Goal: Communication & Community: Answer question/provide support

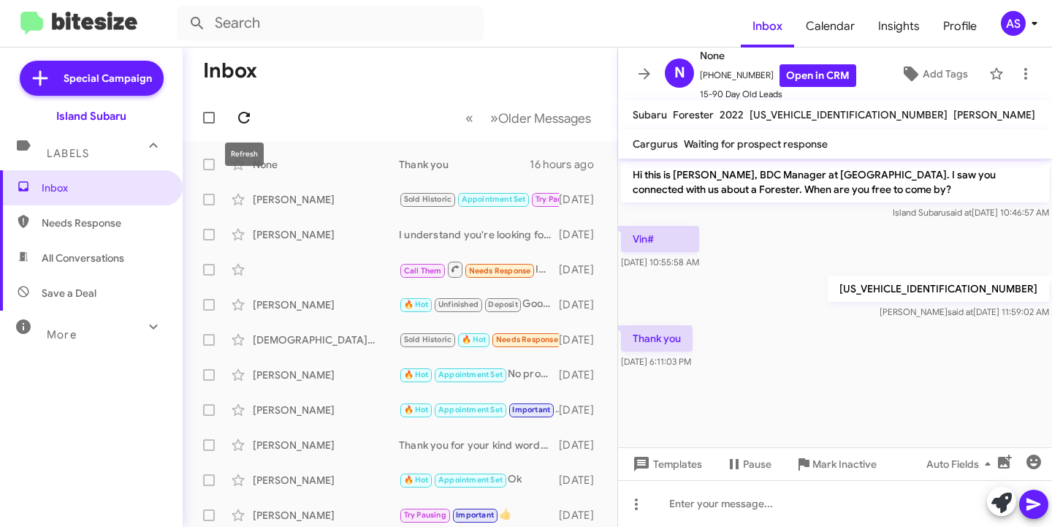
click at [240, 120] on icon at bounding box center [244, 118] width 12 height 12
click at [248, 113] on icon at bounding box center [244, 118] width 12 height 12
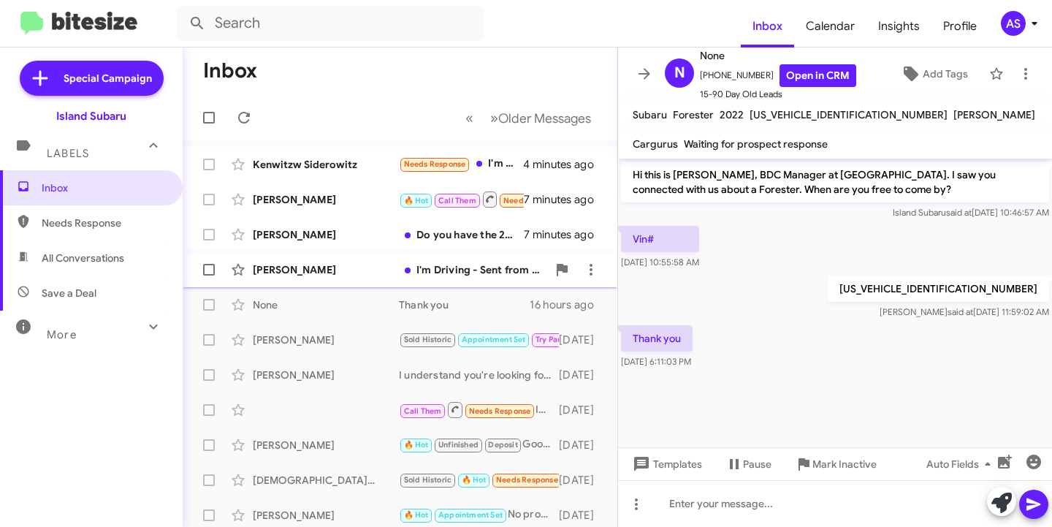
click at [361, 265] on div "[PERSON_NAME]" at bounding box center [326, 269] width 146 height 15
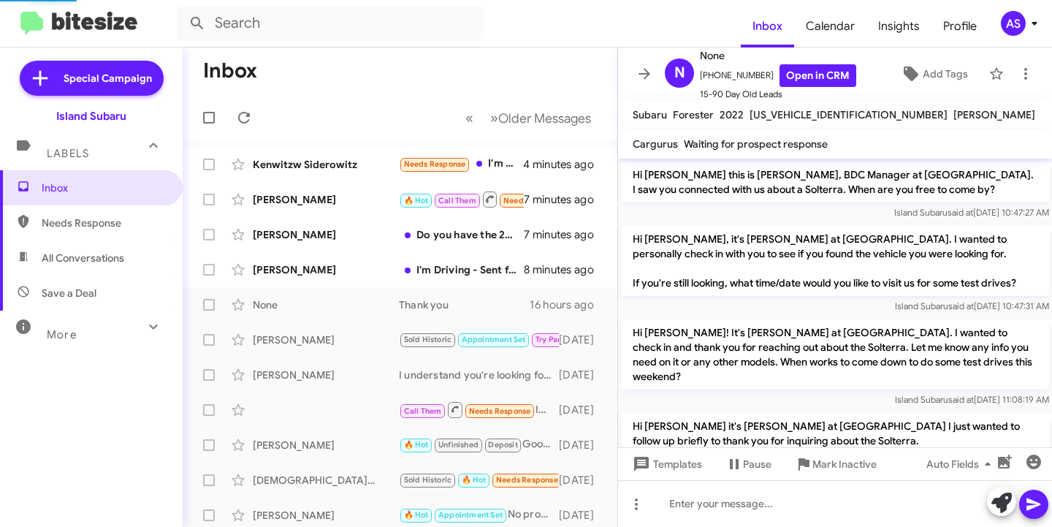
scroll to position [348, 0]
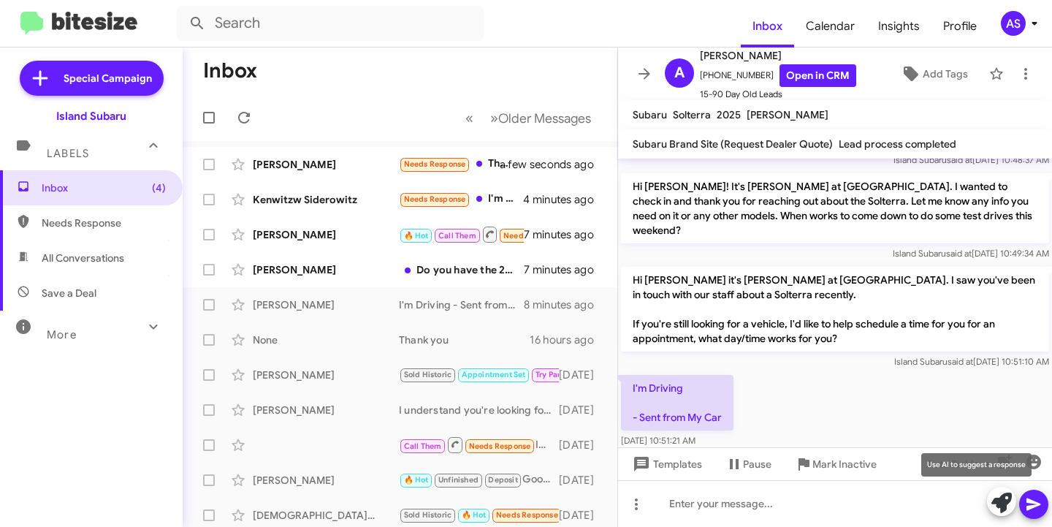
click at [993, 492] on span at bounding box center [1002, 503] width 20 height 32
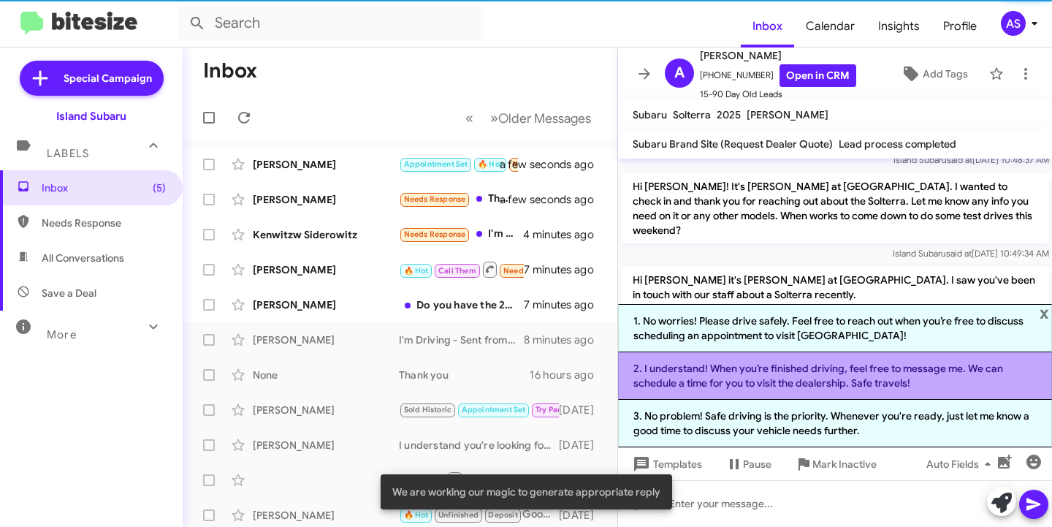
click at [939, 373] on li "2. I understand! When you’re finished driving, feel free to message me. We can …" at bounding box center [835, 375] width 434 height 47
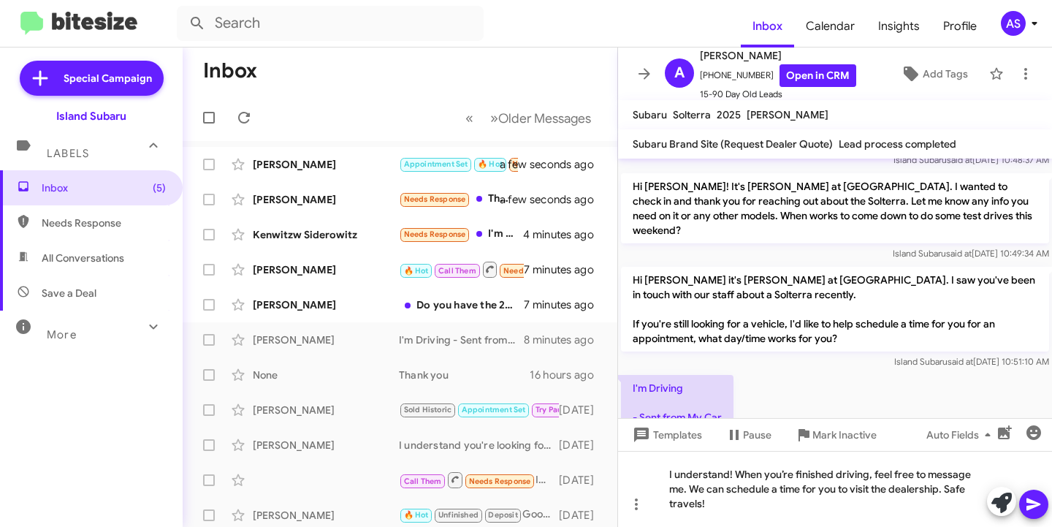
click at [1033, 506] on icon at bounding box center [1034, 504] width 14 height 12
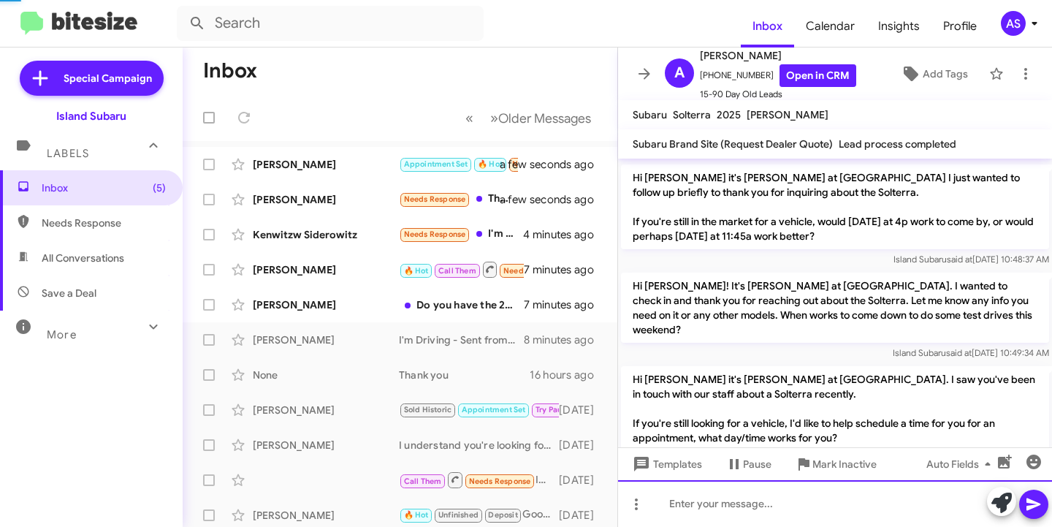
scroll to position [416, 0]
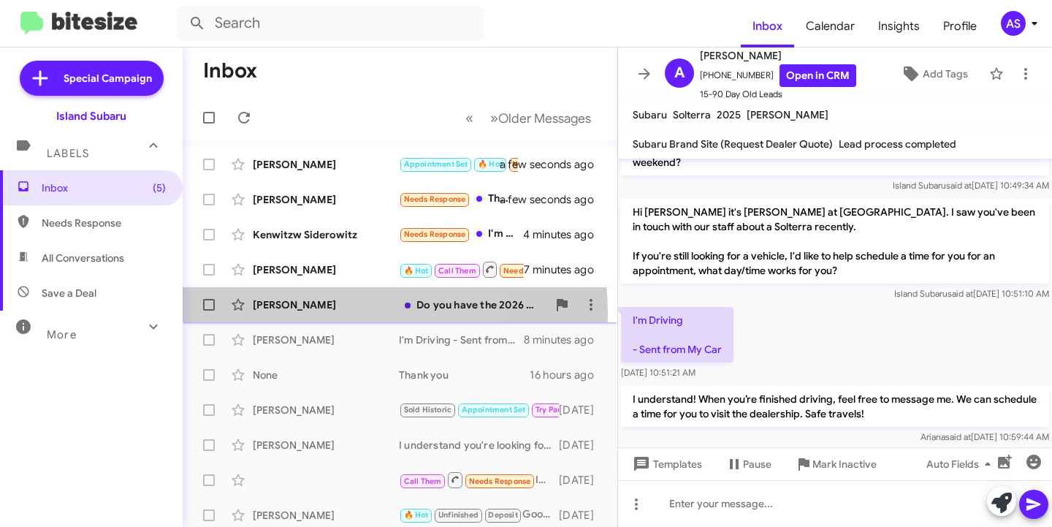
click at [277, 314] on div "[PERSON_NAME] Do you have the 2026 outback? 7 minutes ago" at bounding box center [399, 304] width 411 height 29
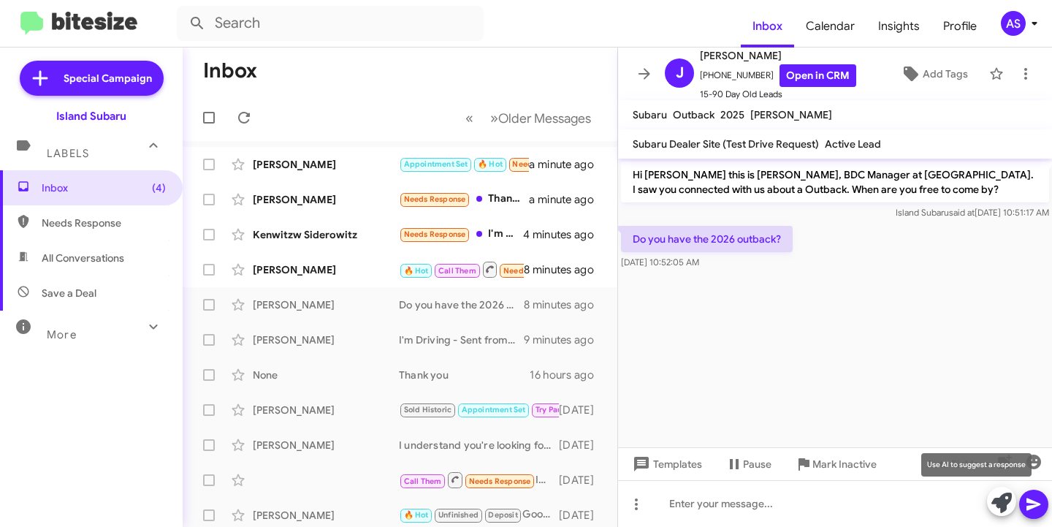
click at [993, 496] on icon at bounding box center [1002, 503] width 20 height 20
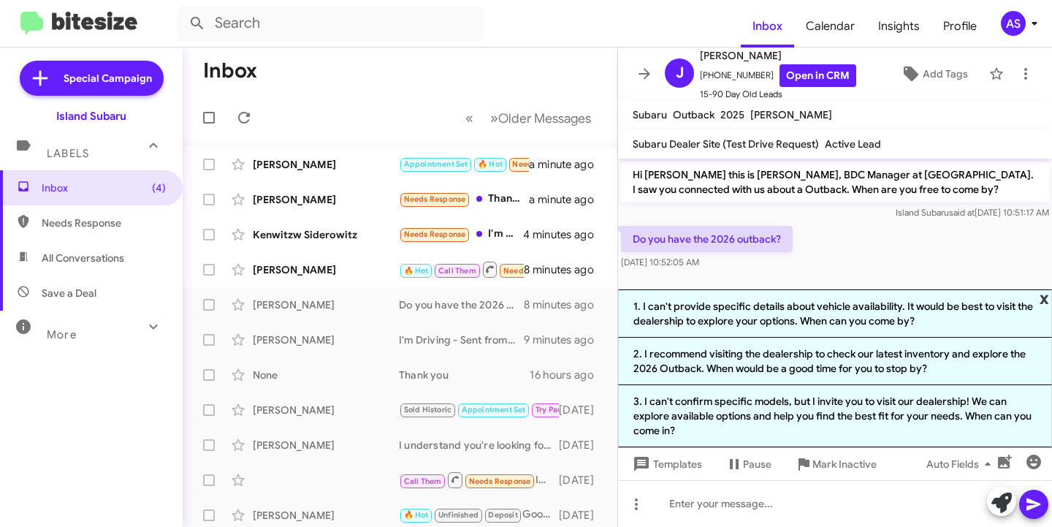
click at [1044, 290] on span "x" at bounding box center [1044, 298] width 9 height 18
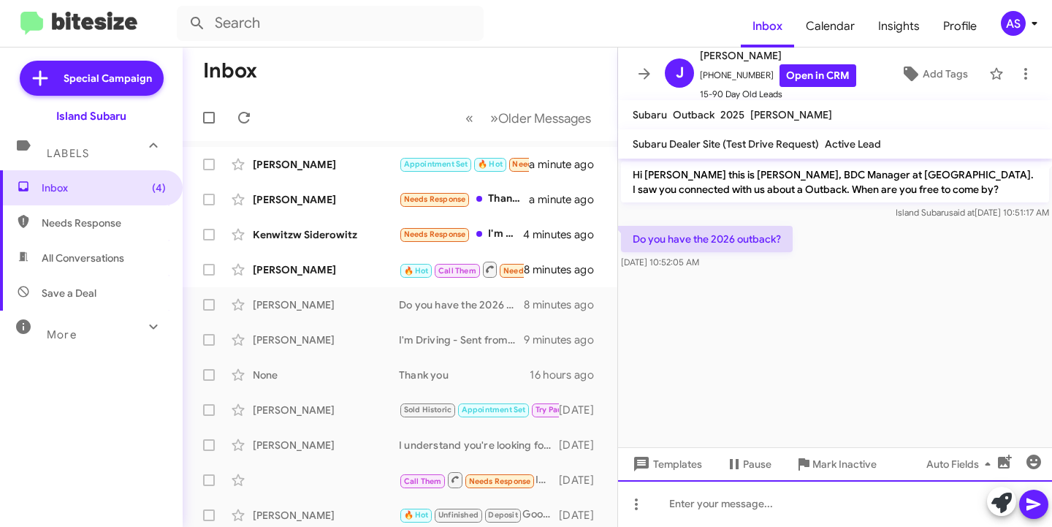
click at [750, 498] on div at bounding box center [835, 503] width 434 height 47
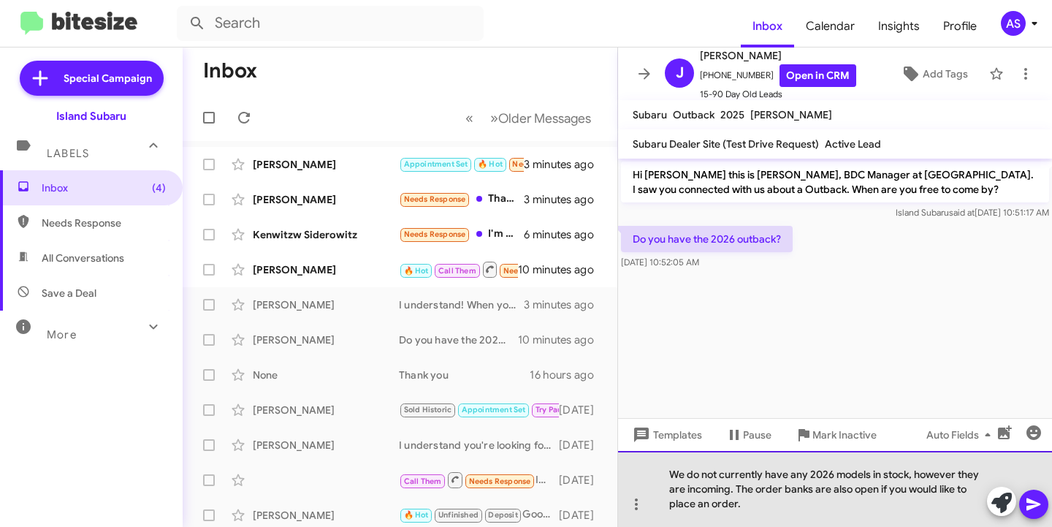
drag, startPoint x: 746, startPoint y: 507, endPoint x: 734, endPoint y: 492, distance: 19.3
click at [734, 492] on div "We do not currently have any 2026 models in stock, however they are incoming. T…" at bounding box center [835, 489] width 434 height 76
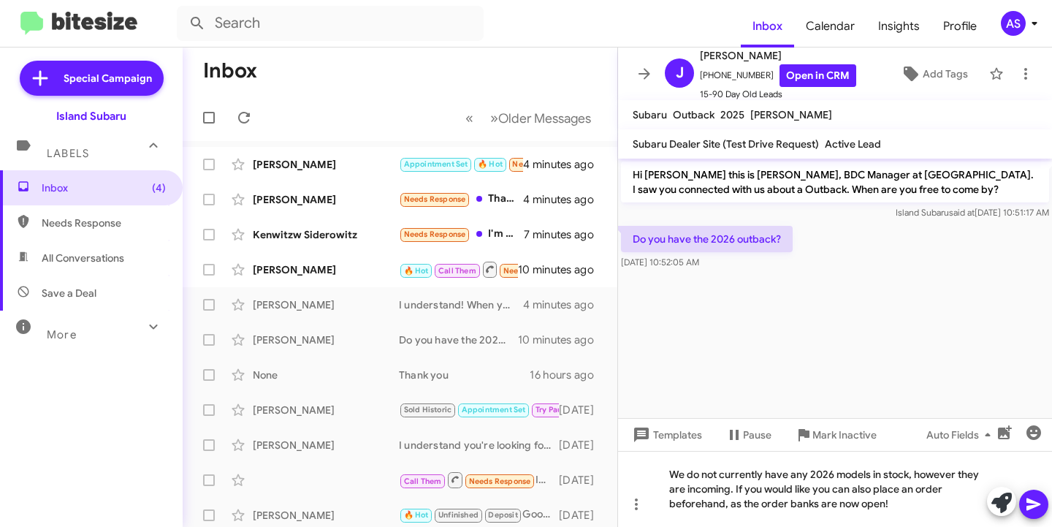
click at [1039, 500] on icon at bounding box center [1034, 504] width 18 height 18
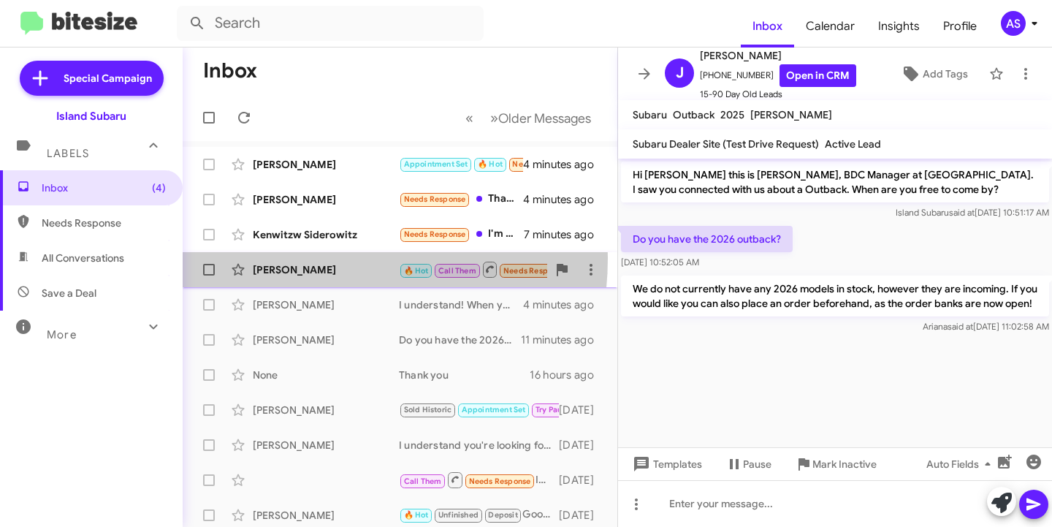
click at [300, 258] on div "[PERSON_NAME] 🔥 Hot Call Them Needs Response Inbound Call 11 minutes ago" at bounding box center [399, 269] width 411 height 29
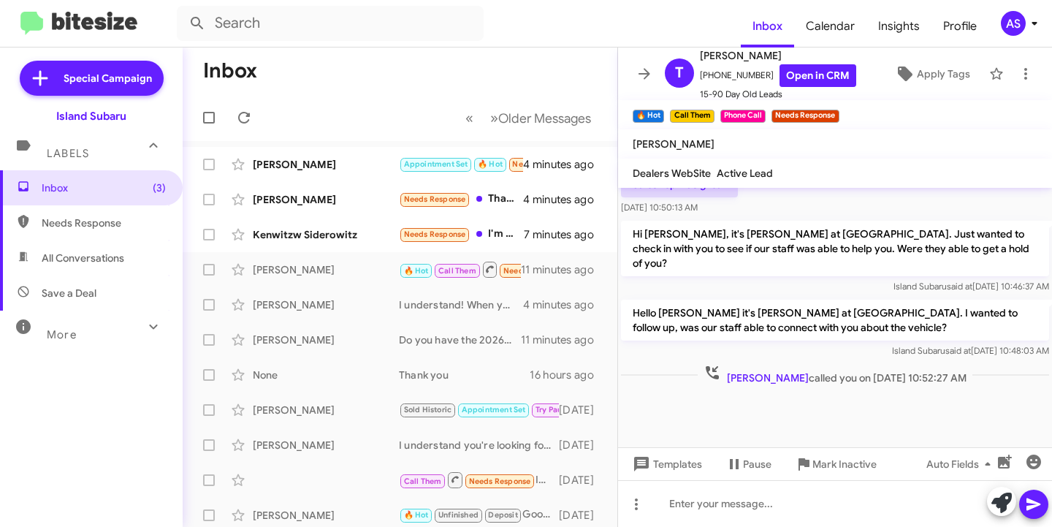
scroll to position [907, 0]
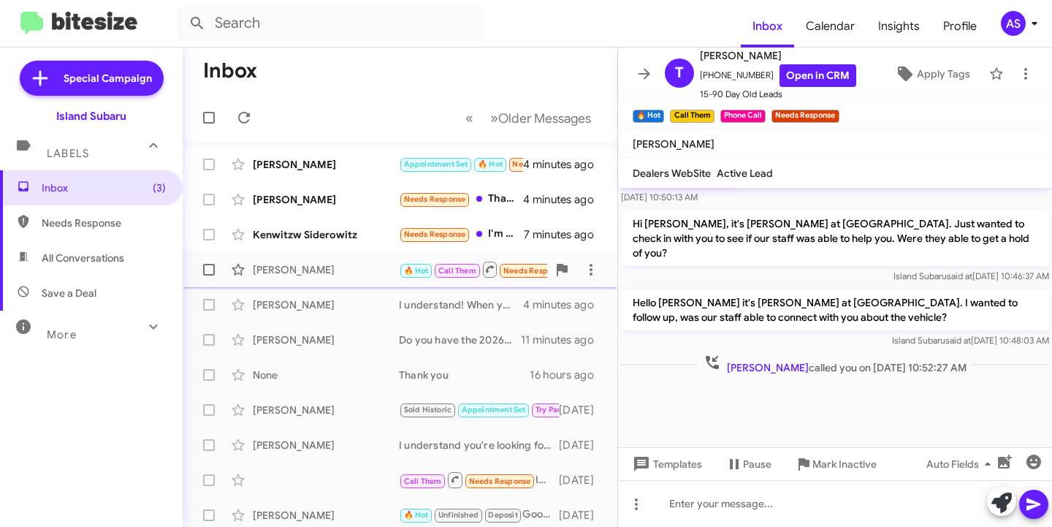
click at [281, 283] on div "[PERSON_NAME] 🔥 Hot Call Them Needs Response Inbound Call 11 minutes ago" at bounding box center [399, 269] width 411 height 29
click at [299, 294] on div "[PERSON_NAME] I understand! When you’re finished driving, feel free to message …" at bounding box center [399, 304] width 411 height 29
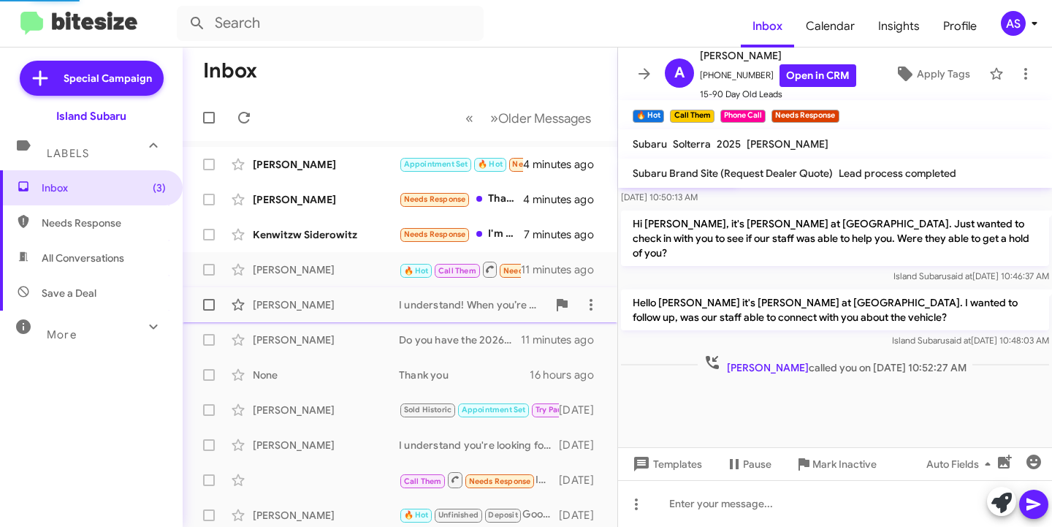
scroll to position [416, 0]
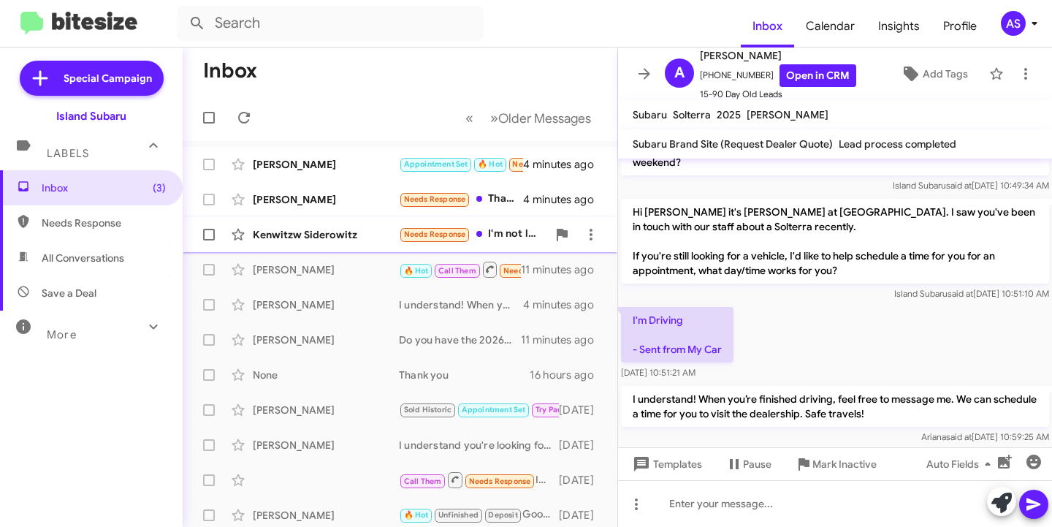
click at [289, 244] on div "[PERSON_NAME] Siderowitz Needs Response I'm not looking for a vehicle thank you…" at bounding box center [399, 234] width 411 height 29
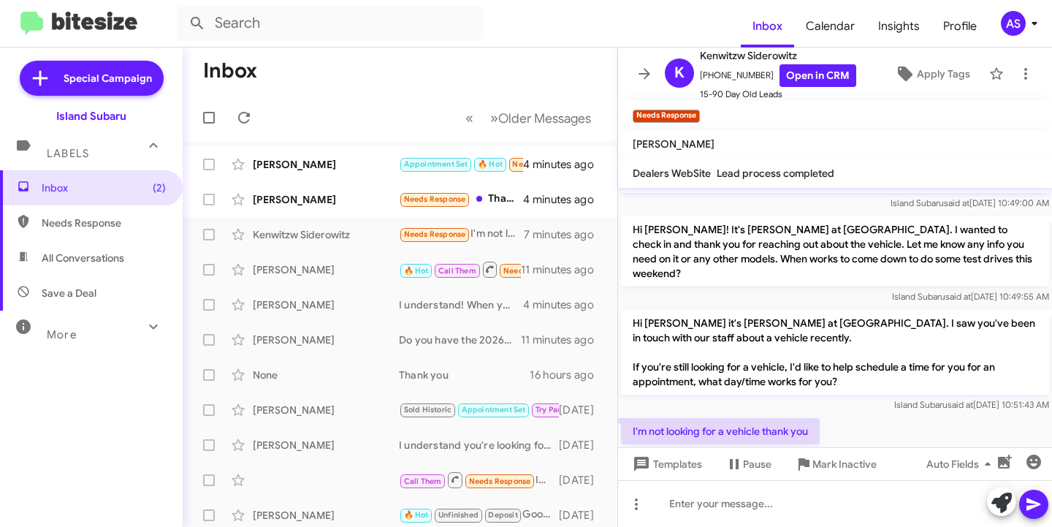
scroll to position [1407, 0]
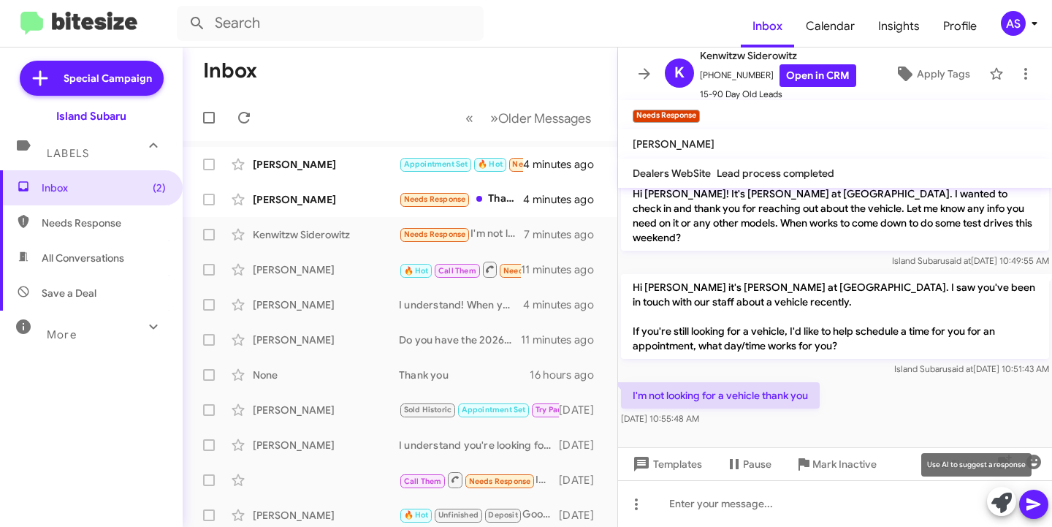
click at [992, 514] on span at bounding box center [1002, 503] width 20 height 32
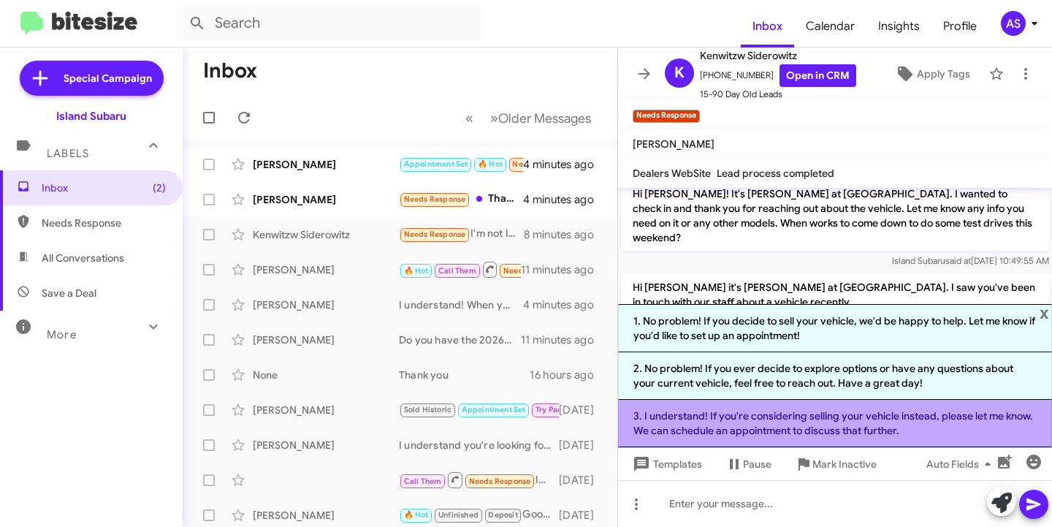
click at [970, 431] on li "3. I understand! If you're considering selling your vehicle instead, please let…" at bounding box center [835, 423] width 434 height 47
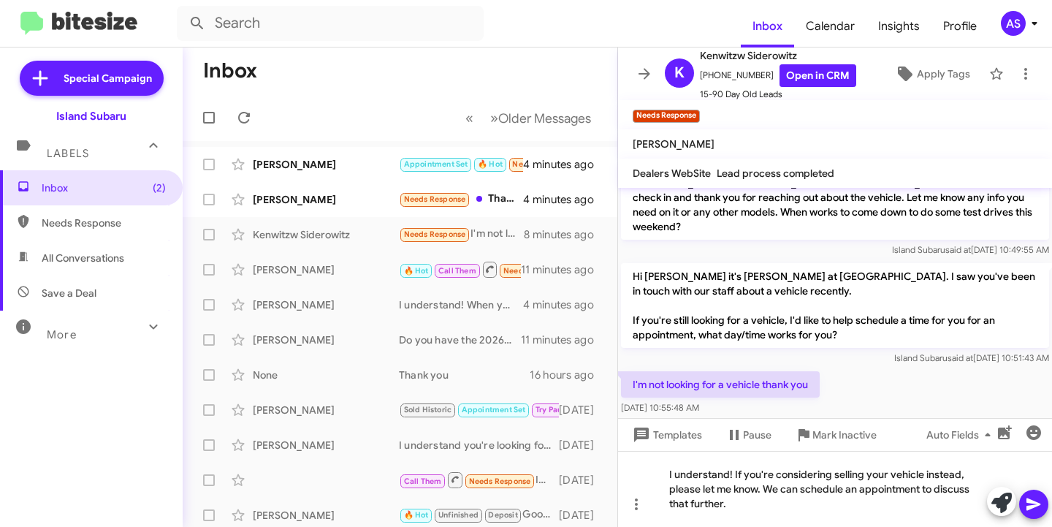
scroll to position [1437, 0]
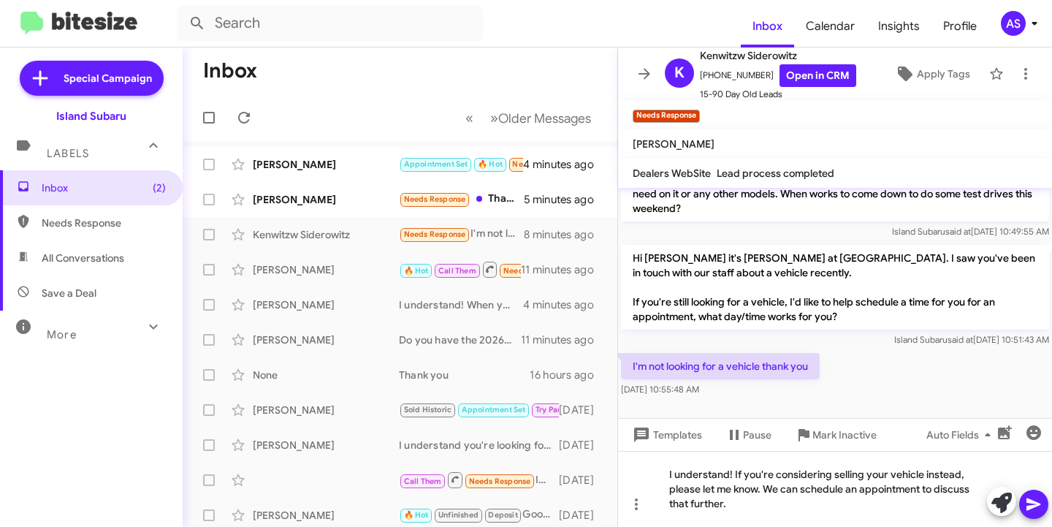
click at [1037, 490] on span at bounding box center [1034, 504] width 18 height 29
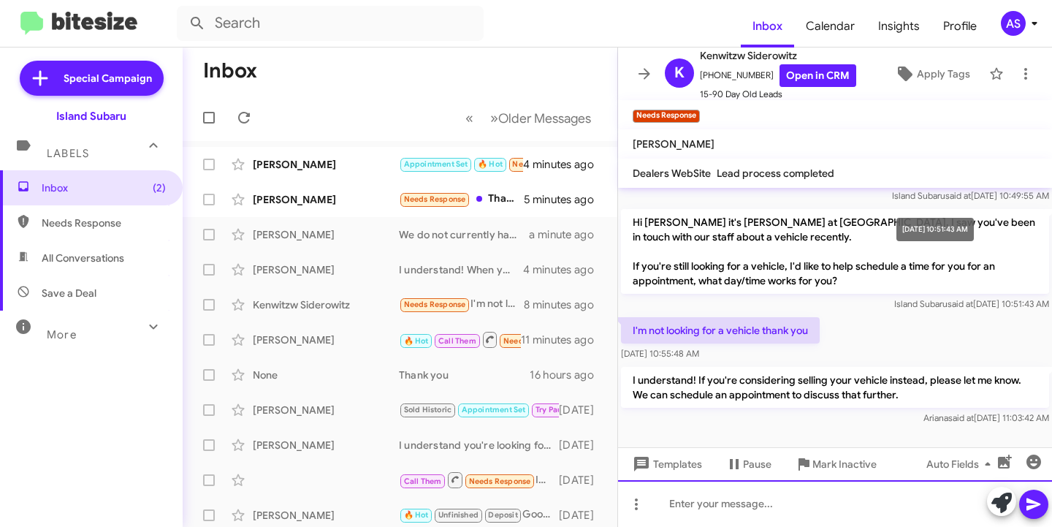
scroll to position [1475, 0]
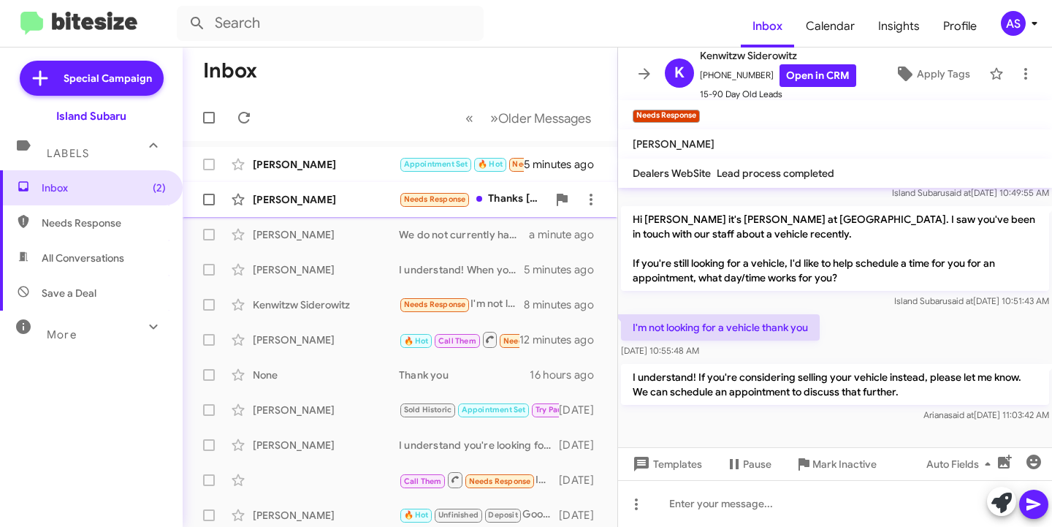
click at [277, 193] on div "[PERSON_NAME]" at bounding box center [326, 199] width 146 height 15
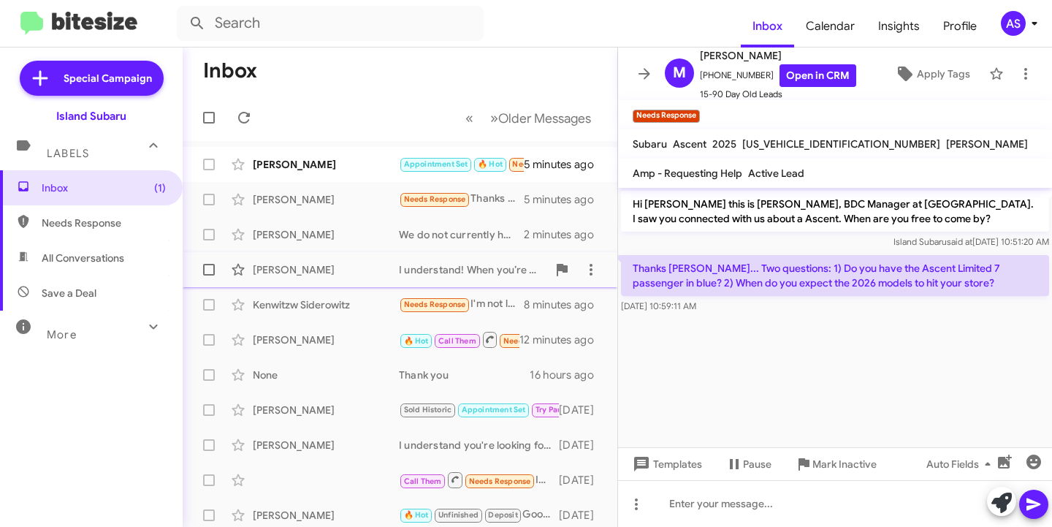
click at [319, 261] on div "[PERSON_NAME] I understand! When you’re finished driving, feel free to message …" at bounding box center [399, 269] width 411 height 29
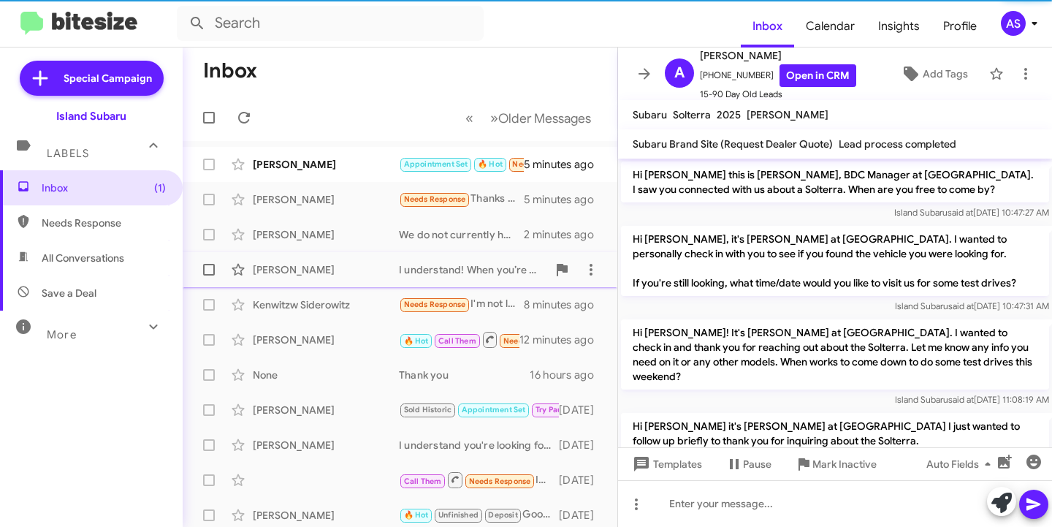
scroll to position [416, 0]
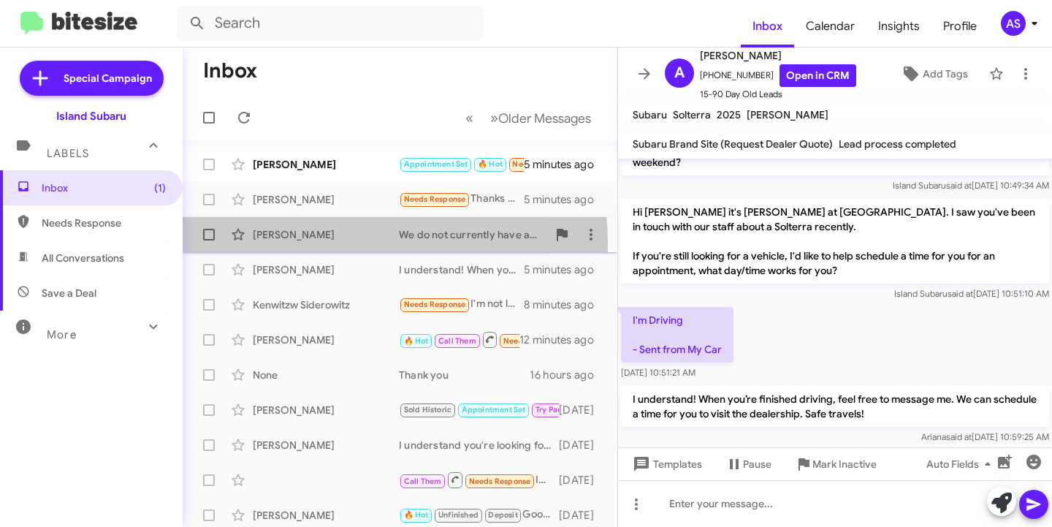
click at [300, 244] on div "[PERSON_NAME] We do not currently have any 2026 models in stock, however they a…" at bounding box center [399, 234] width 411 height 29
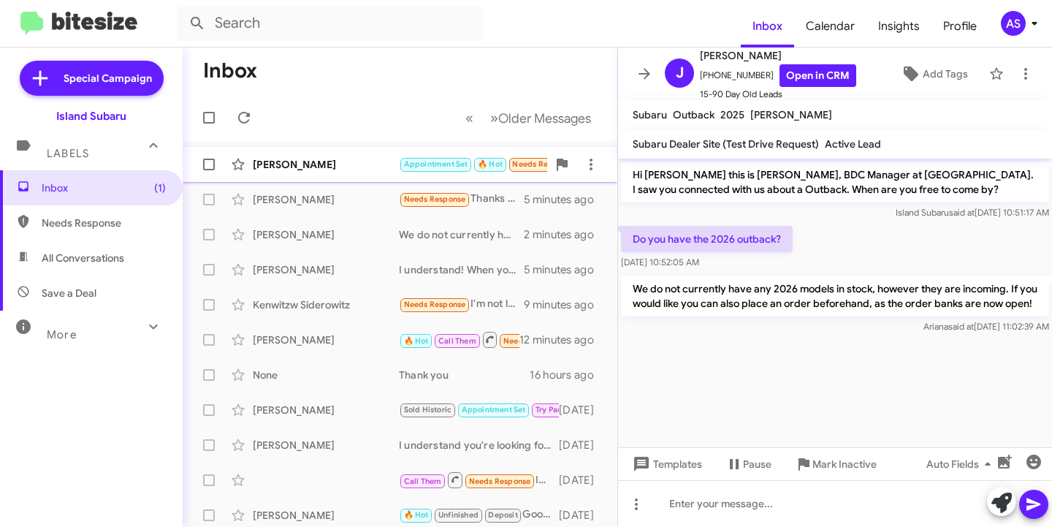
click at [318, 167] on div "[PERSON_NAME]" at bounding box center [326, 164] width 146 height 15
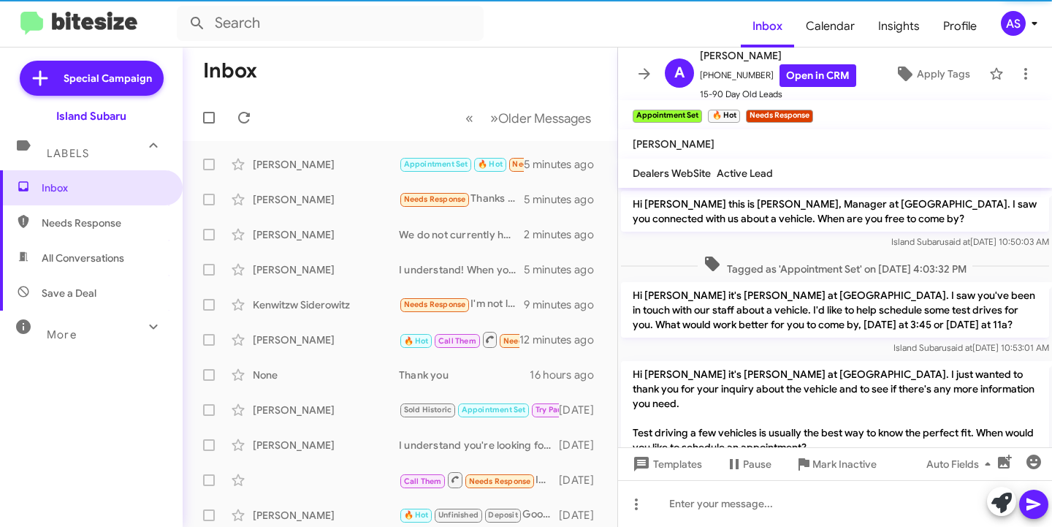
scroll to position [1092, 0]
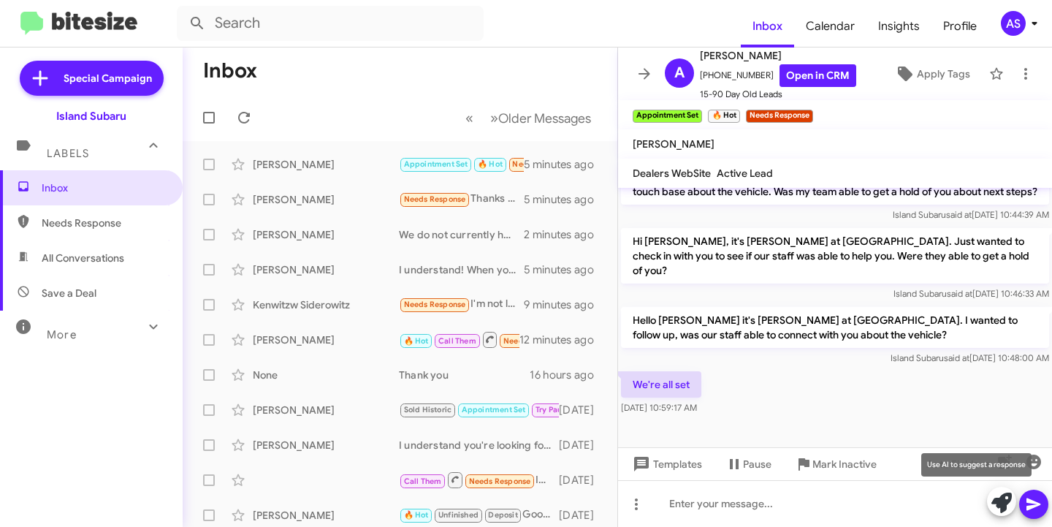
click at [992, 503] on icon at bounding box center [1002, 503] width 20 height 20
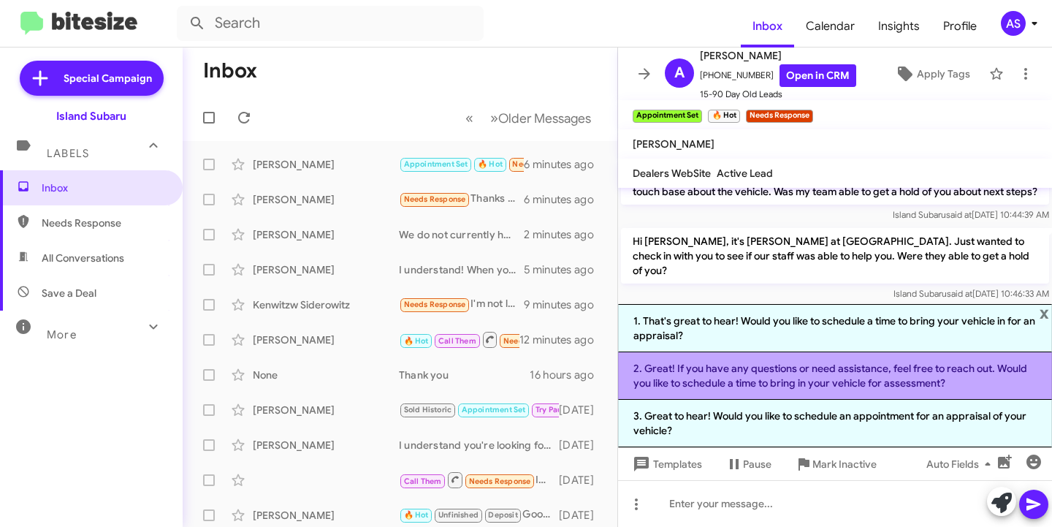
click at [799, 370] on li "2. Great! If you have any questions or need assistance, feel free to reach out.…" at bounding box center [835, 375] width 434 height 47
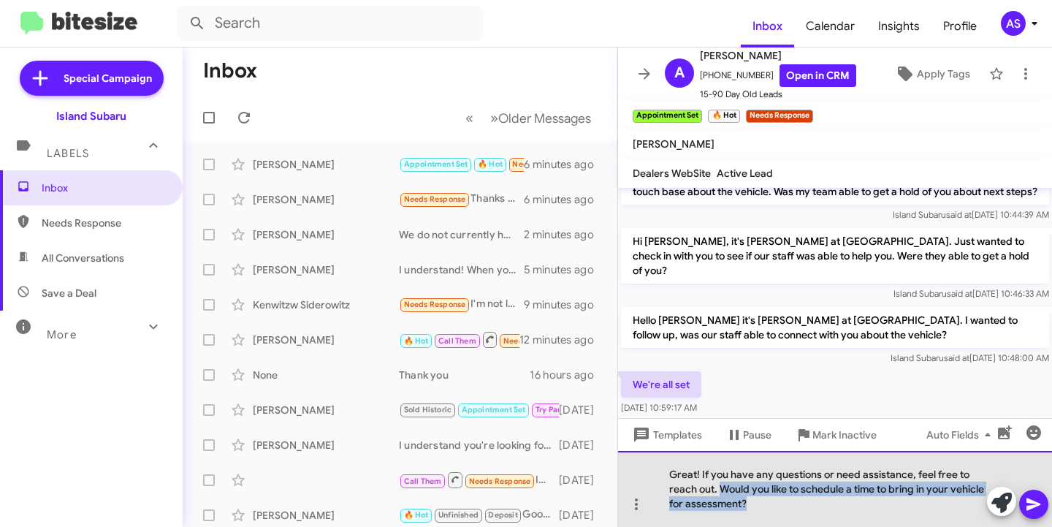
drag, startPoint x: 798, startPoint y: 506, endPoint x: 721, endPoint y: 485, distance: 79.4
click at [721, 485] on div "Great! If you have any questions or need assistance, feel free to reach out. Wo…" at bounding box center [835, 489] width 434 height 76
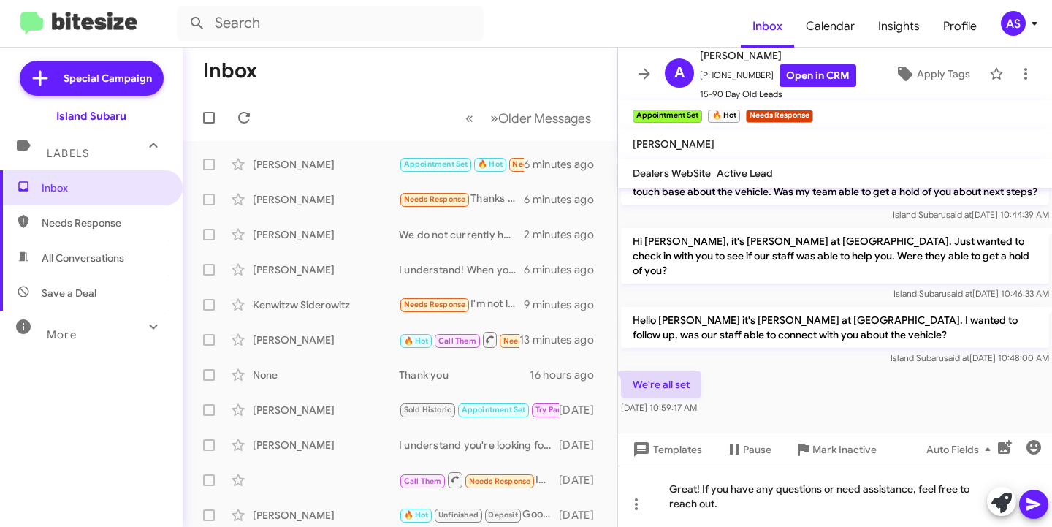
click at [1031, 493] on span at bounding box center [1034, 504] width 18 height 29
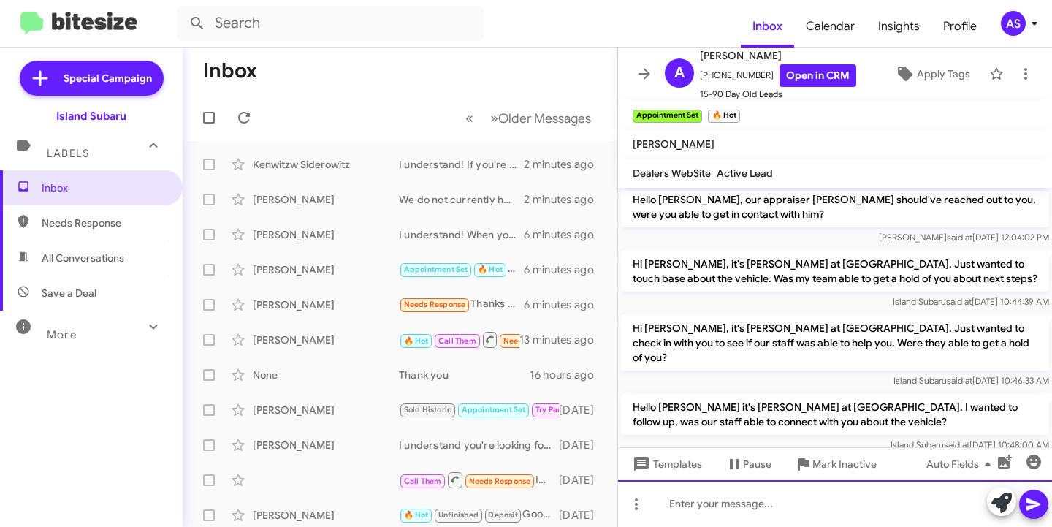
scroll to position [1145, 0]
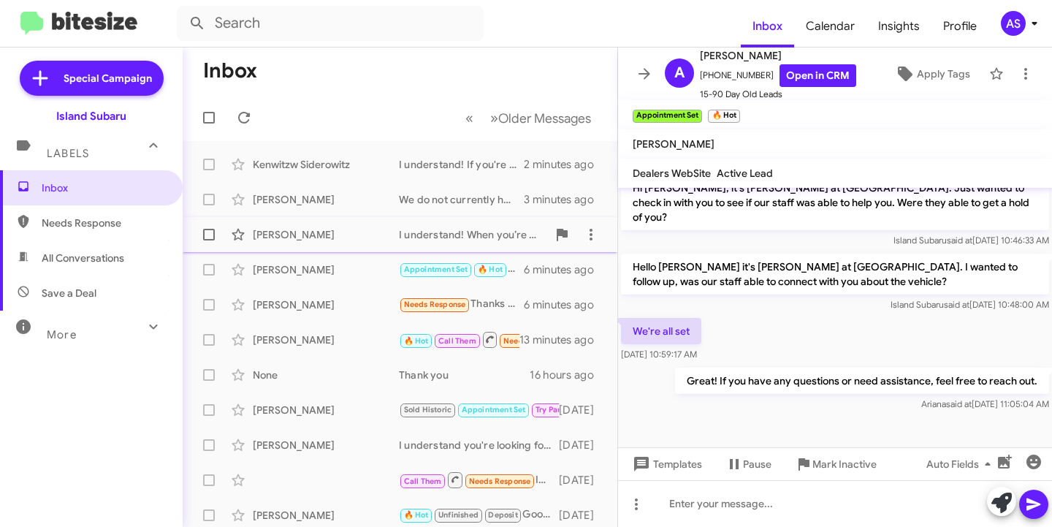
click at [305, 240] on div "[PERSON_NAME]" at bounding box center [326, 234] width 146 height 15
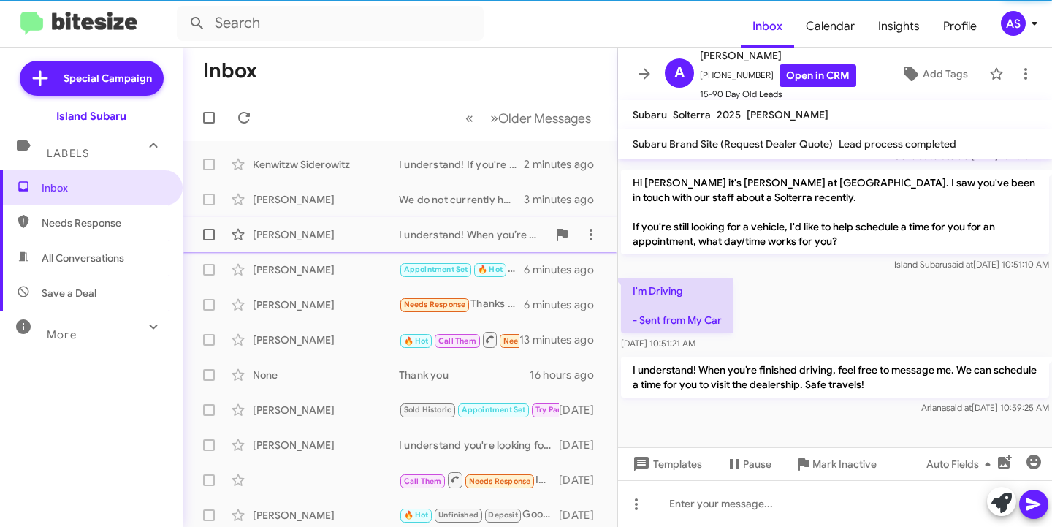
scroll to position [416, 0]
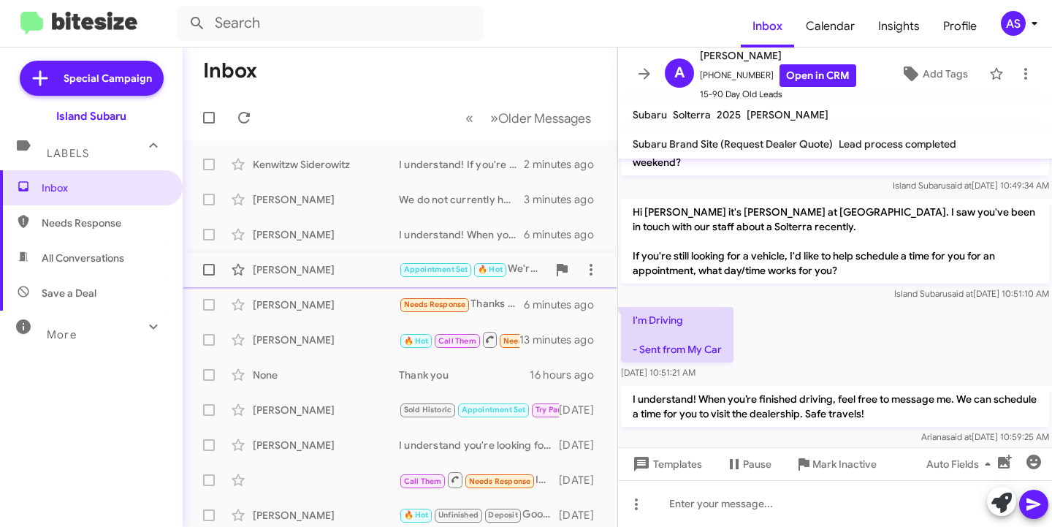
click at [308, 281] on div "[PERSON_NAME] Appointment Set 🔥 Hot We're all set 6 minutes ago" at bounding box center [399, 269] width 411 height 29
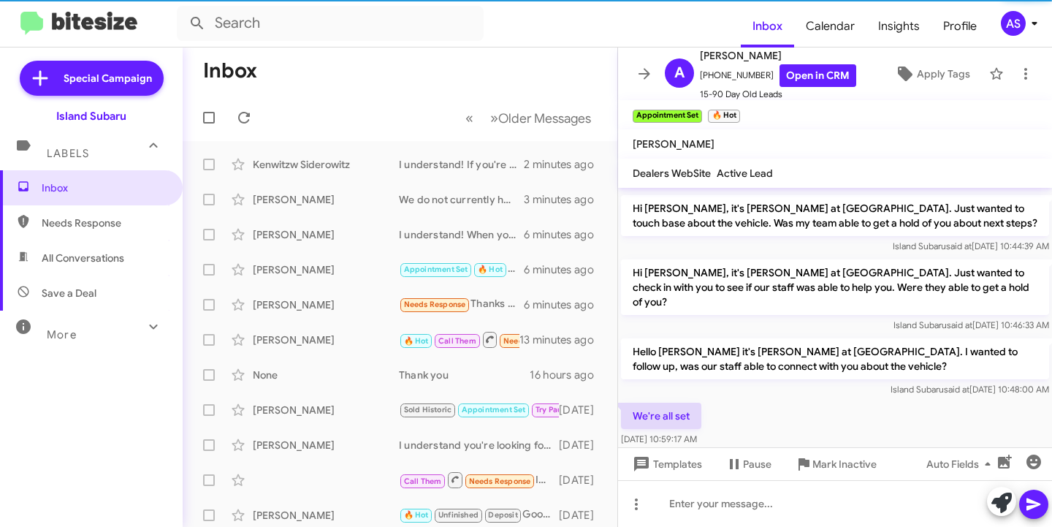
scroll to position [1145, 0]
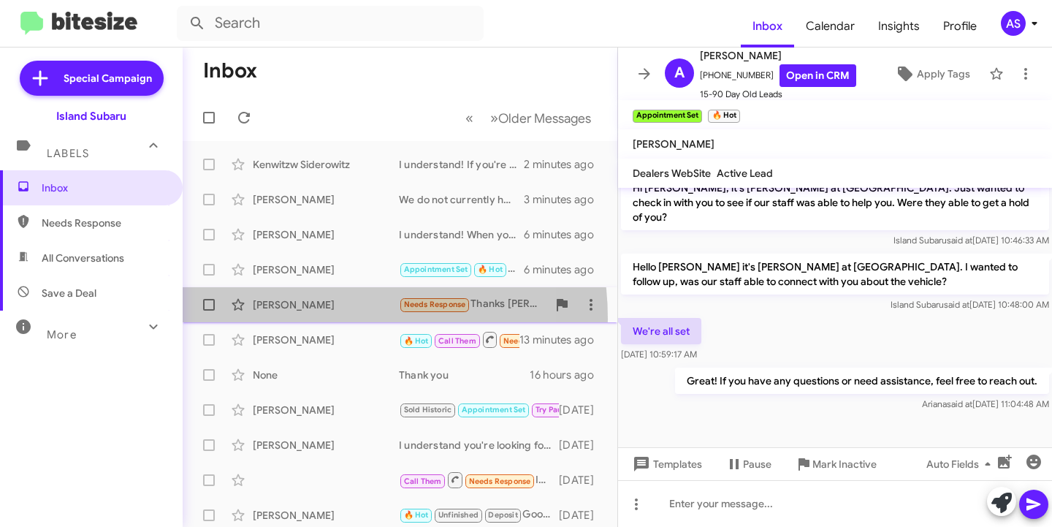
click at [303, 319] on div "[PERSON_NAME] Needs Response Thanks [PERSON_NAME]... Two questions: 1) Do you h…" at bounding box center [399, 304] width 411 height 29
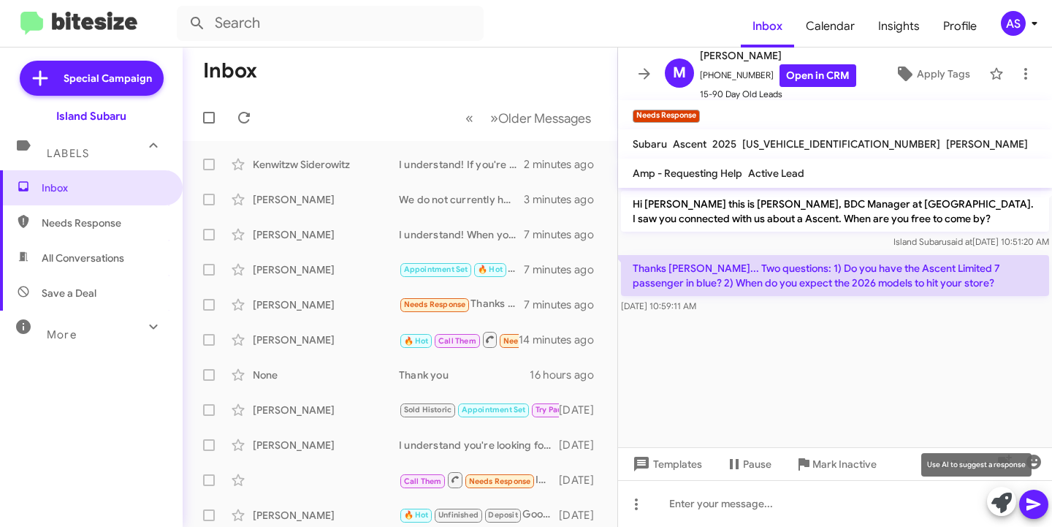
click at [1000, 509] on icon at bounding box center [1002, 503] width 20 height 20
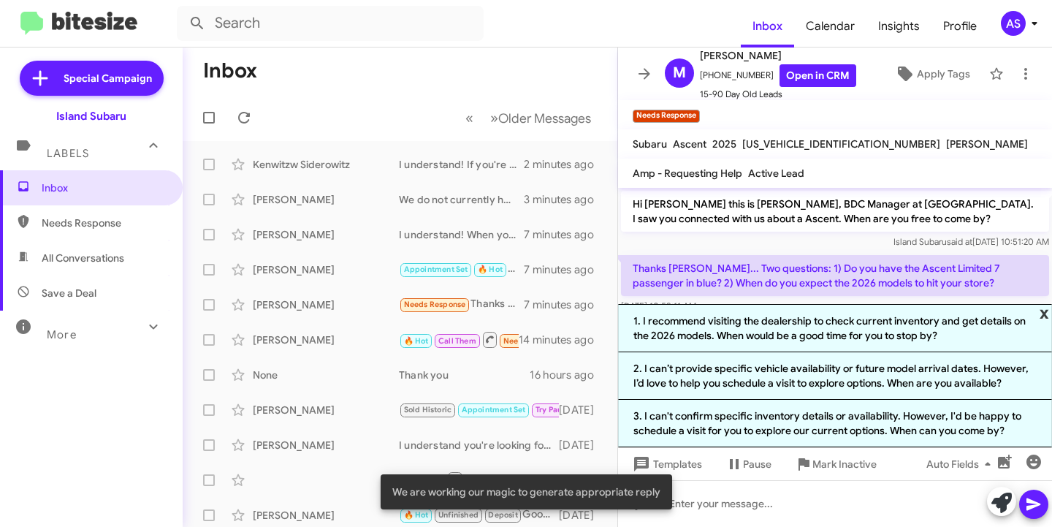
click at [1045, 311] on span "x" at bounding box center [1044, 313] width 9 height 18
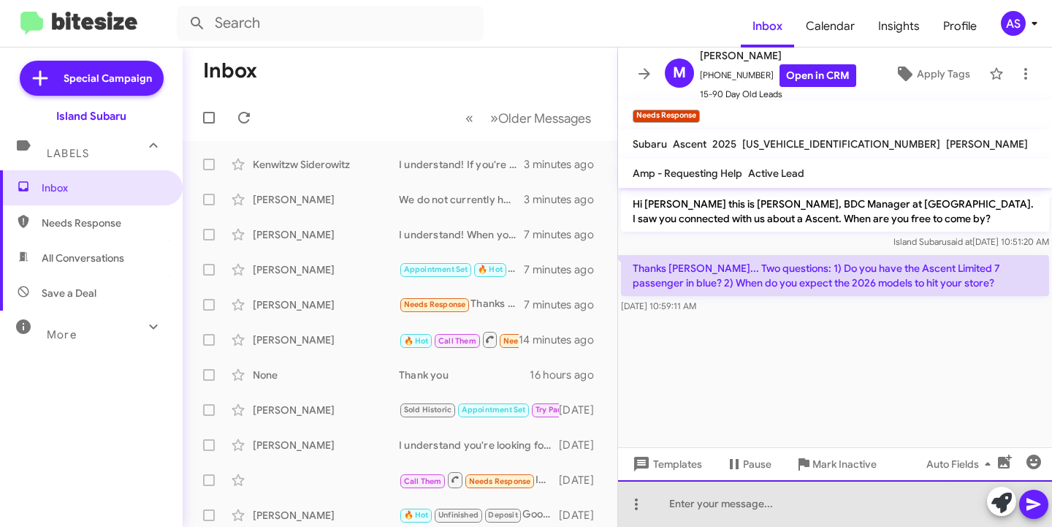
click at [721, 501] on div at bounding box center [835, 503] width 434 height 47
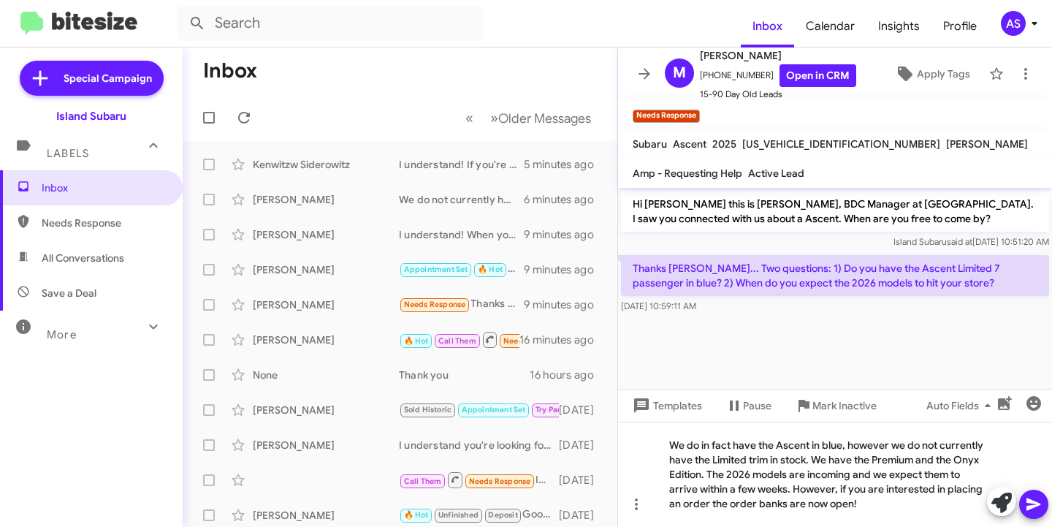
click at [1038, 502] on icon at bounding box center [1034, 504] width 18 height 18
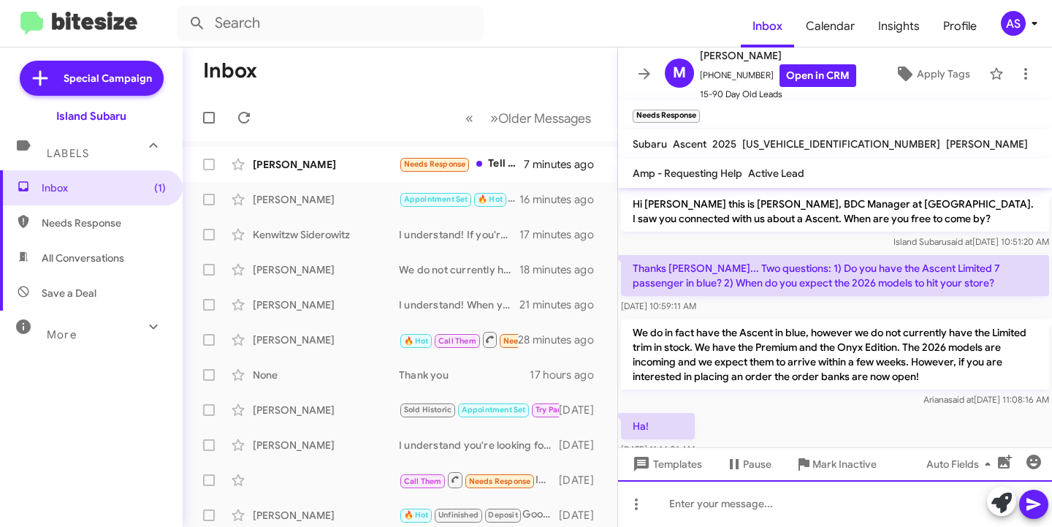
scroll to position [95, 0]
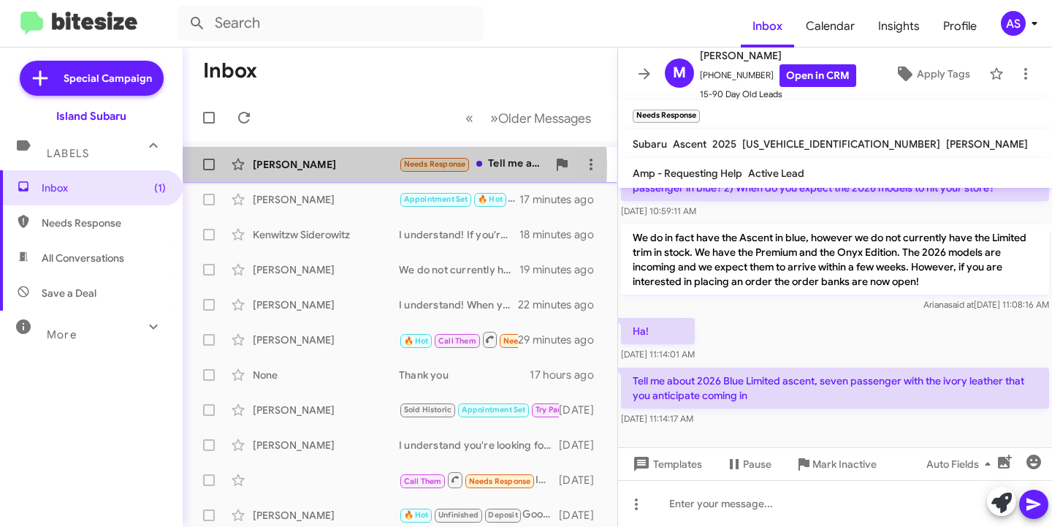
click at [311, 167] on div "[PERSON_NAME]" at bounding box center [326, 164] width 146 height 15
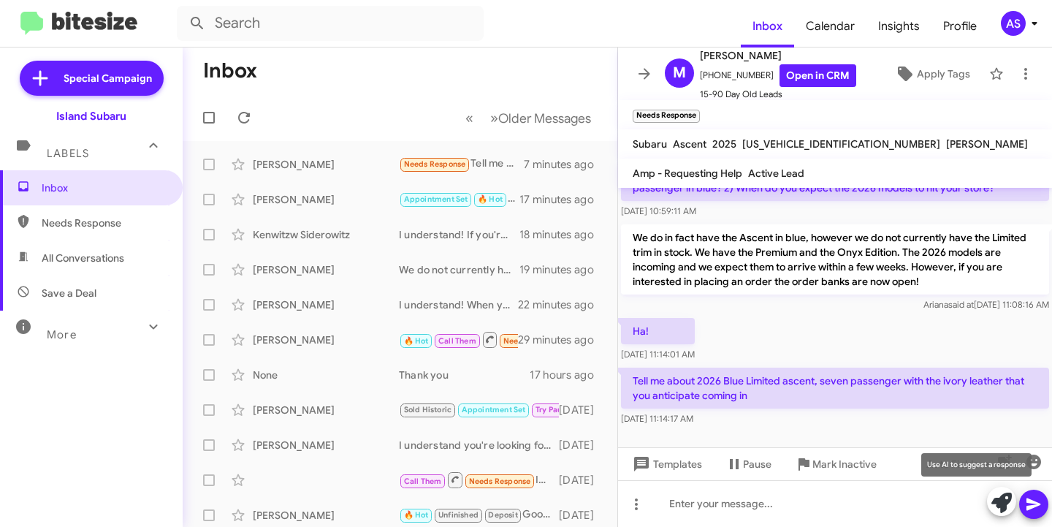
click at [1001, 497] on icon at bounding box center [1002, 503] width 20 height 20
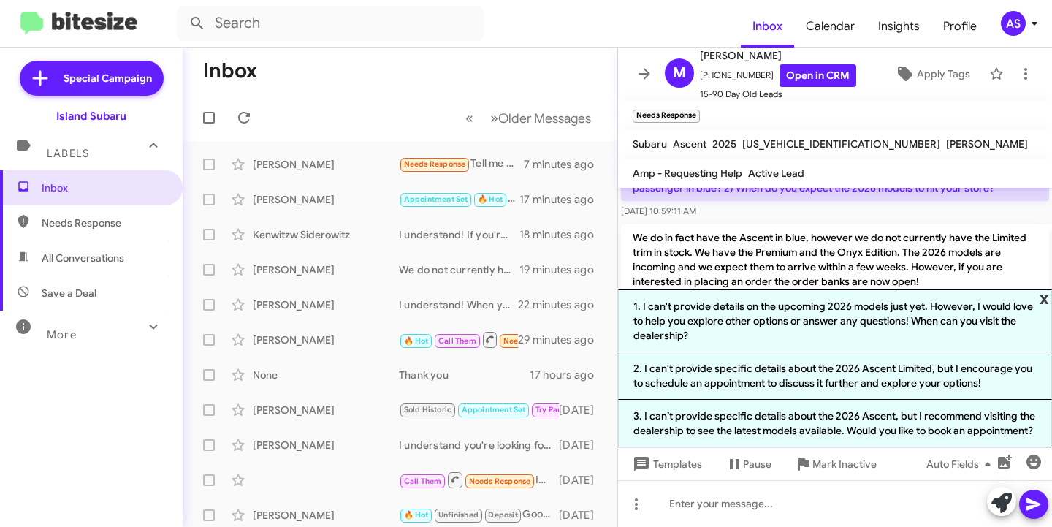
click at [1044, 298] on span "x" at bounding box center [1044, 298] width 9 height 18
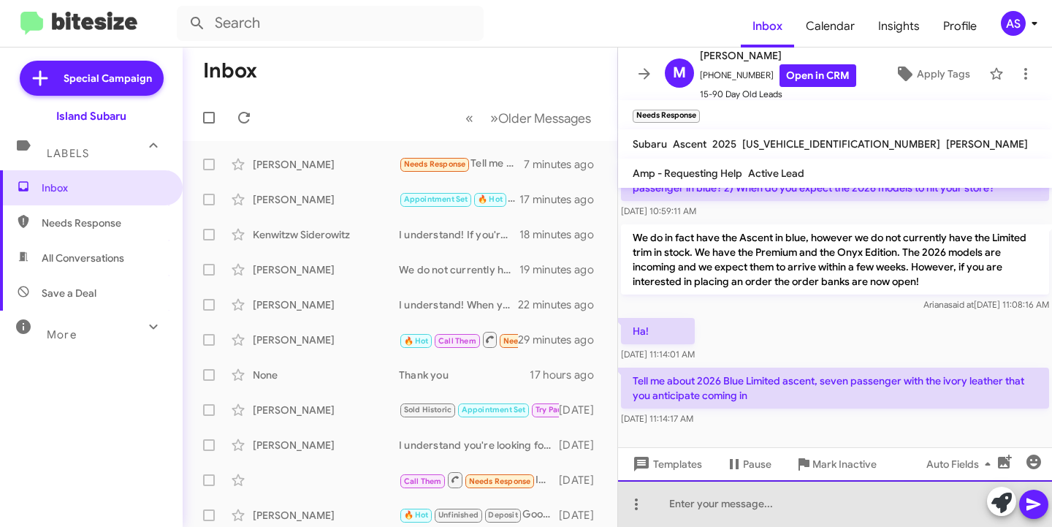
click at [793, 505] on div at bounding box center [835, 503] width 434 height 47
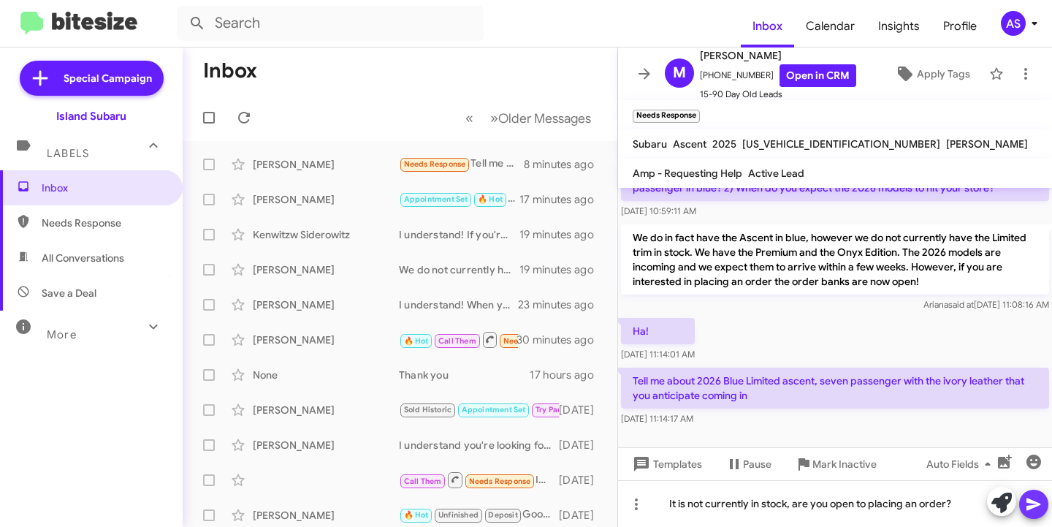
click at [1033, 494] on span at bounding box center [1034, 504] width 18 height 29
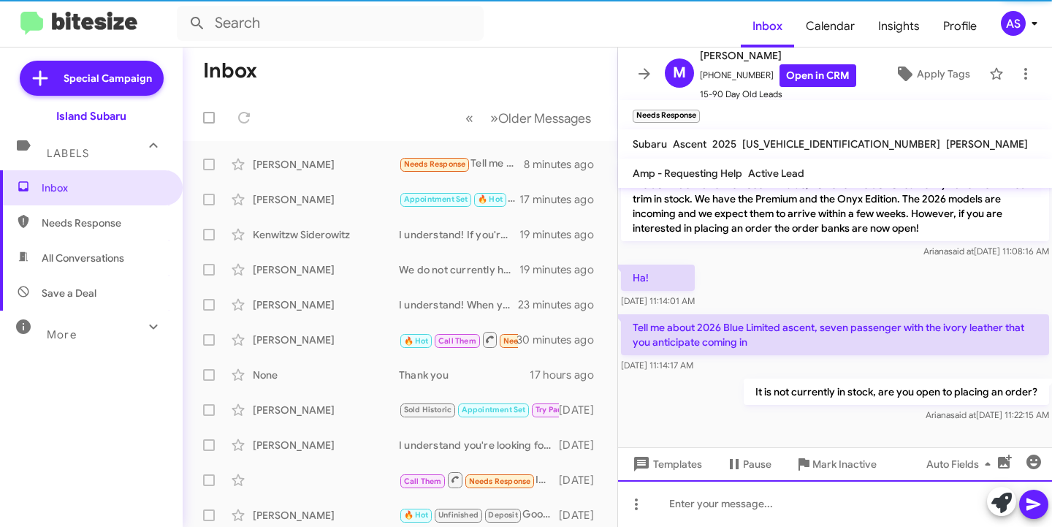
scroll to position [119, 0]
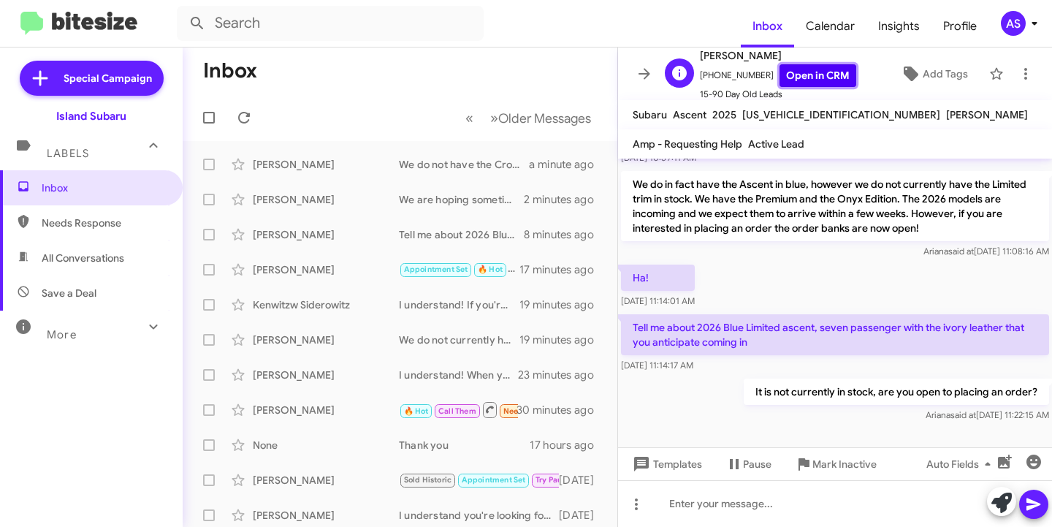
click at [809, 82] on link "Open in CRM" at bounding box center [818, 75] width 77 height 23
click at [237, 112] on icon at bounding box center [244, 118] width 18 height 18
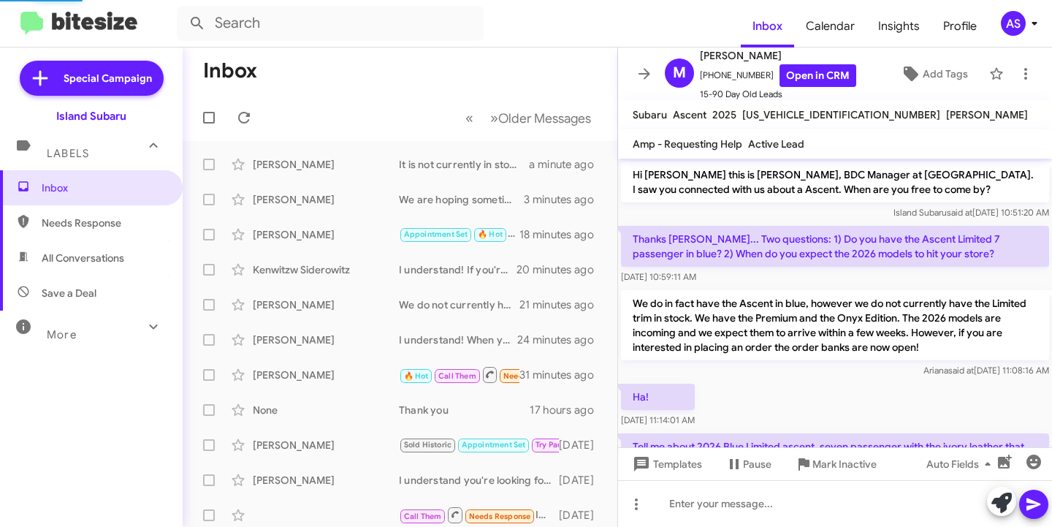
scroll to position [119, 0]
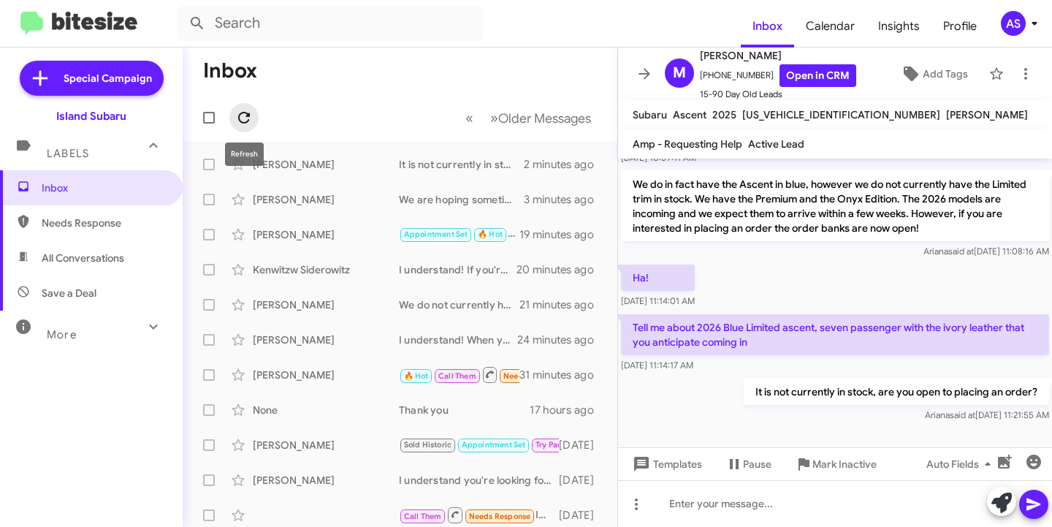
click at [240, 116] on icon at bounding box center [244, 118] width 18 height 18
click at [242, 127] on button at bounding box center [243, 117] width 29 height 29
click at [251, 110] on icon at bounding box center [244, 118] width 18 height 18
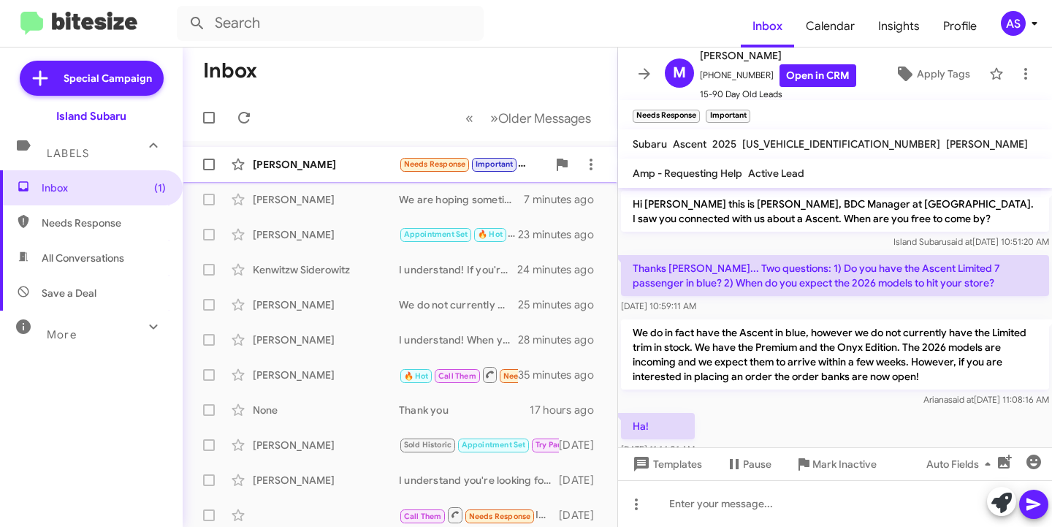
click at [310, 156] on div "Mark Reichel Needs Response Important See my above text again, please. I unders…" at bounding box center [399, 164] width 411 height 29
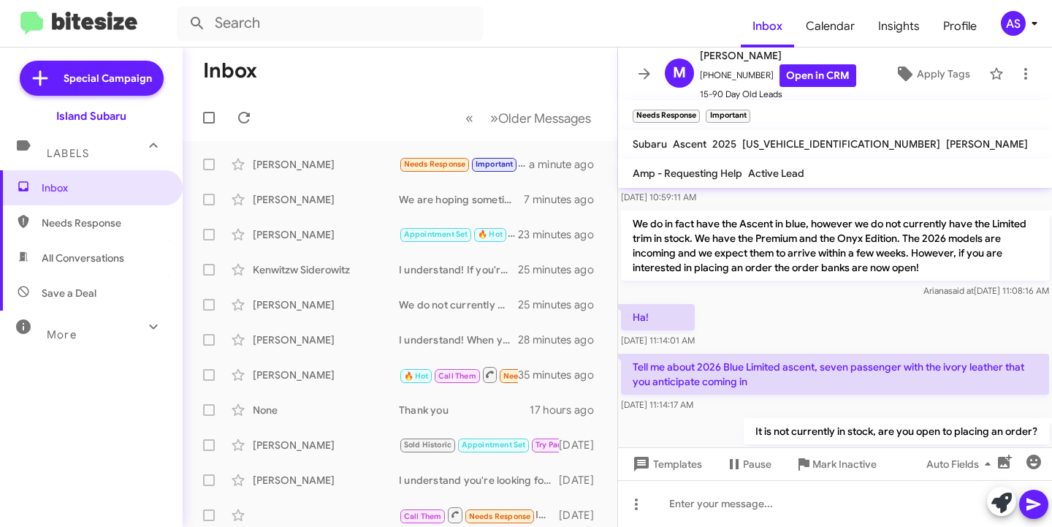
scroll to position [231, 0]
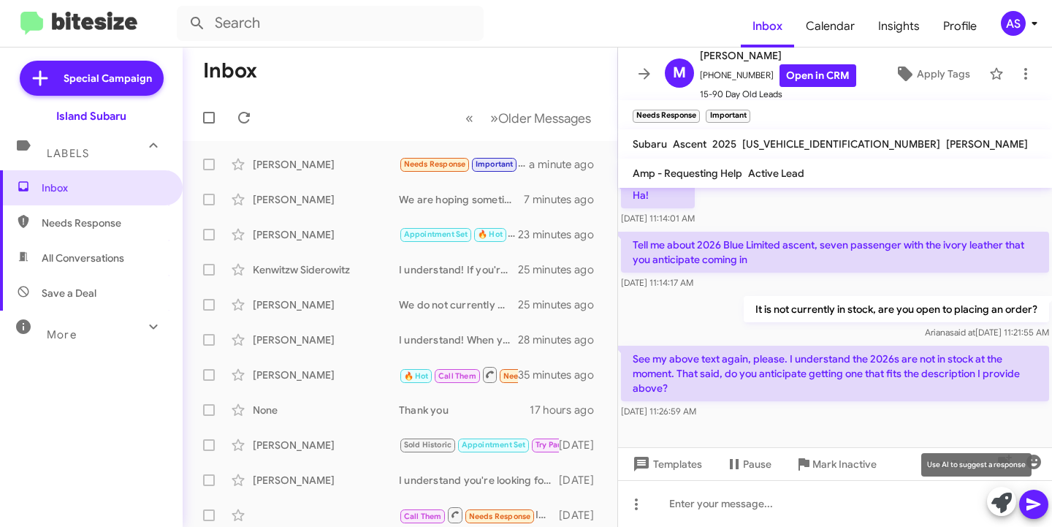
click at [992, 503] on icon at bounding box center [1002, 503] width 20 height 20
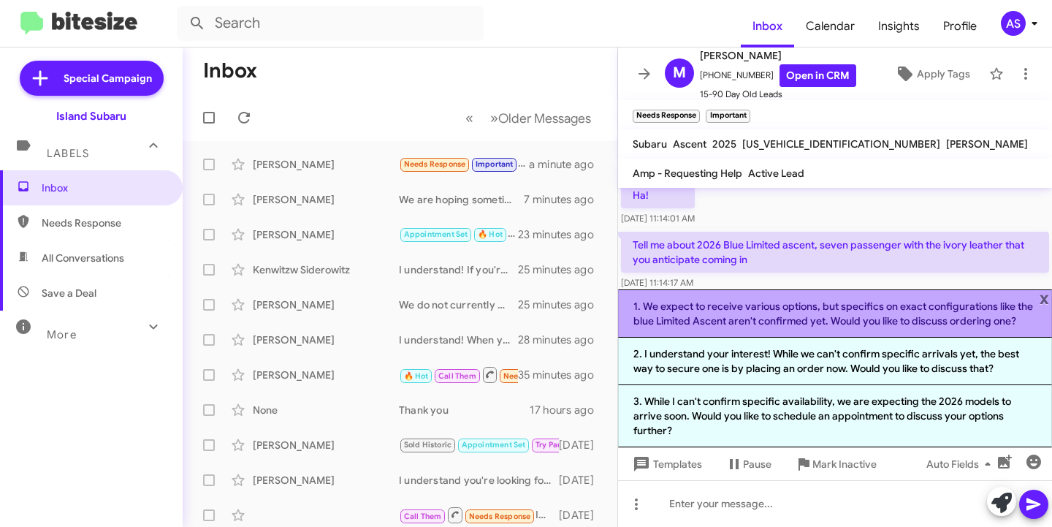
click at [900, 318] on li "1. We expect to receive various options, but specifics on exact configurations …" at bounding box center [835, 313] width 434 height 48
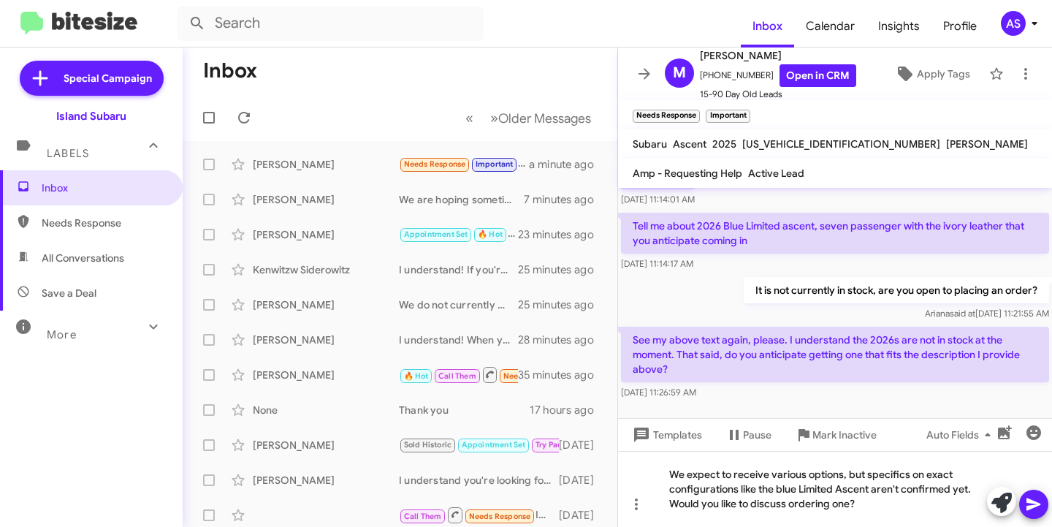
scroll to position [260, 0]
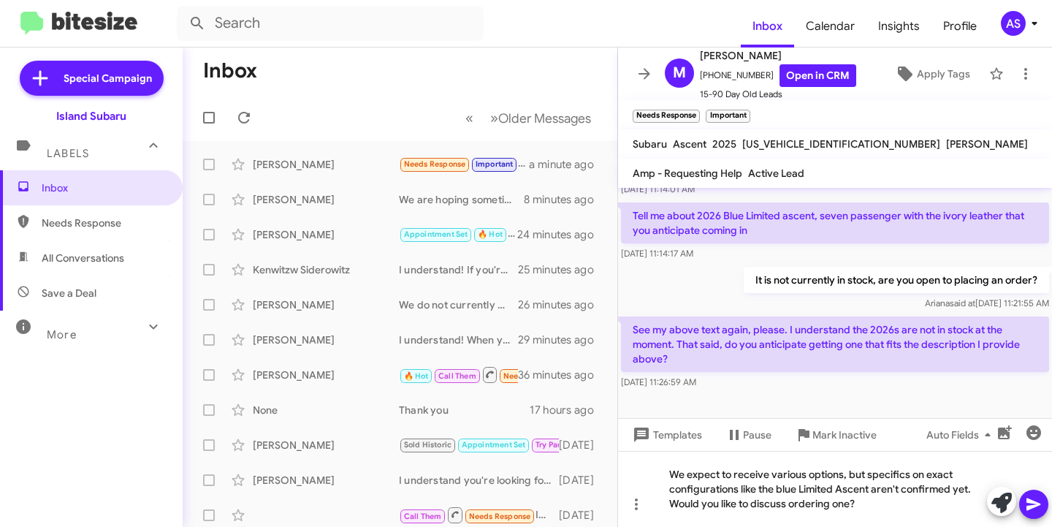
click at [1037, 501] on icon at bounding box center [1034, 504] width 18 height 18
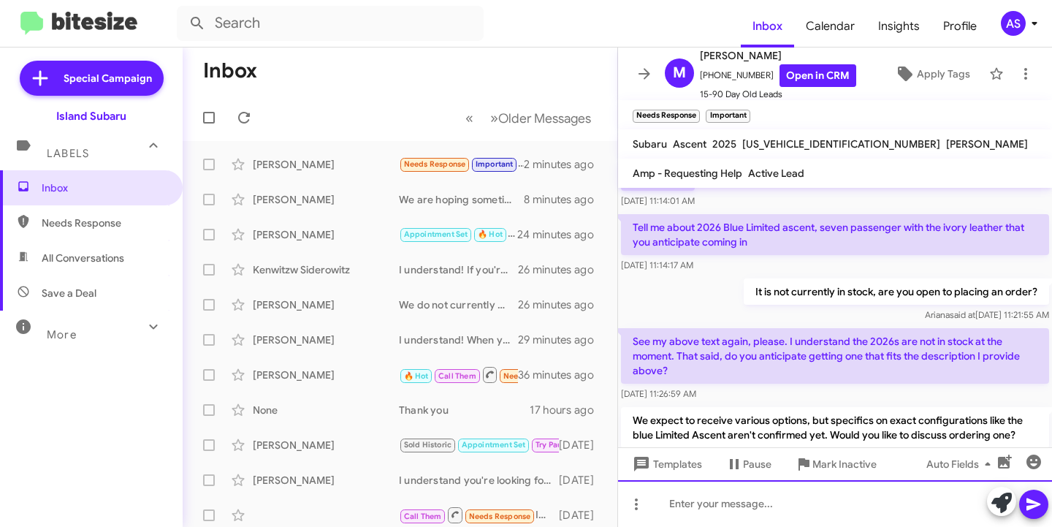
scroll to position [299, 0]
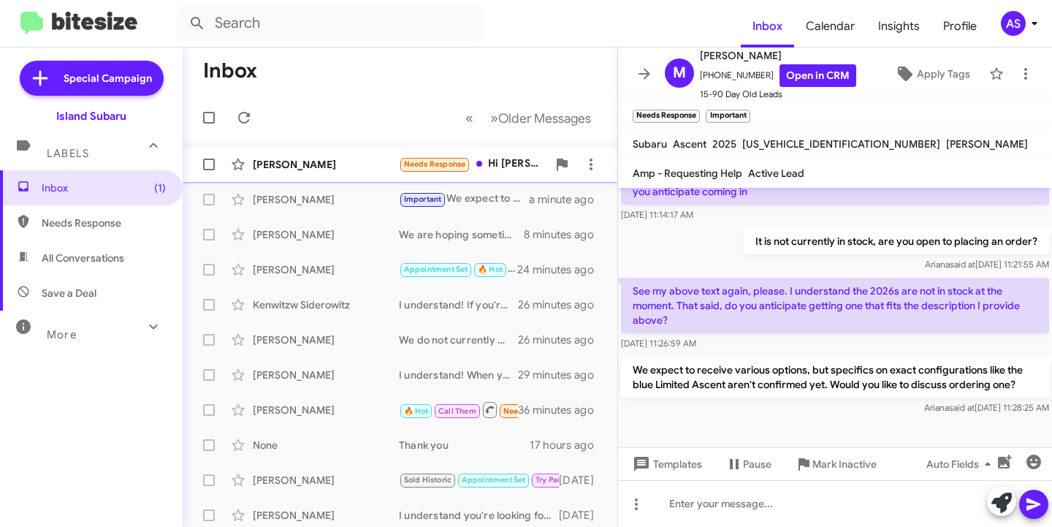
click at [313, 157] on div "Jennifer Goldberg" at bounding box center [326, 164] width 146 height 15
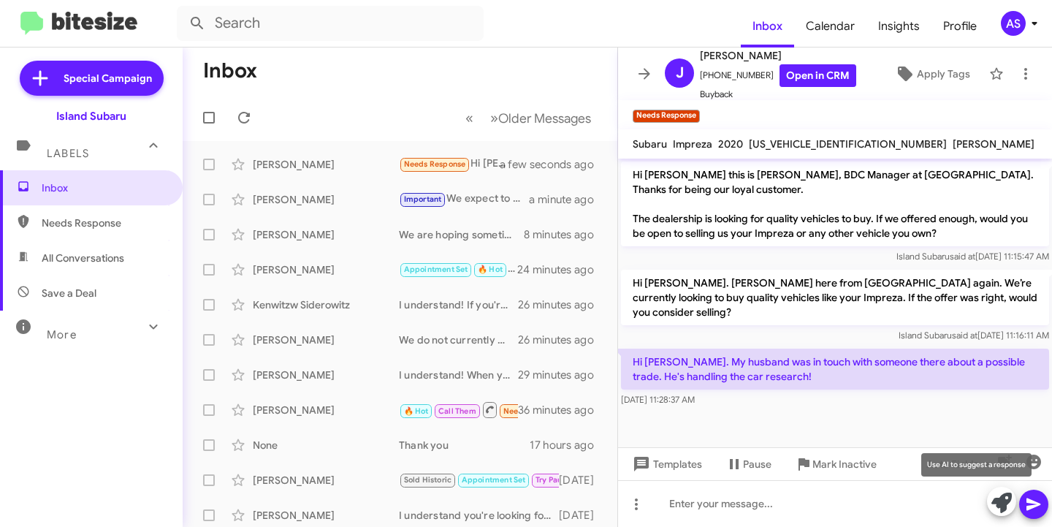
click at [994, 506] on icon at bounding box center [1002, 503] width 20 height 20
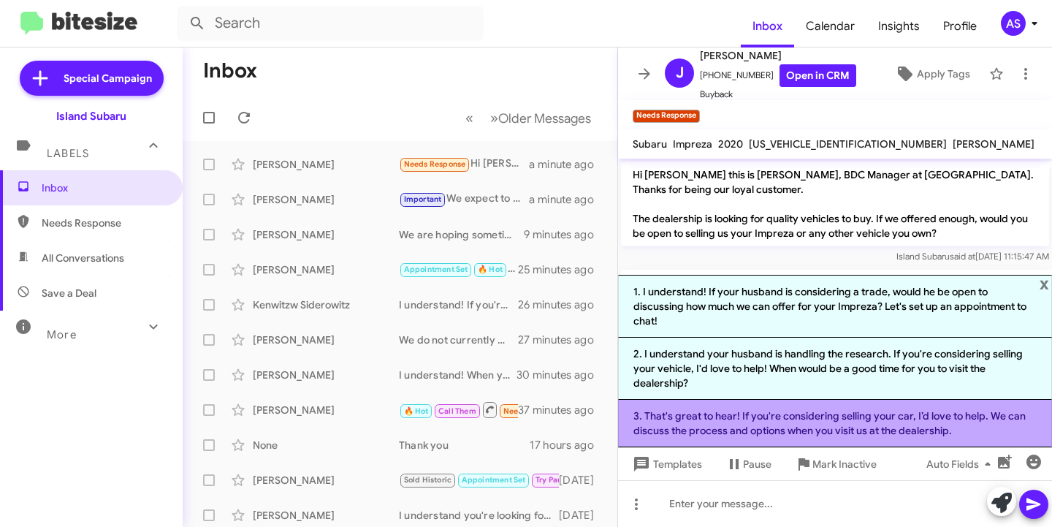
click at [848, 419] on li "3. That's great to hear! If you're considering selling your car, I’d love to he…" at bounding box center [835, 423] width 434 height 47
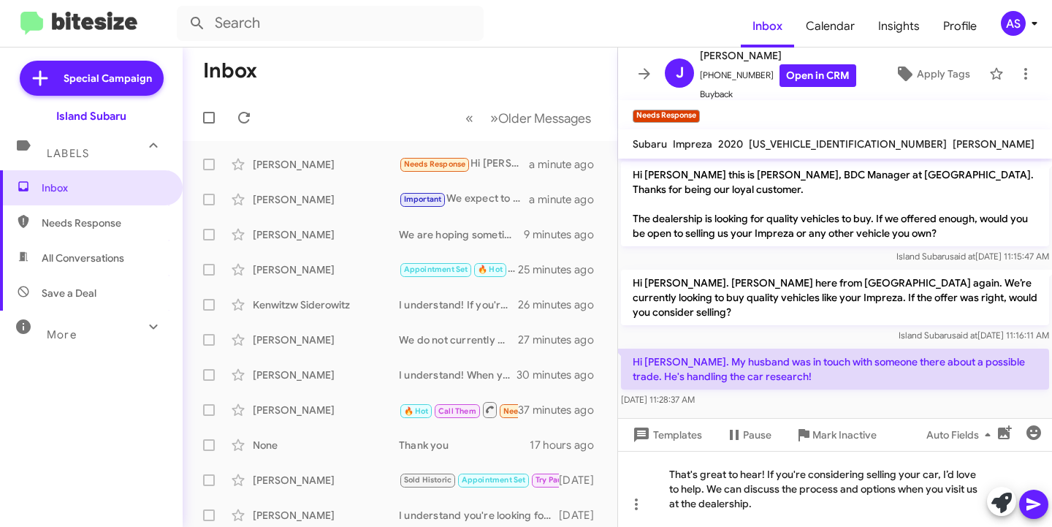
scroll to position [3, 0]
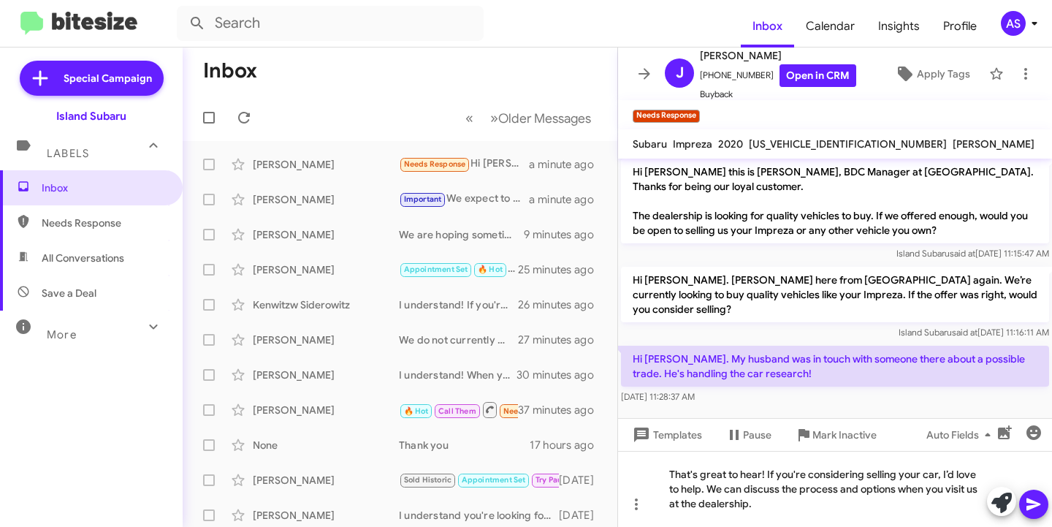
click at [1032, 500] on icon at bounding box center [1034, 504] width 18 height 18
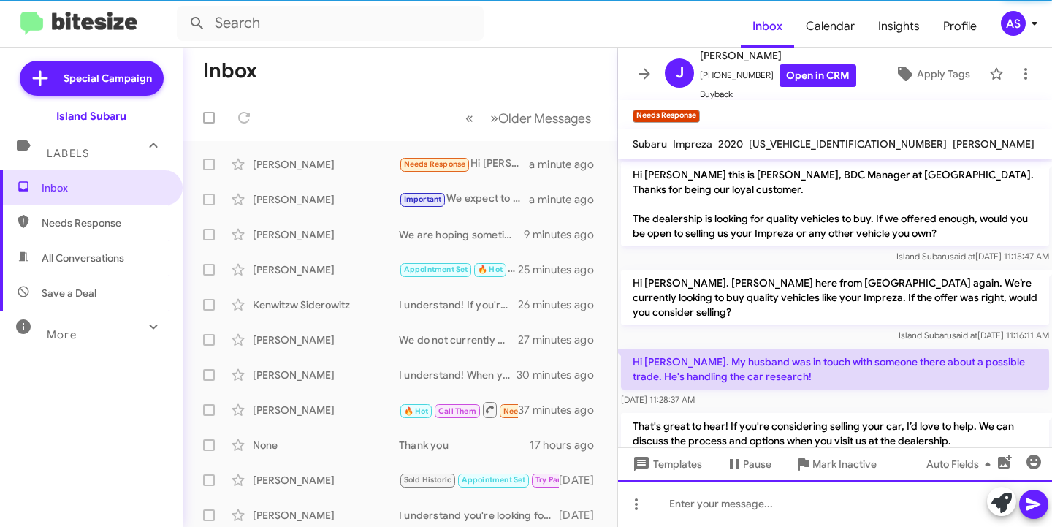
scroll to position [42, 0]
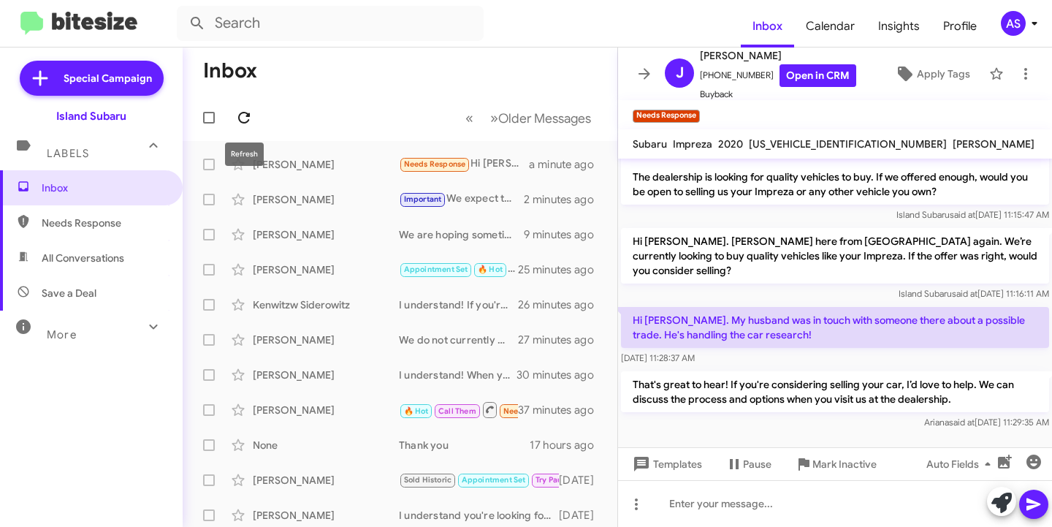
click at [248, 113] on icon at bounding box center [244, 118] width 12 height 12
click at [322, 161] on div "[PERSON_NAME]" at bounding box center [326, 164] width 146 height 15
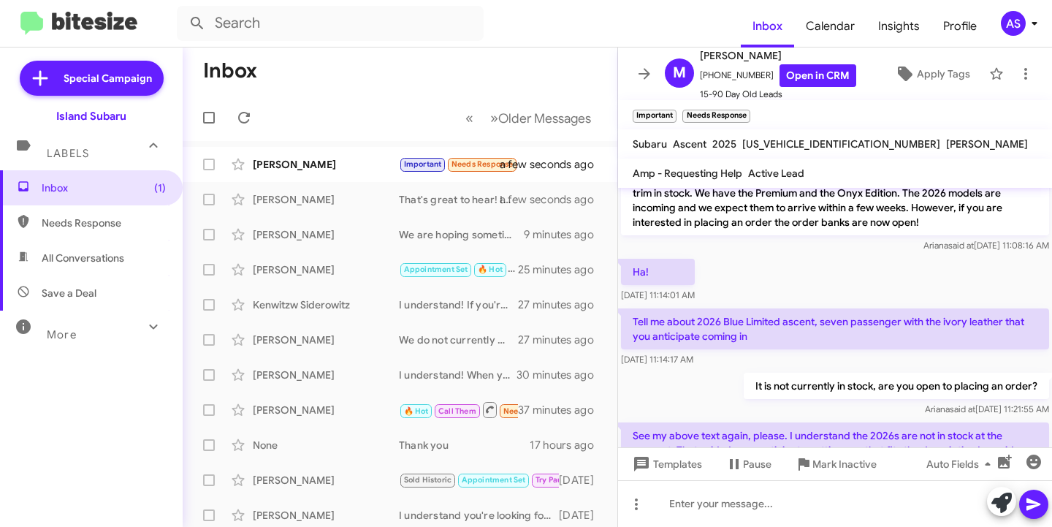
scroll to position [396, 0]
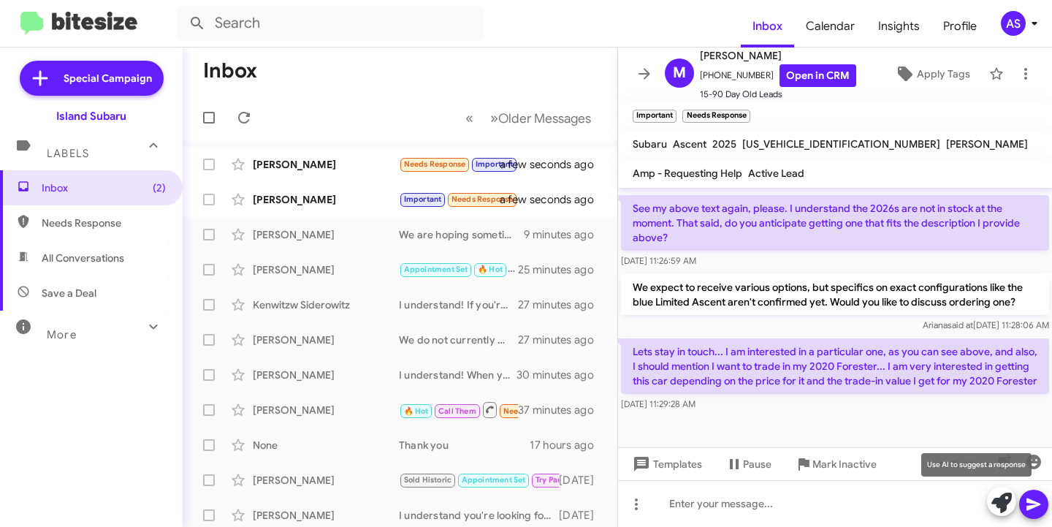
click at [993, 497] on icon at bounding box center [1002, 503] width 20 height 20
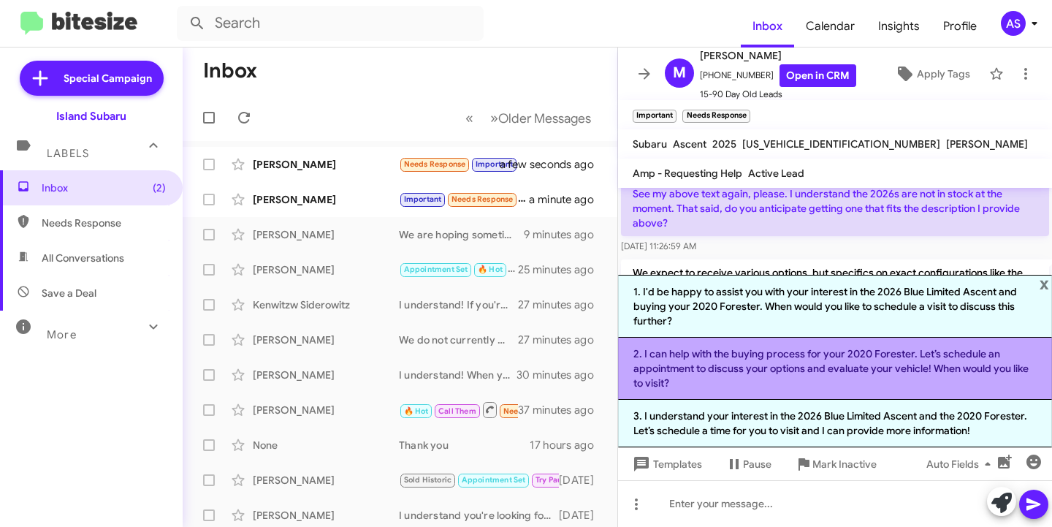
click at [833, 375] on li "2. I can help with the buying process for your 2020 Forester. Let’s schedule an…" at bounding box center [835, 369] width 434 height 62
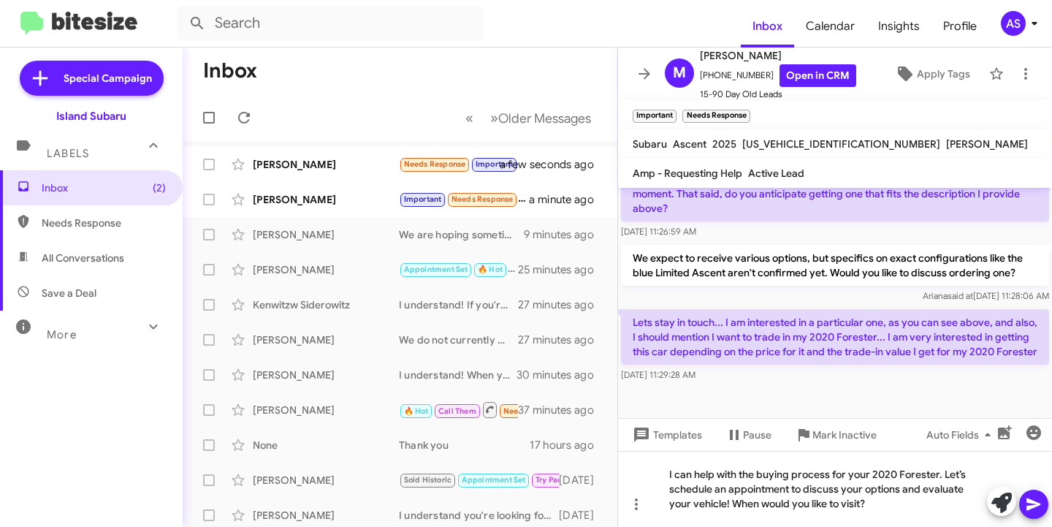
scroll to position [425, 0]
click at [1033, 499] on icon at bounding box center [1034, 504] width 18 height 18
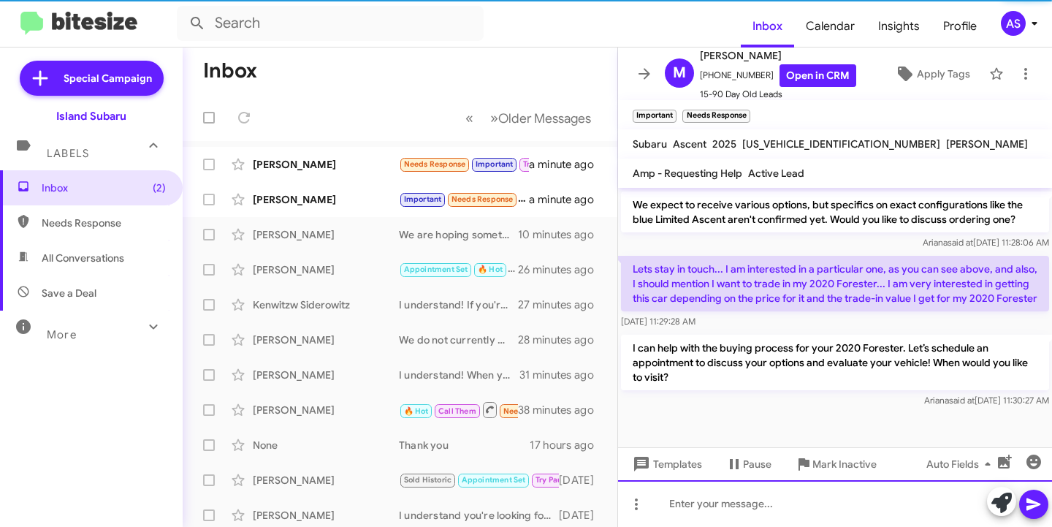
scroll to position [479, 0]
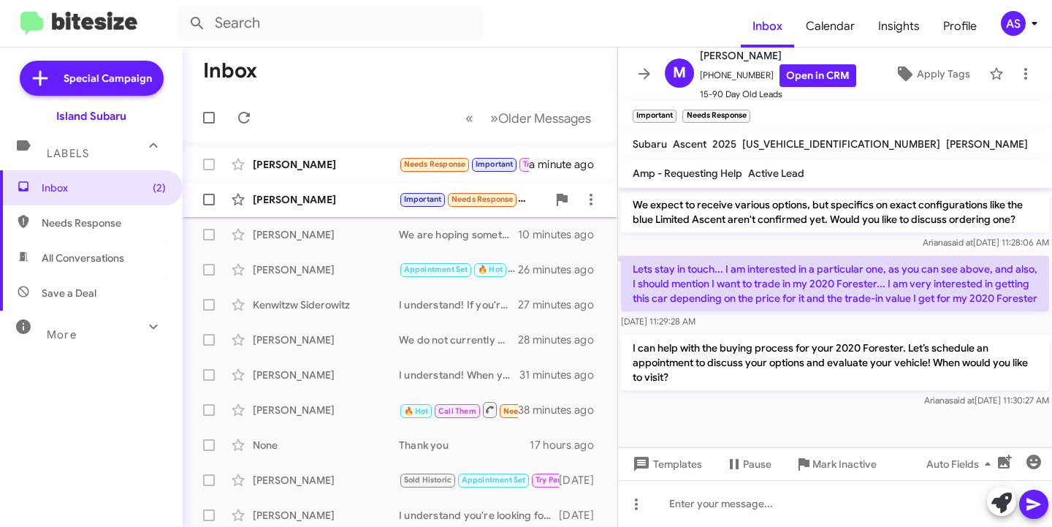
click at [308, 198] on div "[PERSON_NAME]" at bounding box center [326, 199] width 146 height 15
click at [316, 178] on div "Jennifer Goldberg Needs Response Important Try Pausing Thank you. We will be in…" at bounding box center [399, 164] width 411 height 29
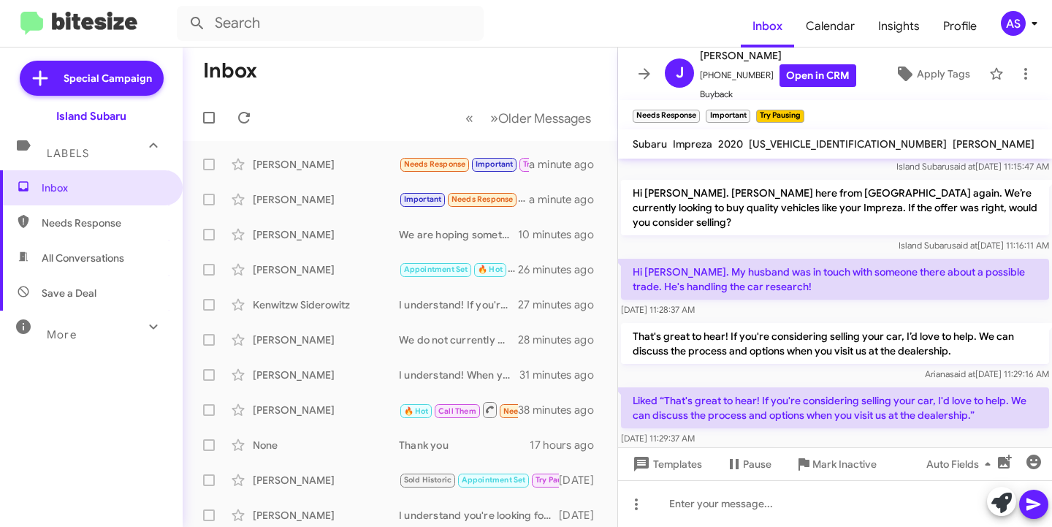
scroll to position [163, 0]
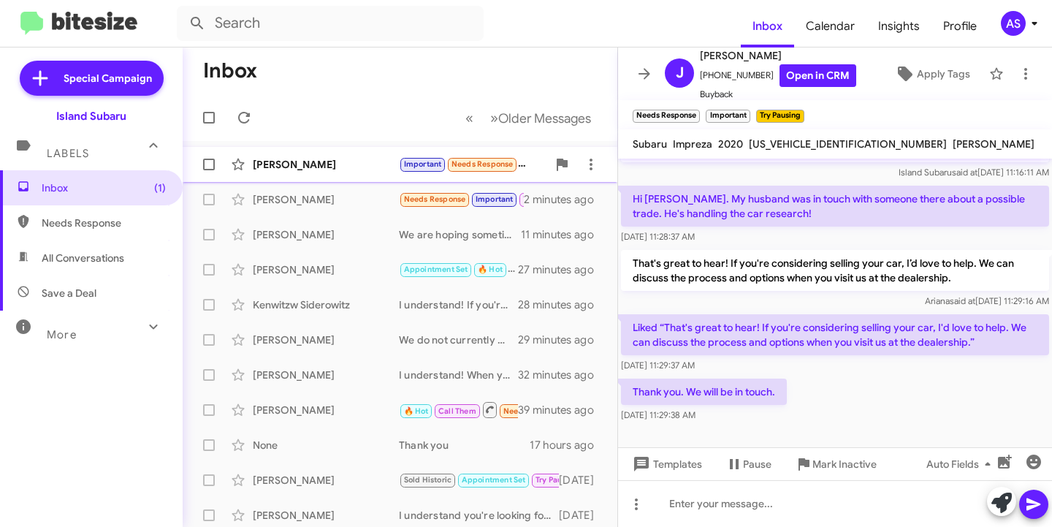
click at [322, 161] on div "[PERSON_NAME]" at bounding box center [326, 164] width 146 height 15
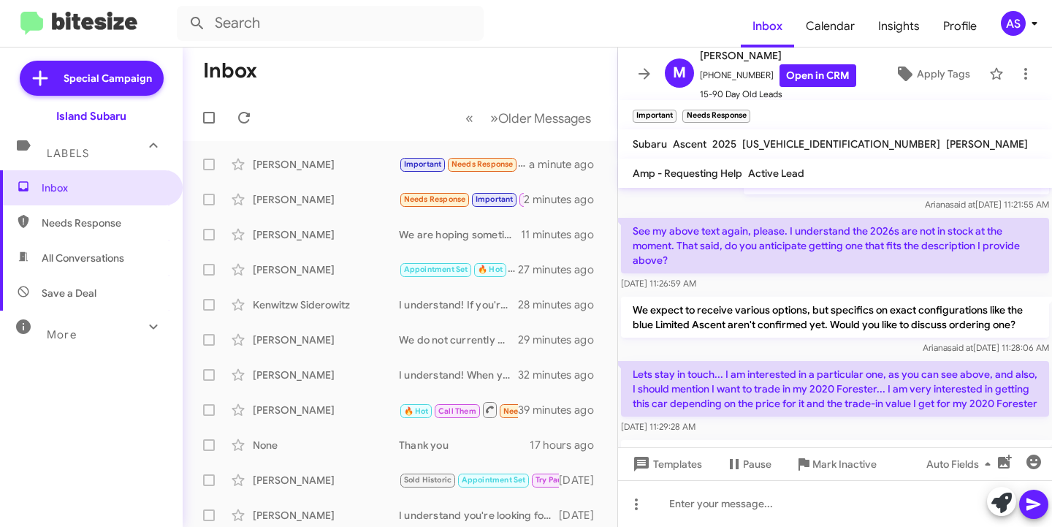
scroll to position [532, 0]
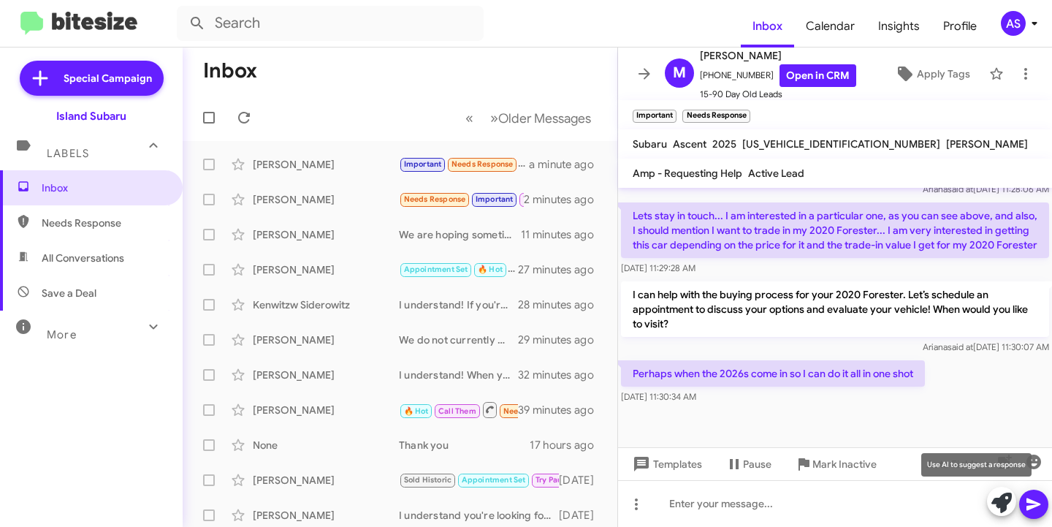
click at [1014, 500] on button at bounding box center [1001, 501] width 29 height 29
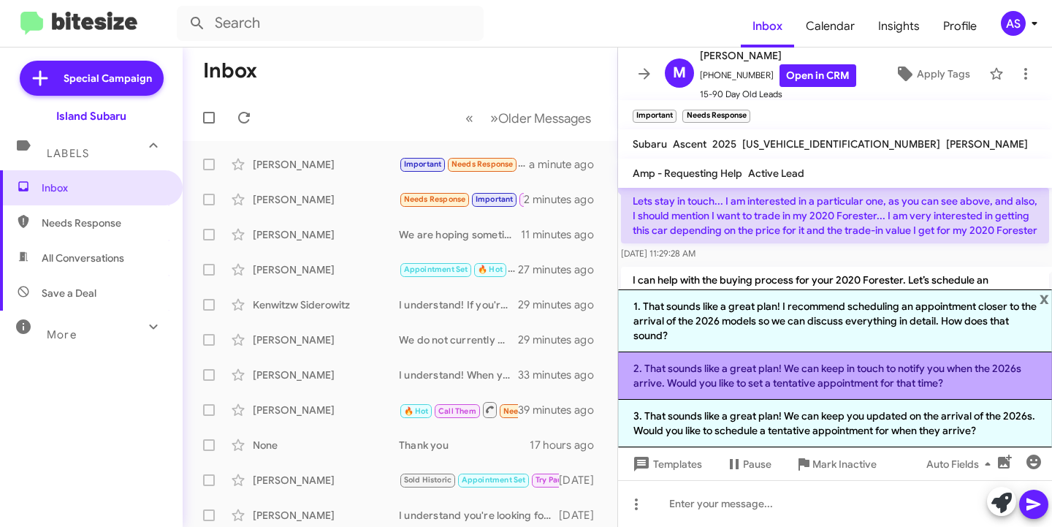
click at [813, 383] on li "2. That sounds like a great plan! We can keep in touch to notify you when the 2…" at bounding box center [835, 375] width 434 height 47
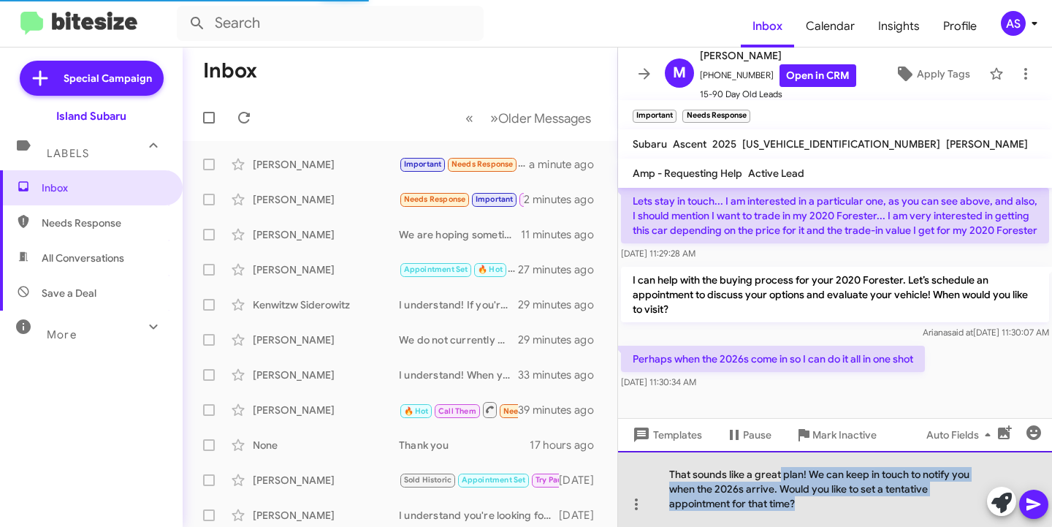
drag, startPoint x: 780, startPoint y: 481, endPoint x: 806, endPoint y: 498, distance: 31.6
click at [806, 498] on div "That sounds like a great plan! We can keep in touch to notify you when the 2026…" at bounding box center [835, 489] width 434 height 76
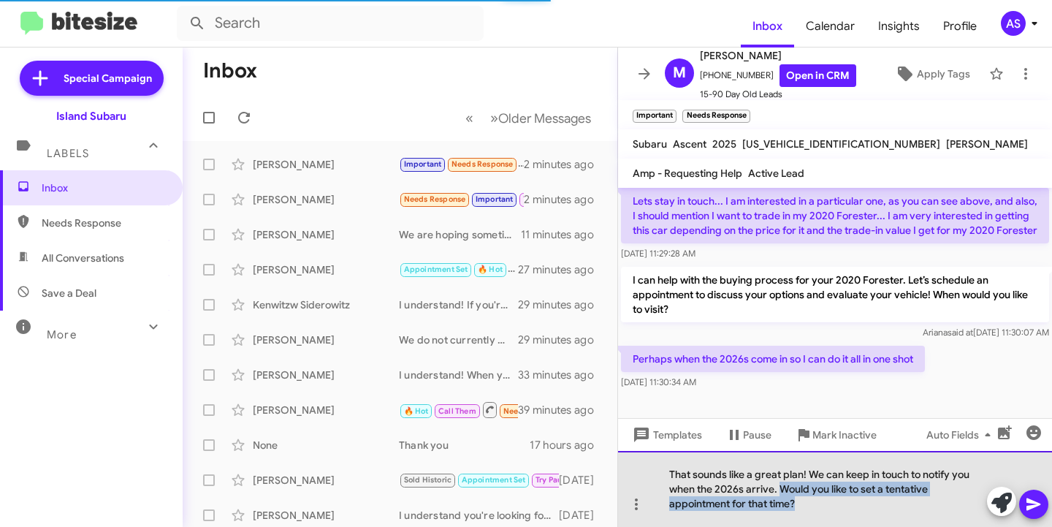
drag, startPoint x: 805, startPoint y: 503, endPoint x: 782, endPoint y: 490, distance: 26.2
click at [782, 490] on div "That sounds like a great plan! We can keep in touch to notify you when the 2026…" at bounding box center [835, 489] width 434 height 76
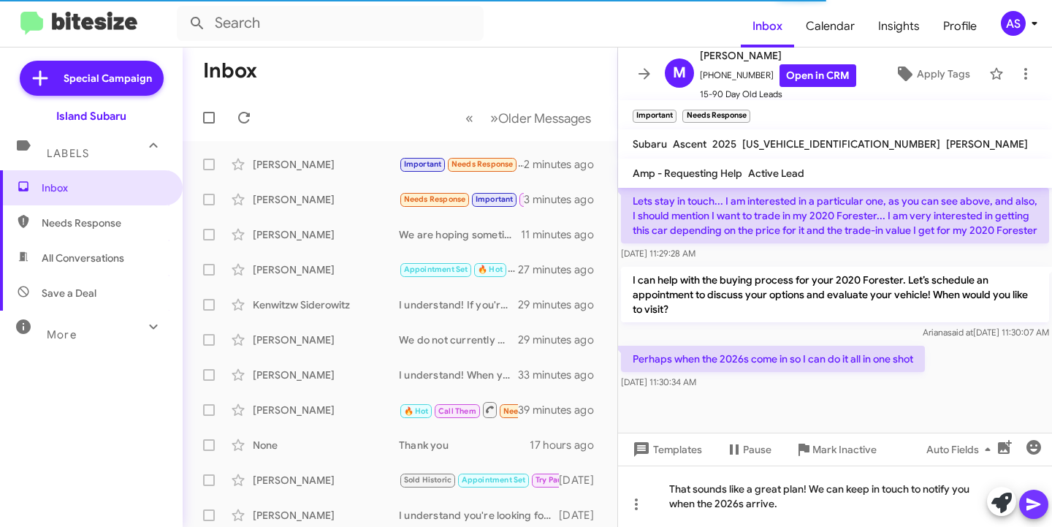
click at [1032, 495] on icon at bounding box center [1034, 504] width 18 height 18
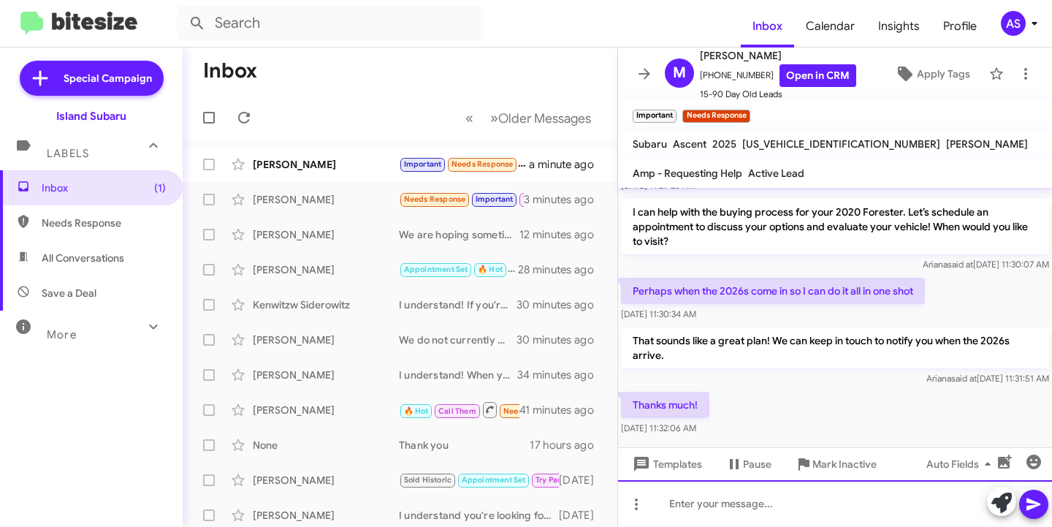
scroll to position [0, 0]
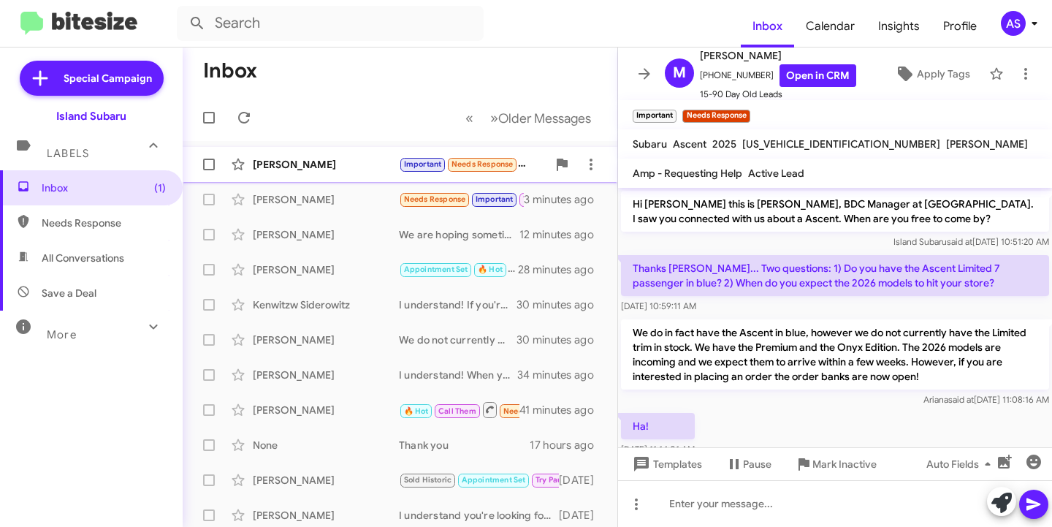
click at [309, 157] on div "[PERSON_NAME]" at bounding box center [326, 164] width 146 height 15
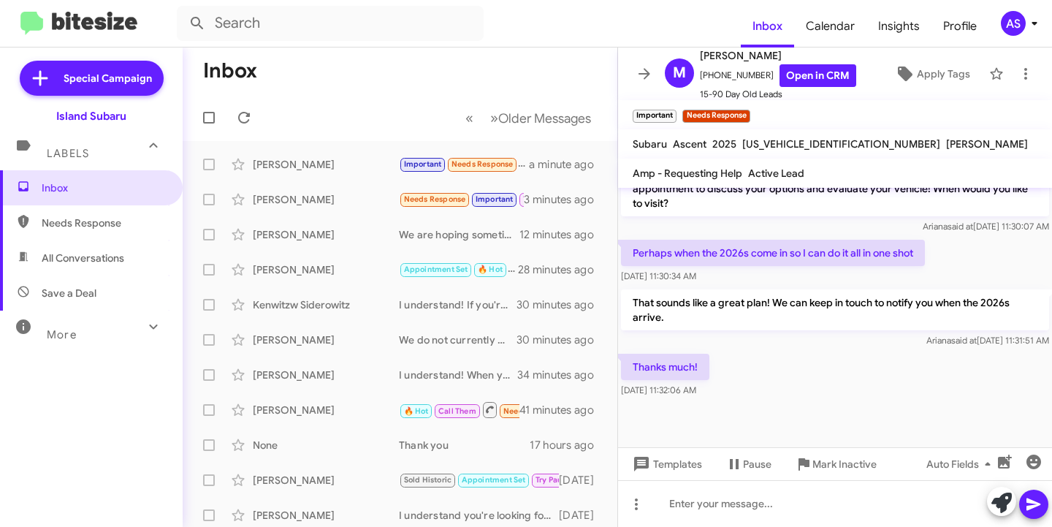
scroll to position [653, 0]
click at [232, 123] on span at bounding box center [243, 118] width 29 height 18
click at [242, 118] on icon at bounding box center [244, 118] width 18 height 18
click at [322, 161] on div "[PERSON_NAME]" at bounding box center [326, 164] width 146 height 15
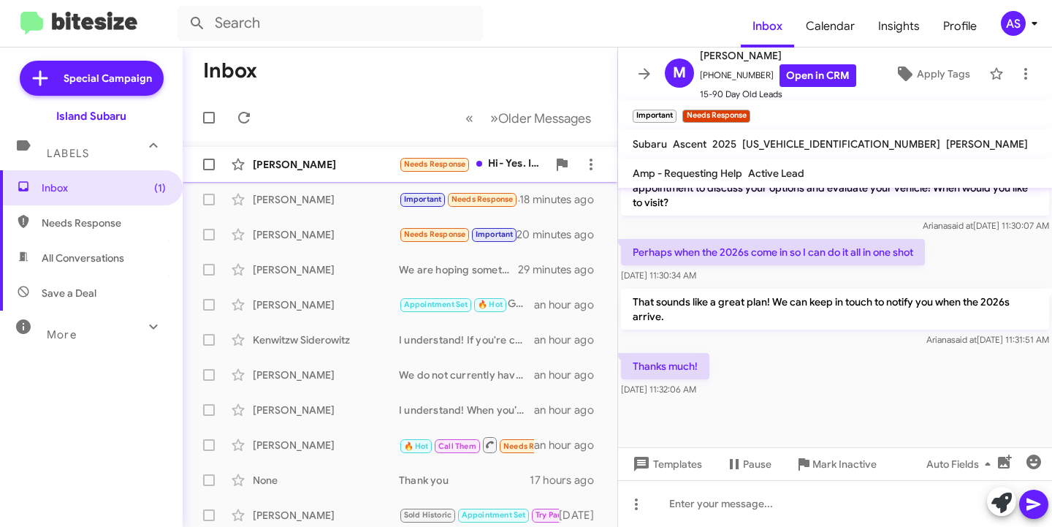
click at [316, 156] on div "Jonathan Veldran Needs Response Hi- Yes. I spoke with Hyundai for a 2025 Elantr…" at bounding box center [399, 164] width 411 height 29
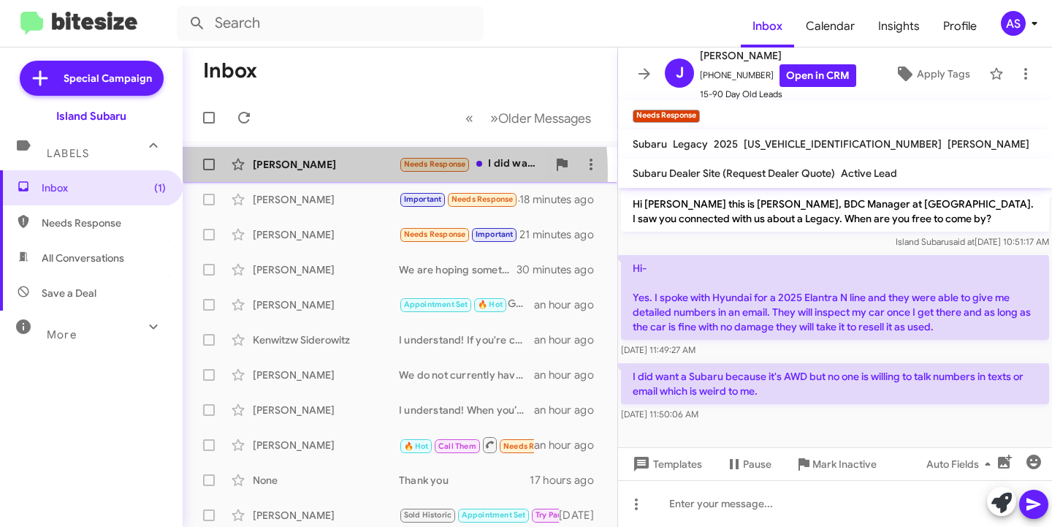
click at [298, 174] on div "Jonathan Veldran Needs Response I did want a Subaru because it's AWD but no one…" at bounding box center [399, 164] width 411 height 29
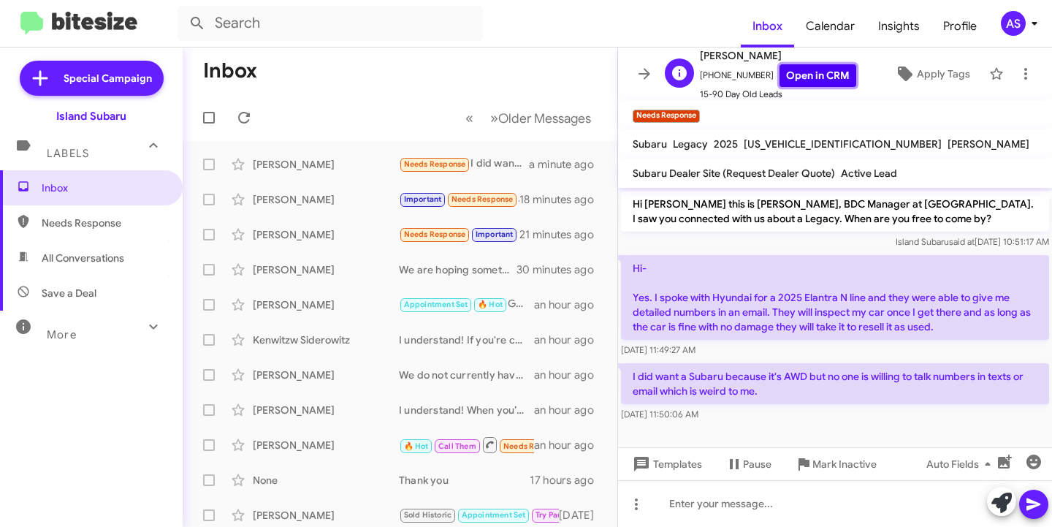
click at [829, 66] on link "Open in CRM" at bounding box center [818, 75] width 77 height 23
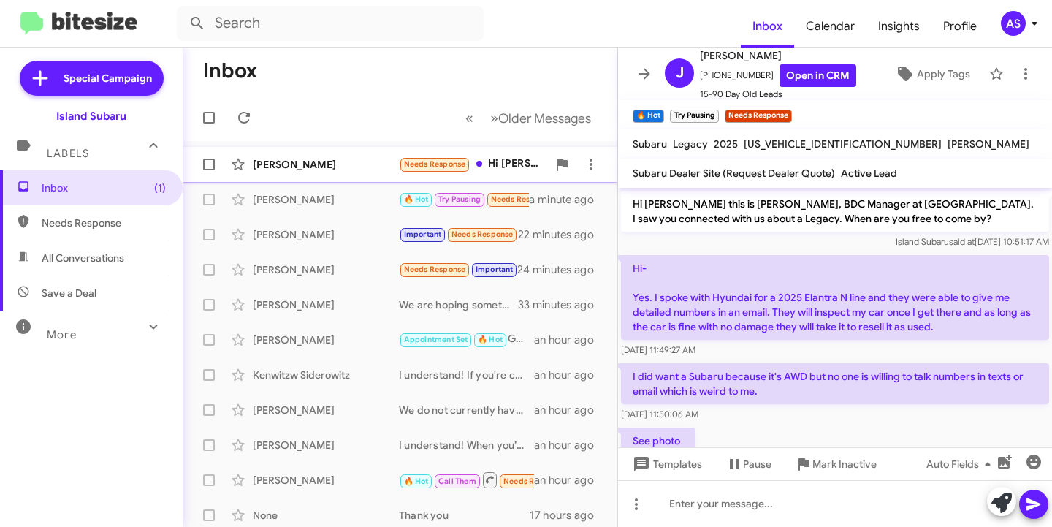
click at [312, 167] on div "Weston Anderson" at bounding box center [326, 164] width 146 height 15
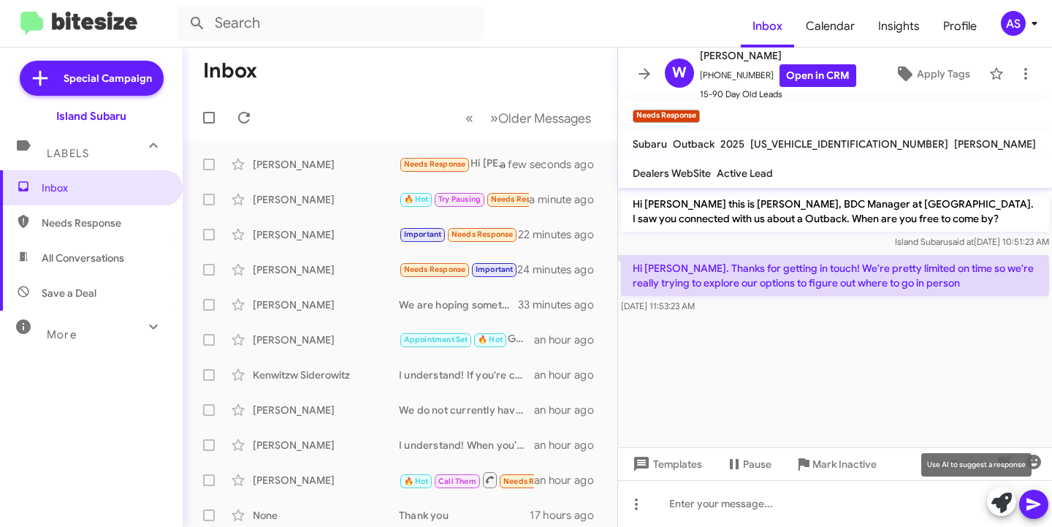
click at [1003, 501] on icon at bounding box center [1002, 503] width 20 height 20
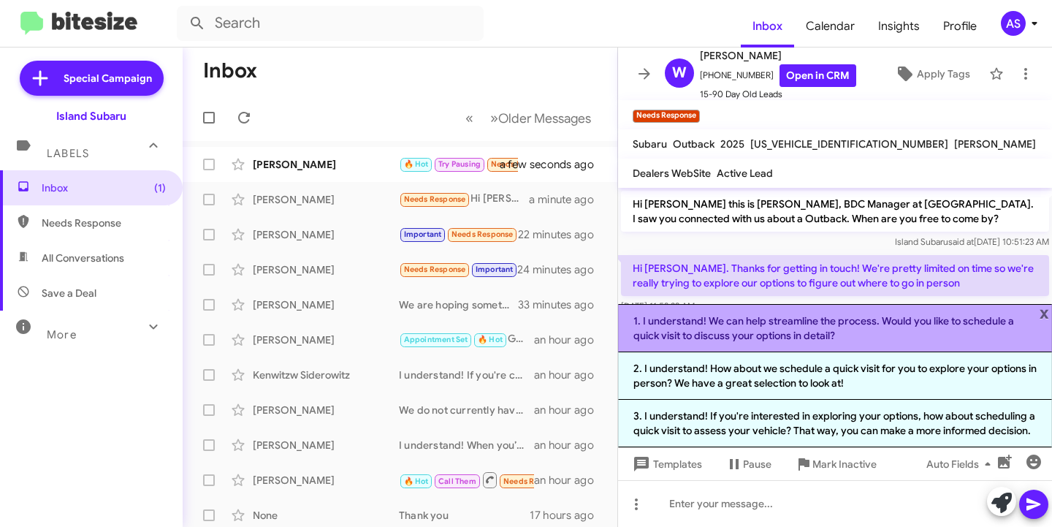
click at [802, 330] on li "1. I understand! We can help streamline the process. Would you like to schedule…" at bounding box center [835, 328] width 434 height 48
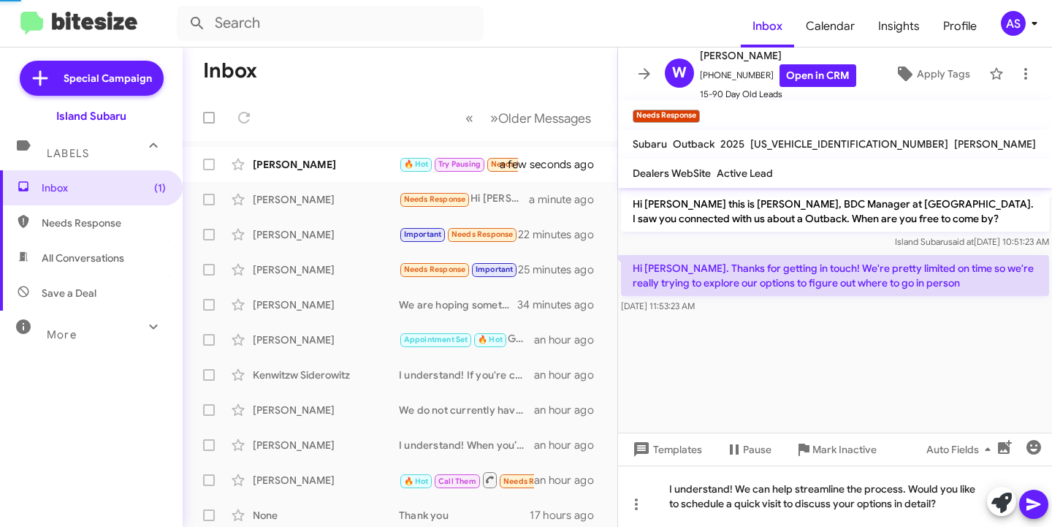
click at [1031, 501] on icon at bounding box center [1034, 504] width 14 height 12
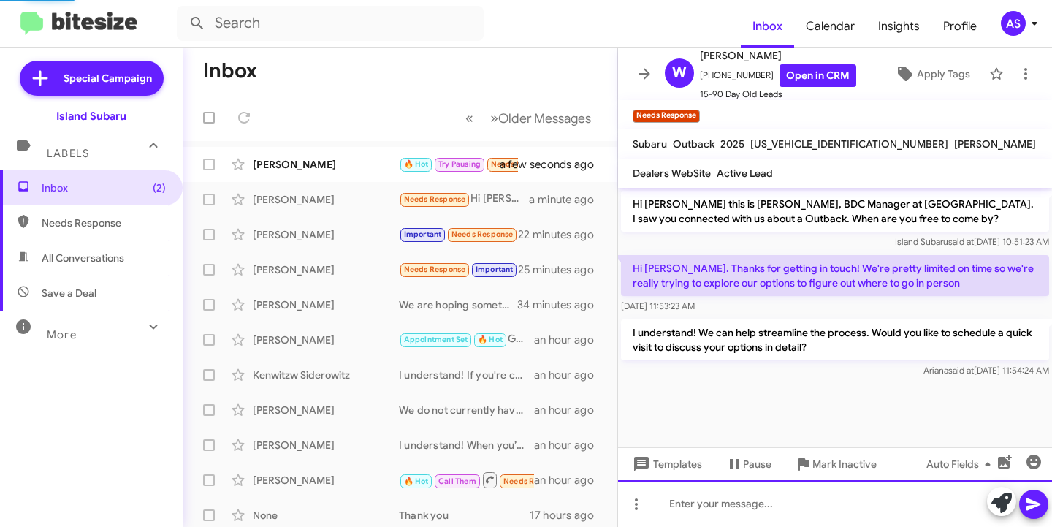
scroll to position [12, 0]
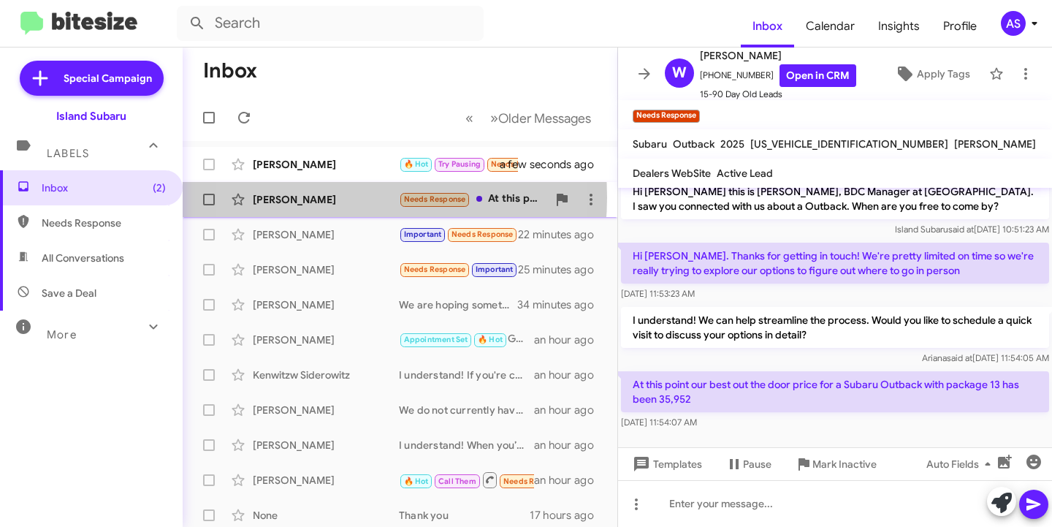
click at [319, 197] on div "Weston Anderson" at bounding box center [326, 199] width 146 height 15
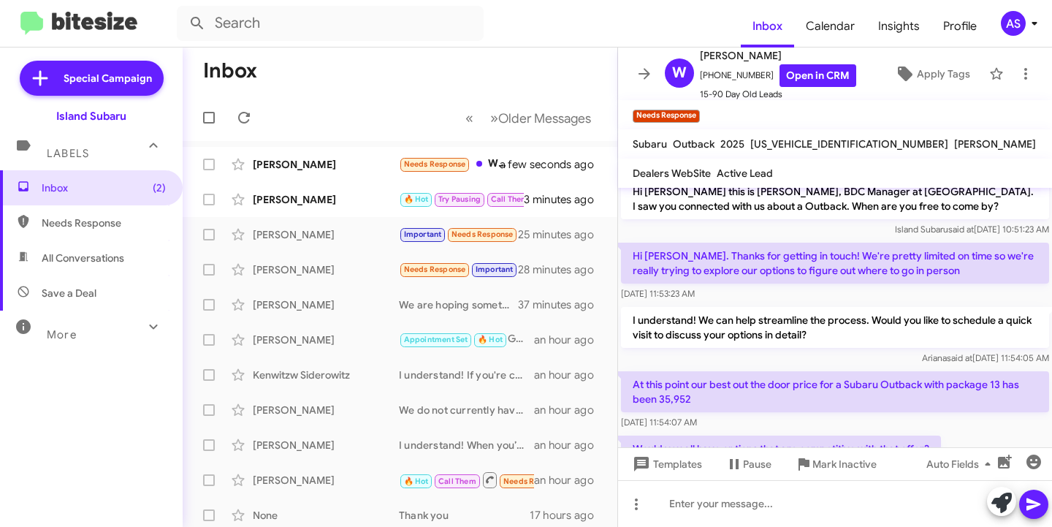
scroll to position [66, 0]
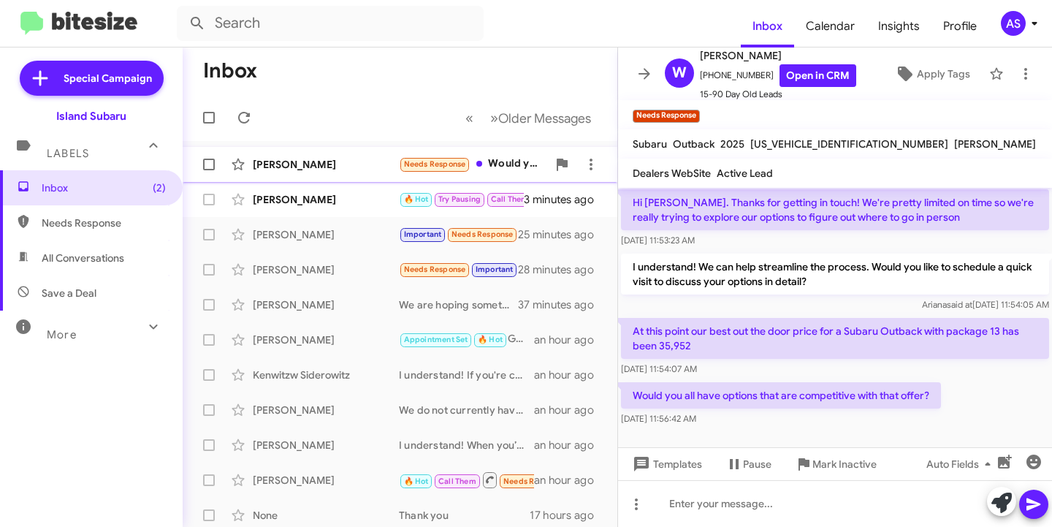
click at [315, 152] on div "Weston Anderson Needs Response Would you all have options that are competitive …" at bounding box center [399, 164] width 411 height 29
click at [1000, 498] on icon at bounding box center [1002, 503] width 20 height 20
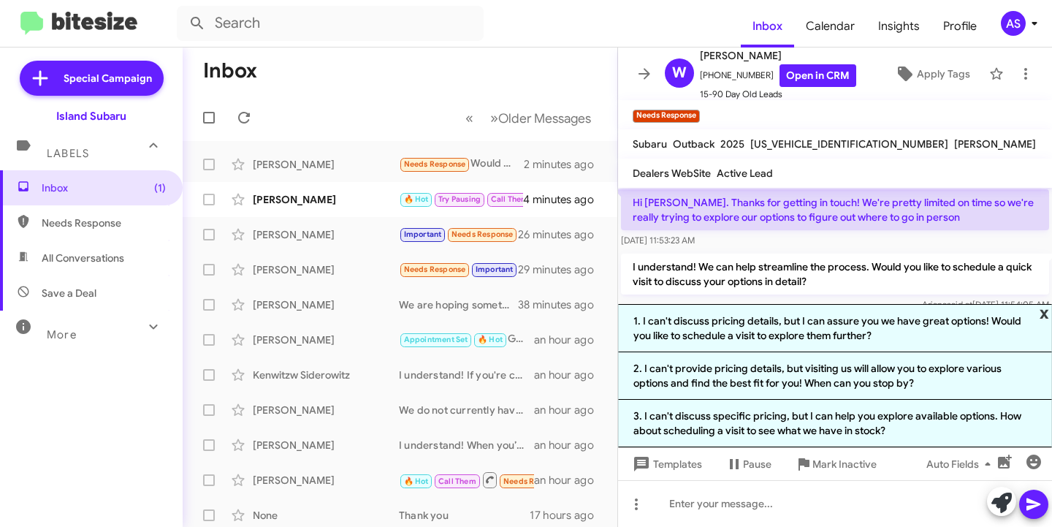
click at [1044, 315] on span "x" at bounding box center [1044, 313] width 9 height 18
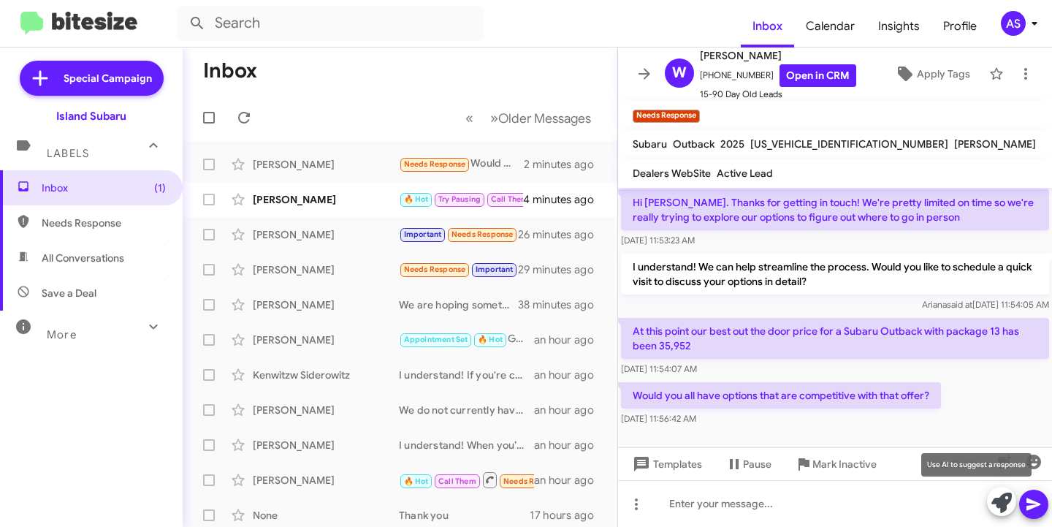
click at [992, 501] on icon at bounding box center [1002, 503] width 20 height 20
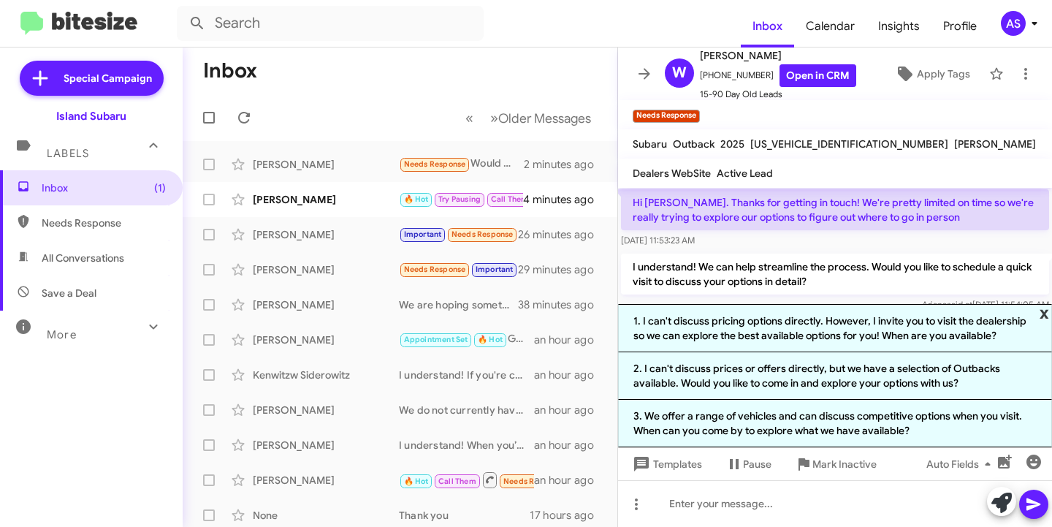
click at [1044, 308] on span "x" at bounding box center [1044, 313] width 9 height 18
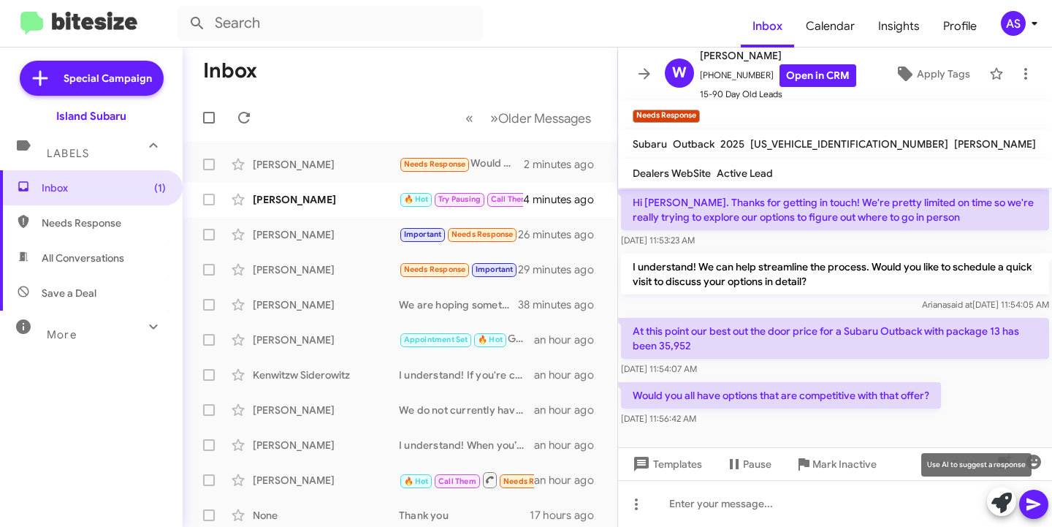
click at [998, 503] on icon at bounding box center [1002, 503] width 20 height 20
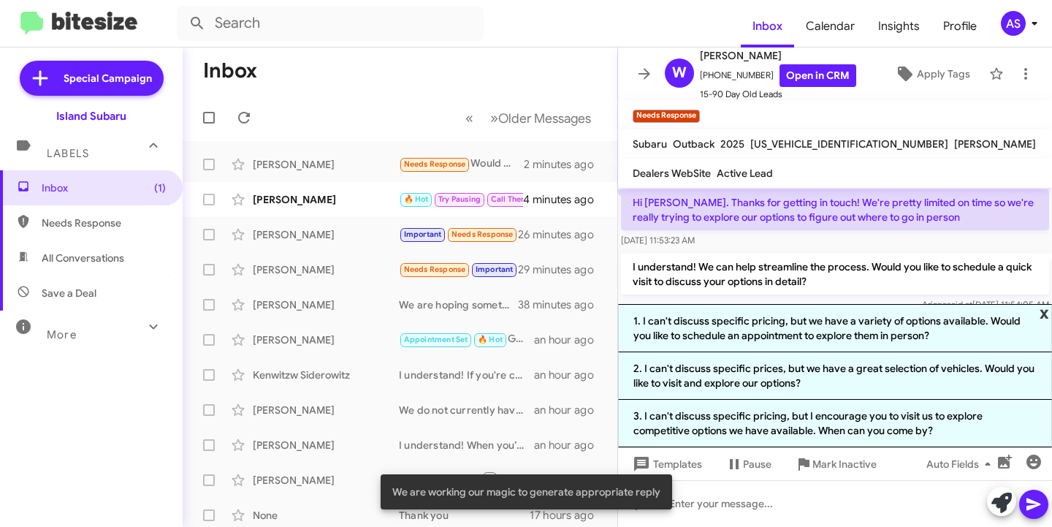
click at [1049, 304] on span "x" at bounding box center [1044, 313] width 9 height 18
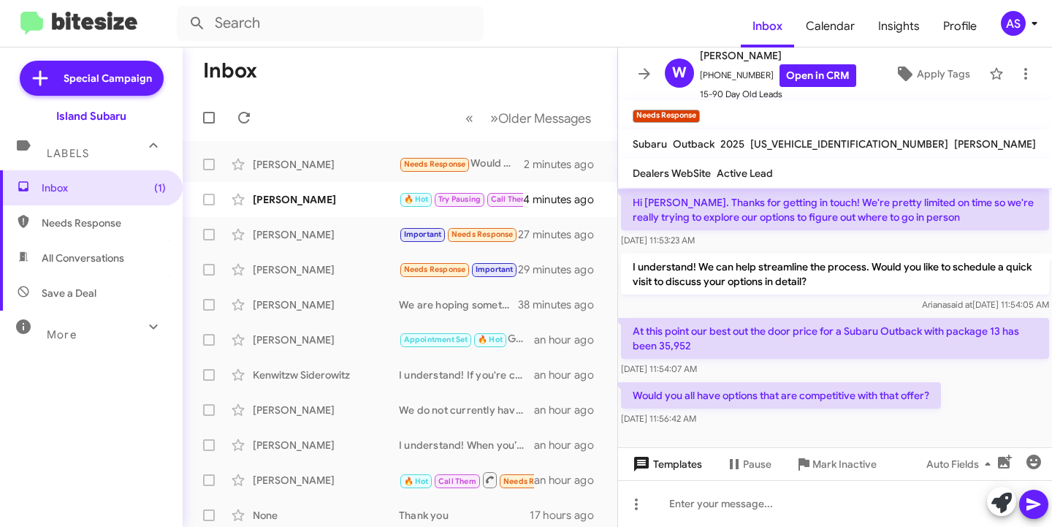
click at [680, 463] on span "Templates" at bounding box center [666, 464] width 72 height 26
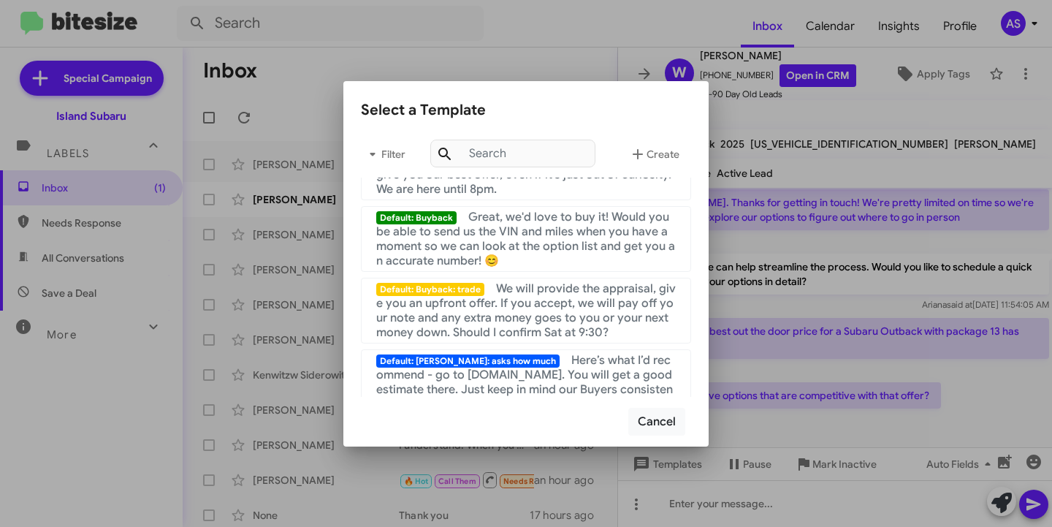
scroll to position [585, 0]
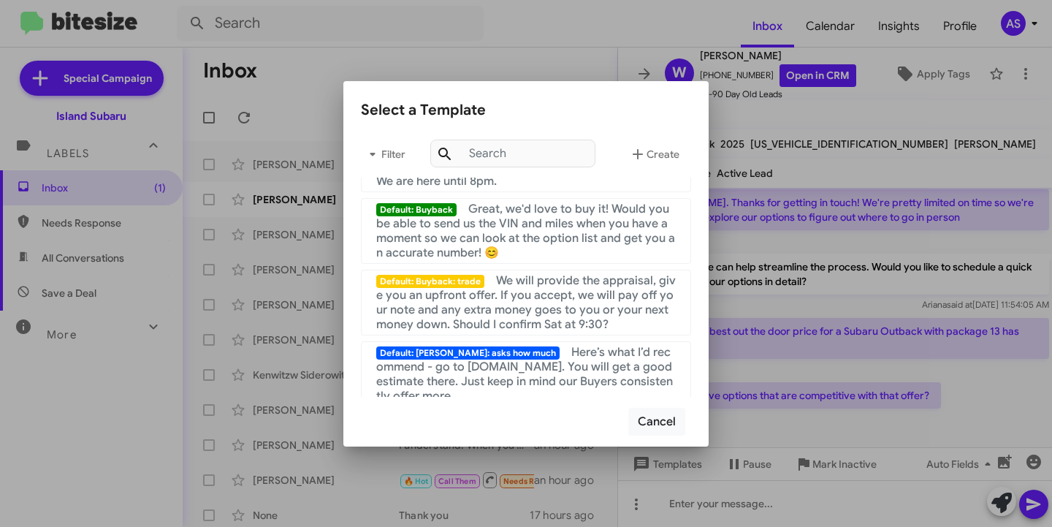
click at [867, 353] on div at bounding box center [526, 263] width 1052 height 527
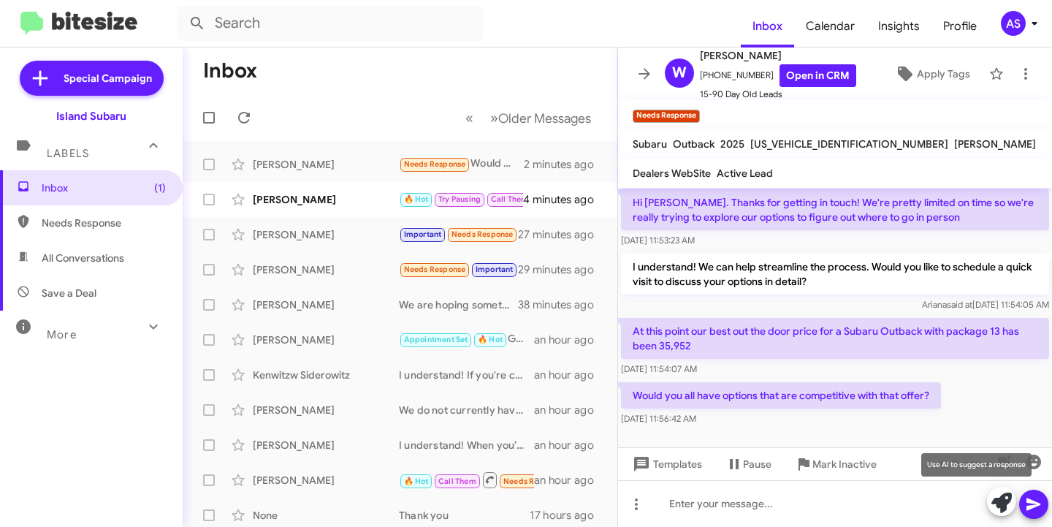
click at [992, 500] on icon at bounding box center [1002, 503] width 20 height 20
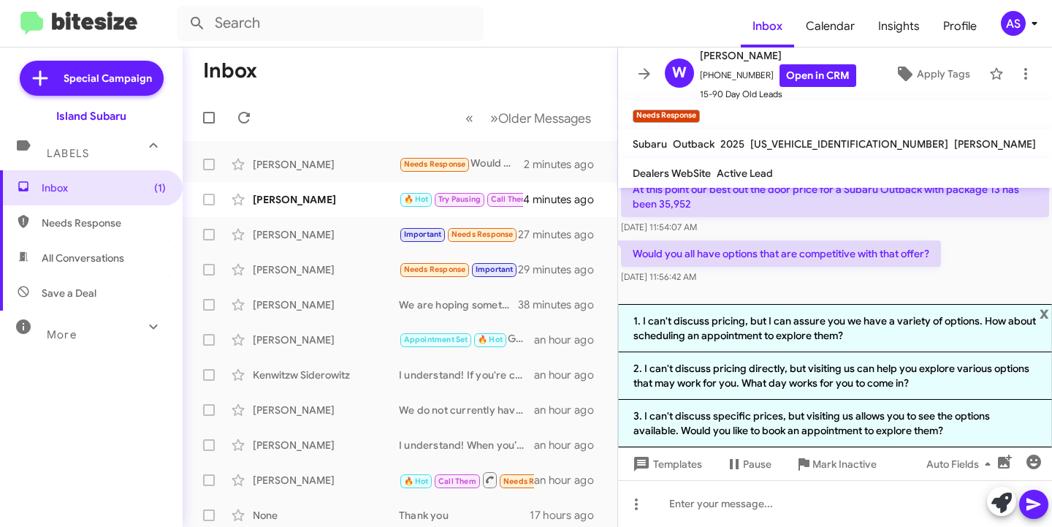
scroll to position [209, 0]
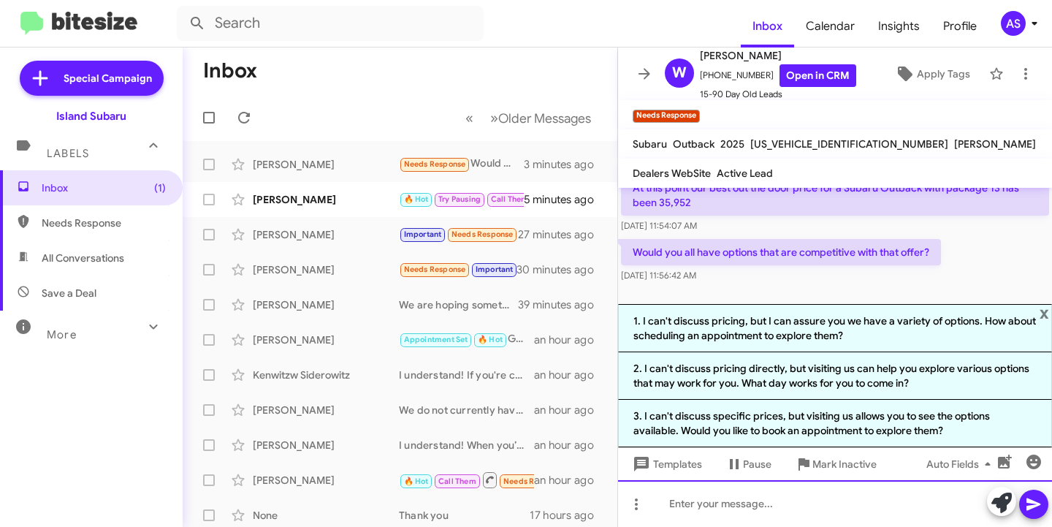
click at [697, 506] on div at bounding box center [835, 503] width 434 height 47
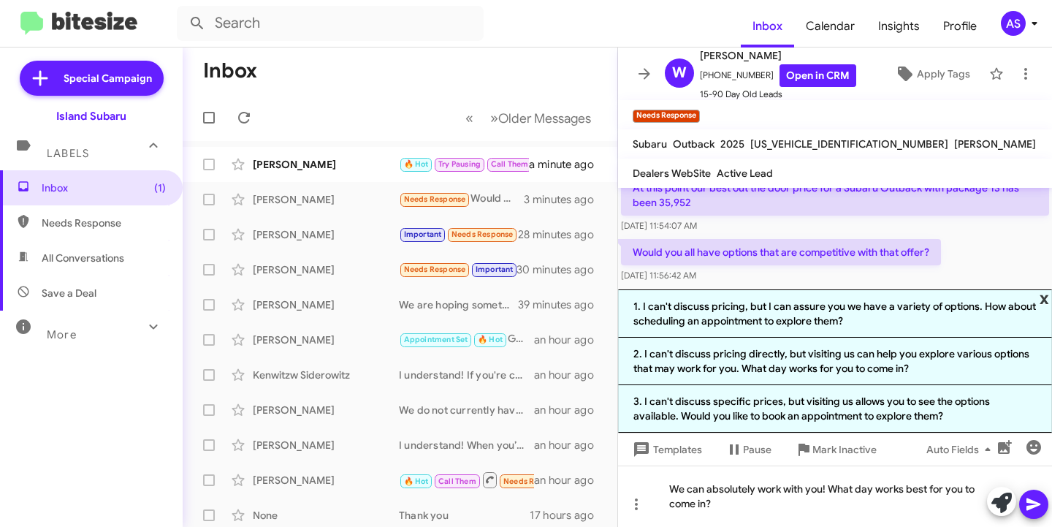
click at [1042, 297] on span "x" at bounding box center [1044, 298] width 9 height 18
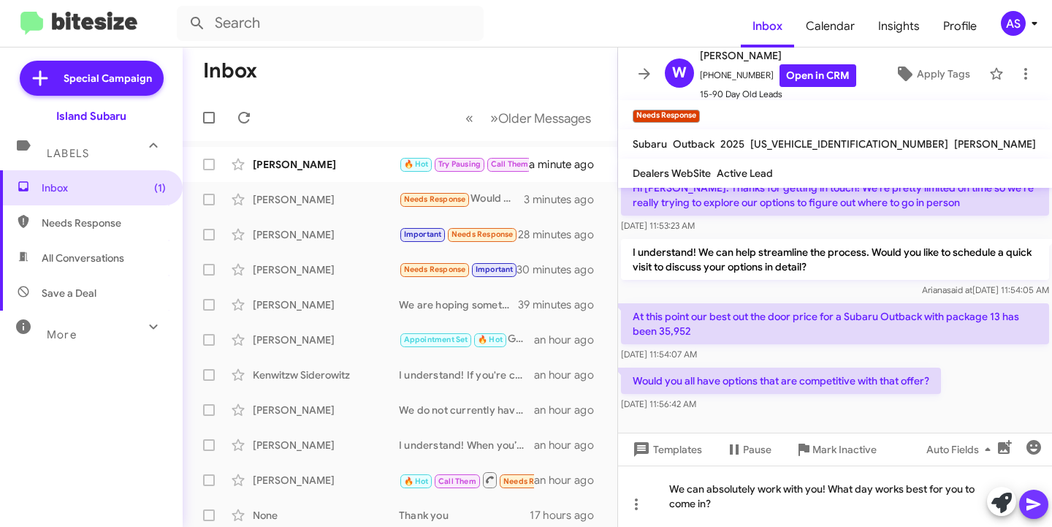
click at [1031, 503] on icon at bounding box center [1034, 504] width 18 height 18
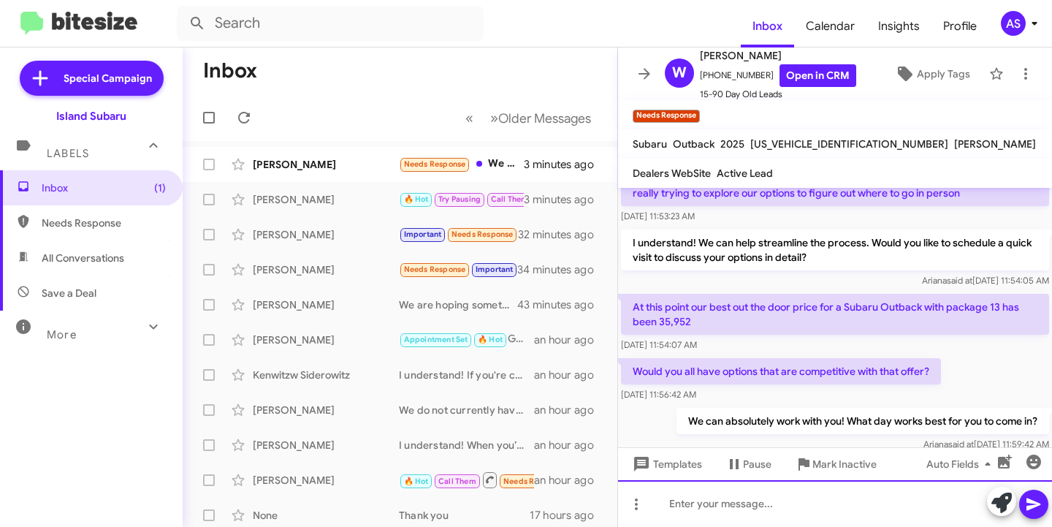
scroll to position [0, 0]
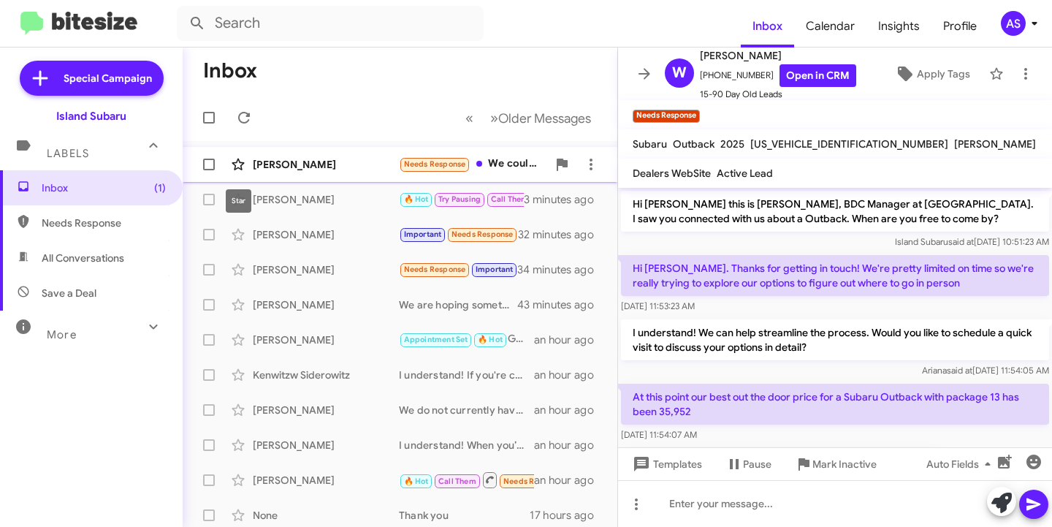
click at [250, 164] on span at bounding box center [238, 165] width 29 height 18
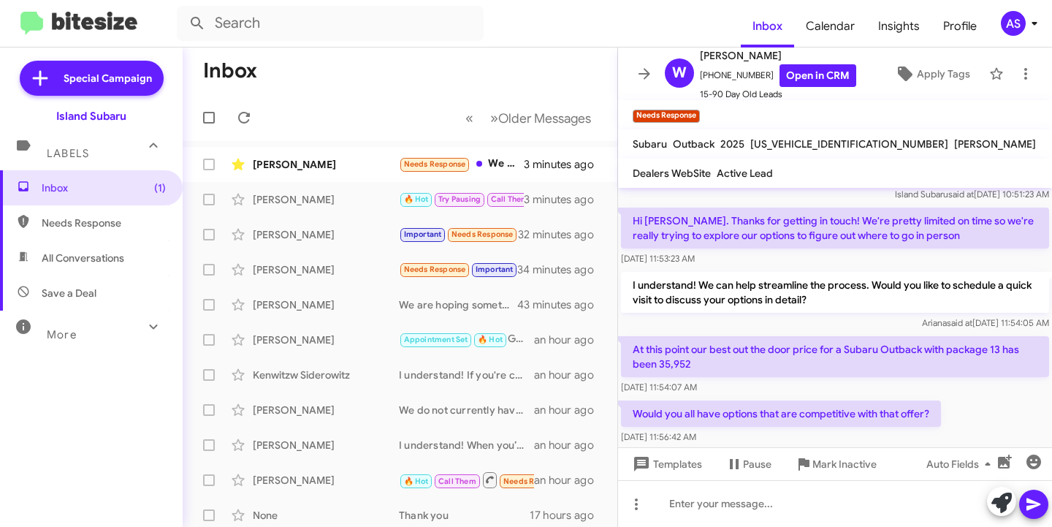
scroll to position [73, 0]
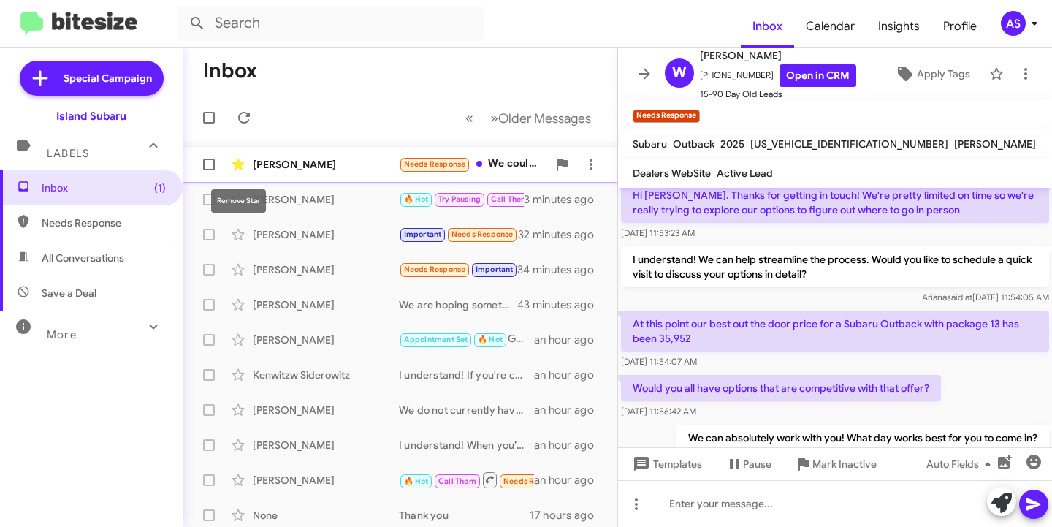
click at [235, 165] on icon at bounding box center [238, 165] width 12 height 12
click at [357, 164] on div "Weston Anderson" at bounding box center [326, 164] width 146 height 15
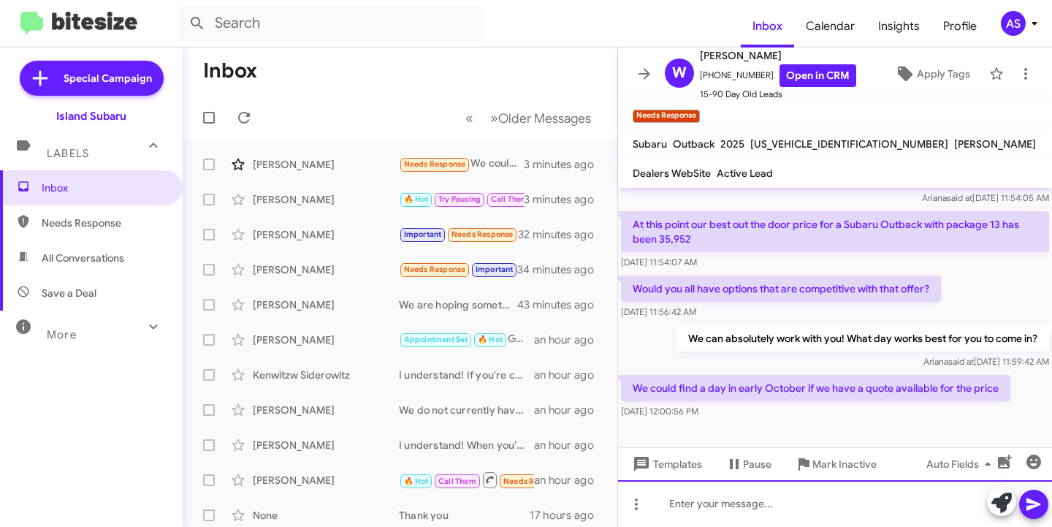
click at [833, 501] on div at bounding box center [835, 503] width 434 height 47
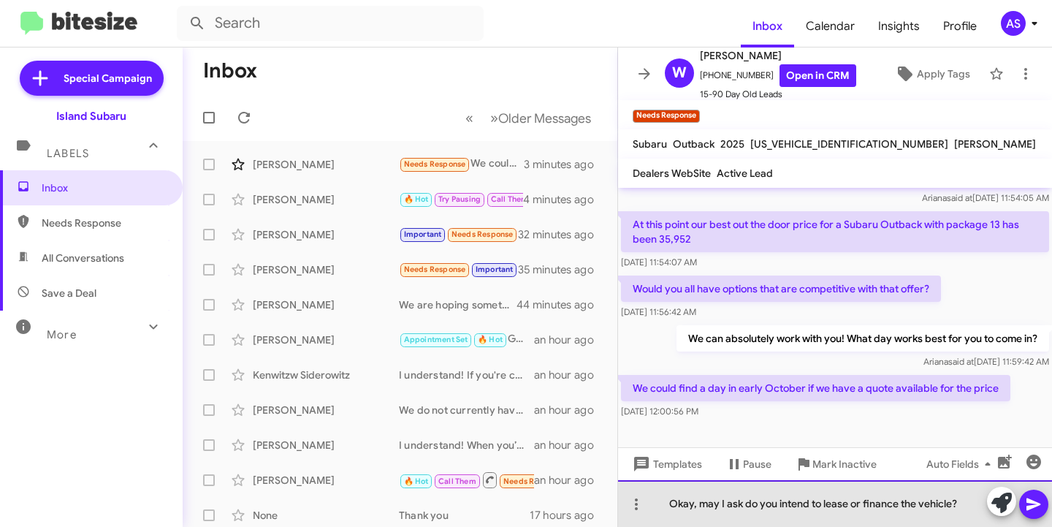
click at [693, 506] on div "Okay, may I ask do you intend to lease or finance the vehicle?" at bounding box center [835, 503] width 434 height 47
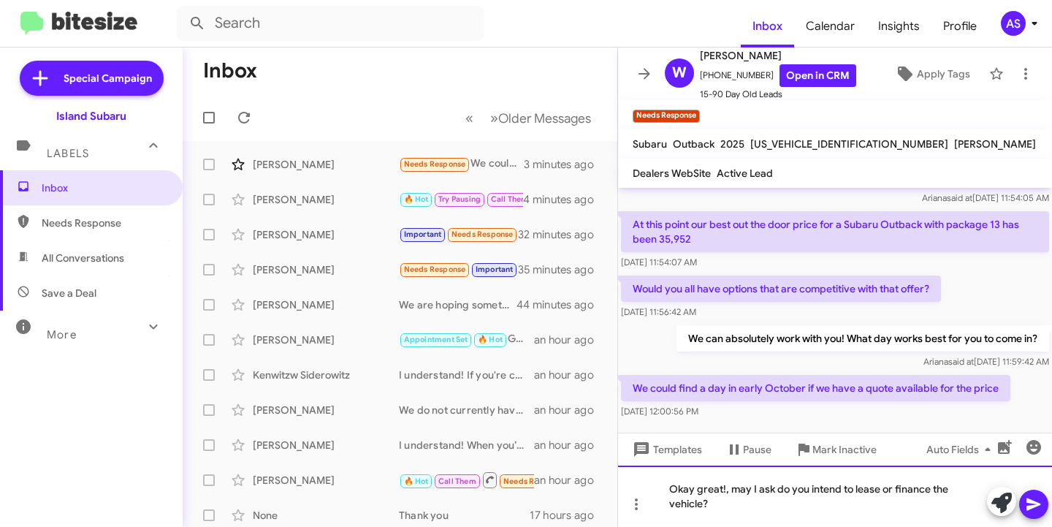
click at [736, 490] on div "Okay great!, may I ask do you intend to lease or finance the vehicle?" at bounding box center [835, 495] width 434 height 61
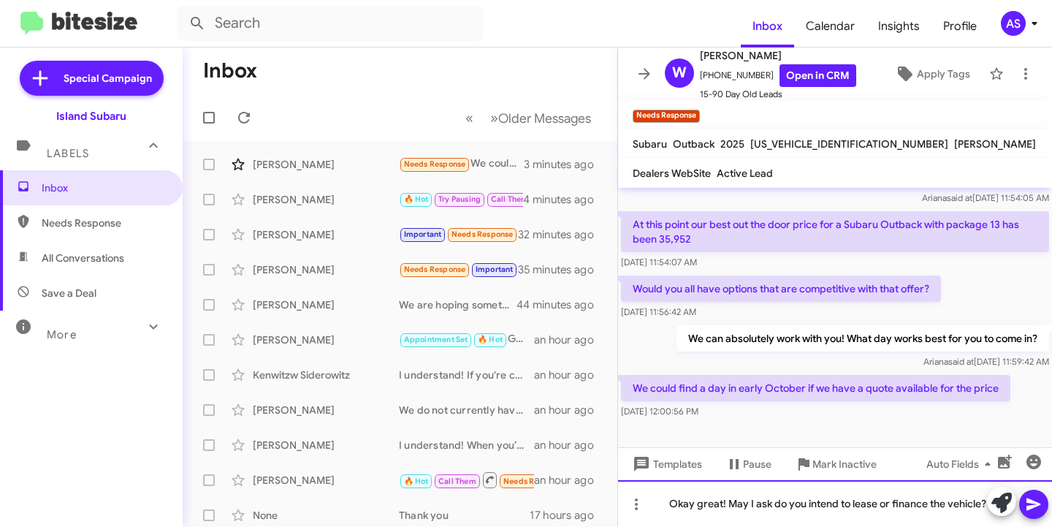
click at [753, 503] on div "Okay great! May I ask do you intend to lease or finance the vehicle?" at bounding box center [835, 503] width 434 height 47
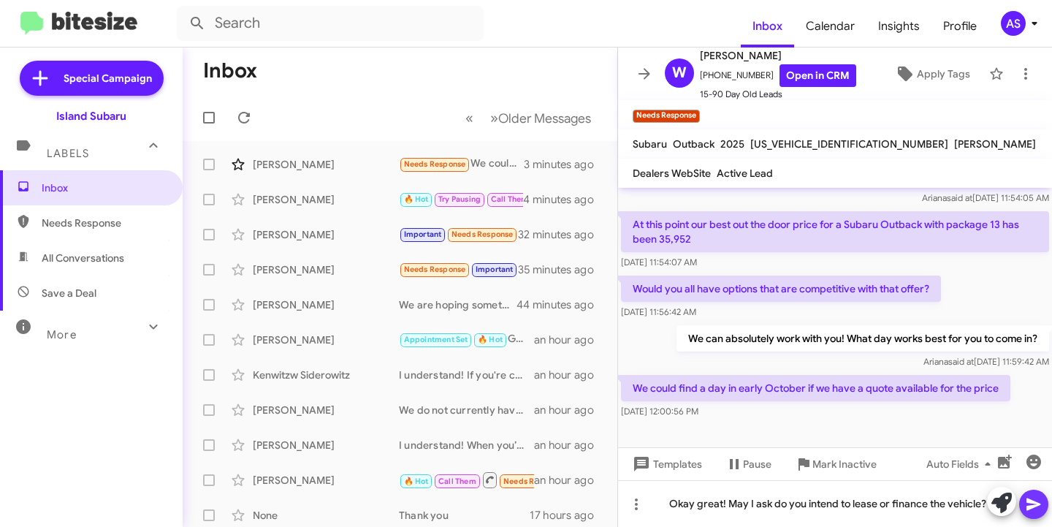
click at [1032, 502] on icon at bounding box center [1034, 504] width 14 height 12
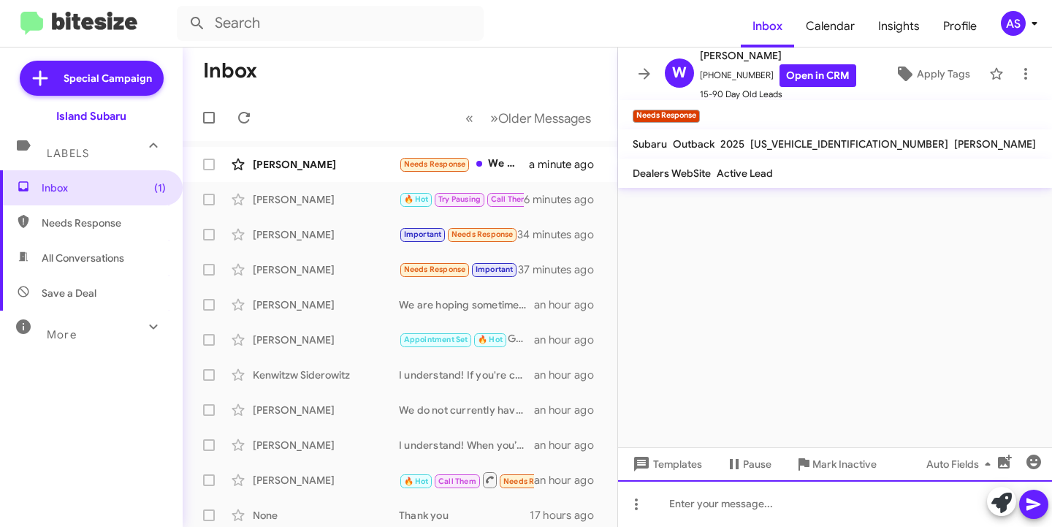
scroll to position [0, 0]
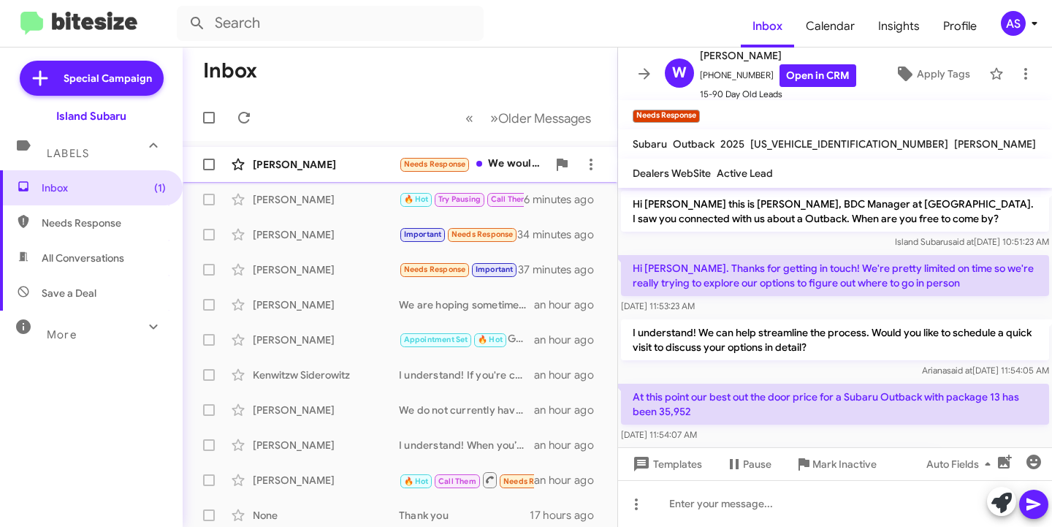
click at [319, 158] on div "Weston Anderson" at bounding box center [326, 164] width 146 height 15
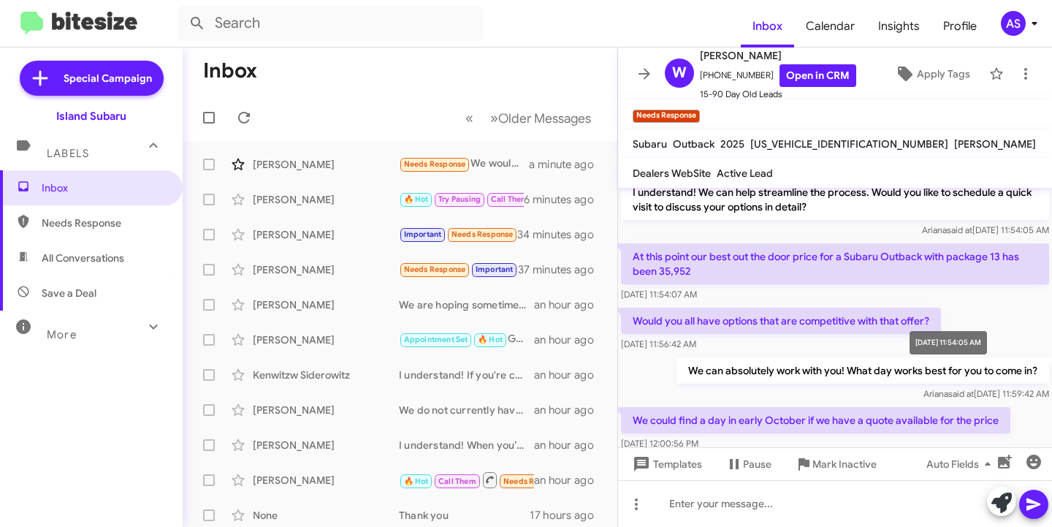
scroll to position [279, 0]
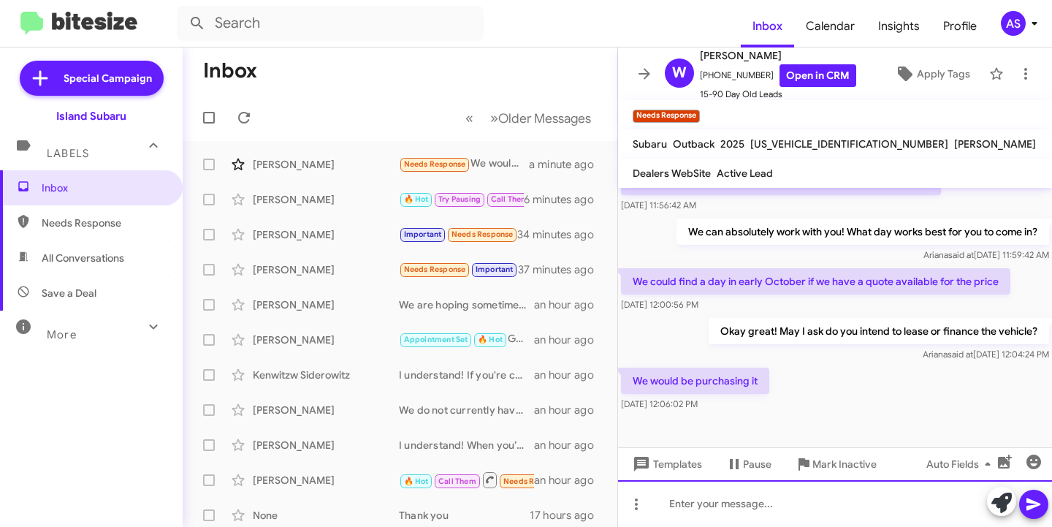
click at [782, 492] on div at bounding box center [835, 503] width 434 height 47
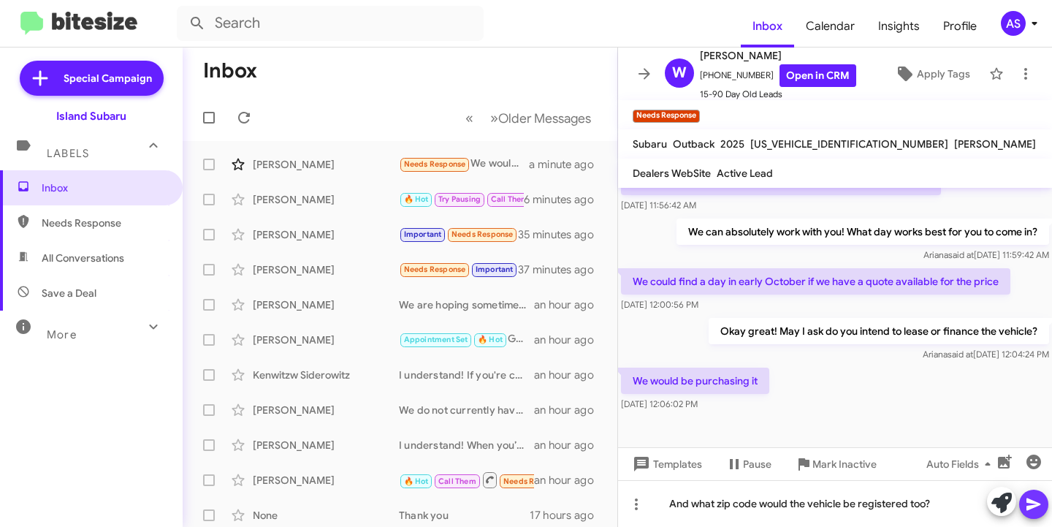
click at [1036, 508] on icon at bounding box center [1034, 504] width 18 height 18
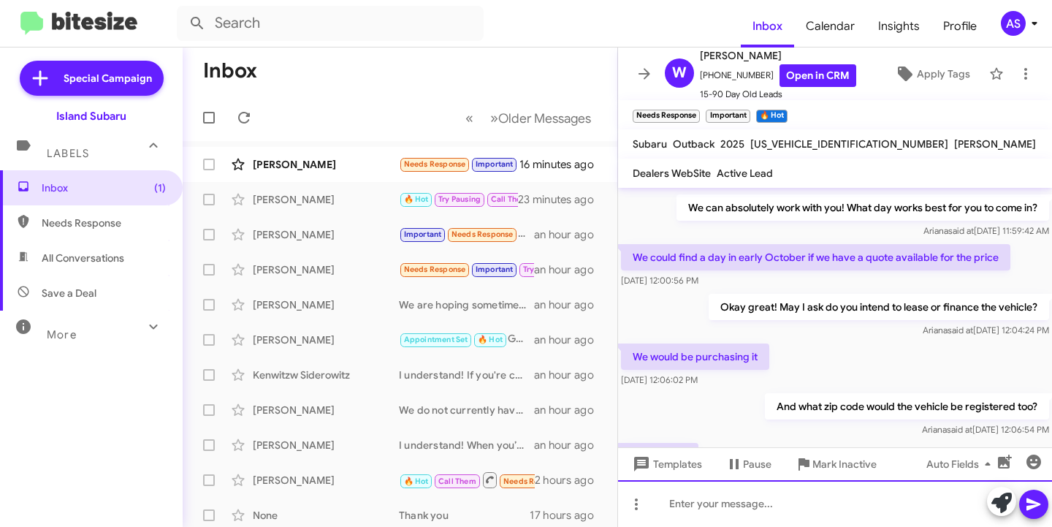
scroll to position [0, 0]
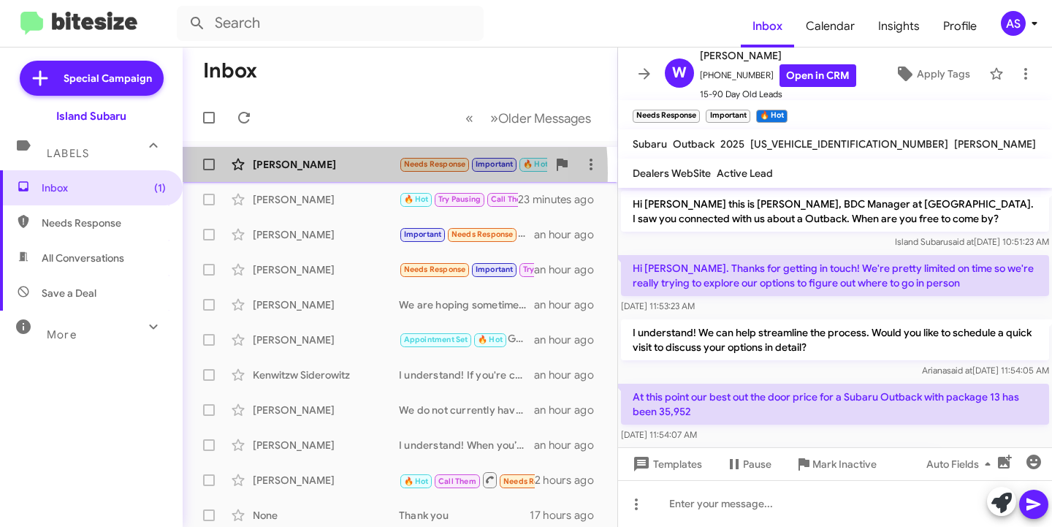
click at [309, 173] on div "Weston Anderson Needs Response Important 🔥 Hot 10128 16 minutes ago" at bounding box center [399, 164] width 411 height 29
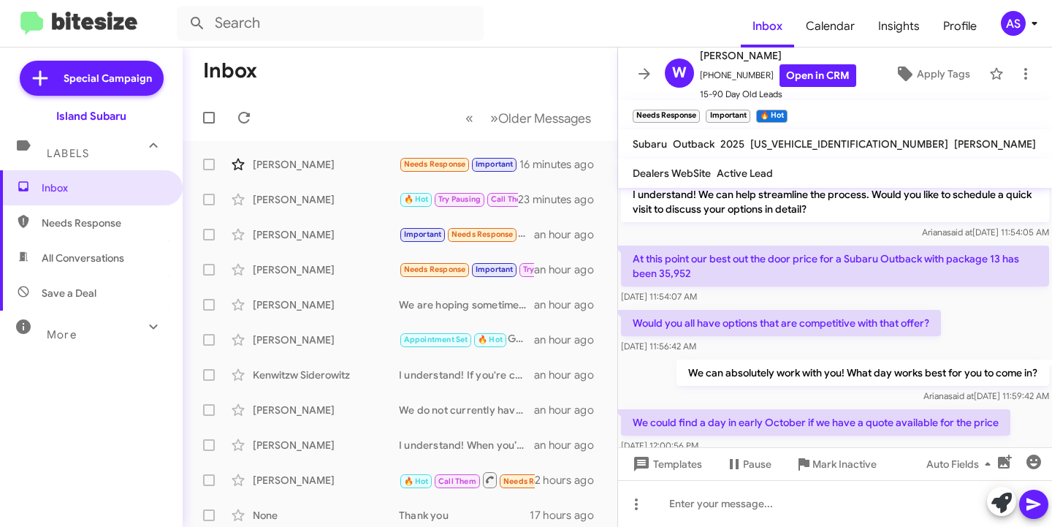
scroll to position [386, 0]
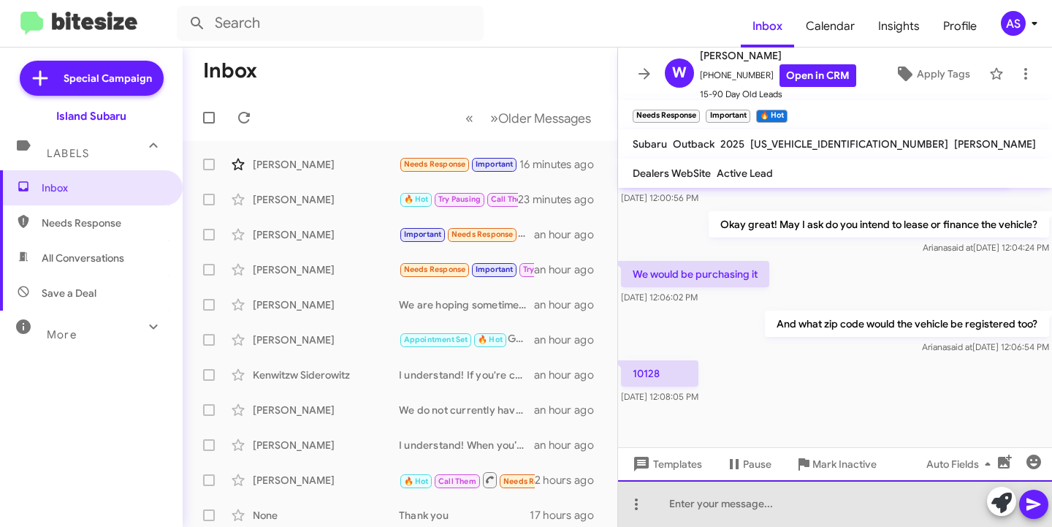
click at [754, 501] on div at bounding box center [835, 503] width 434 height 47
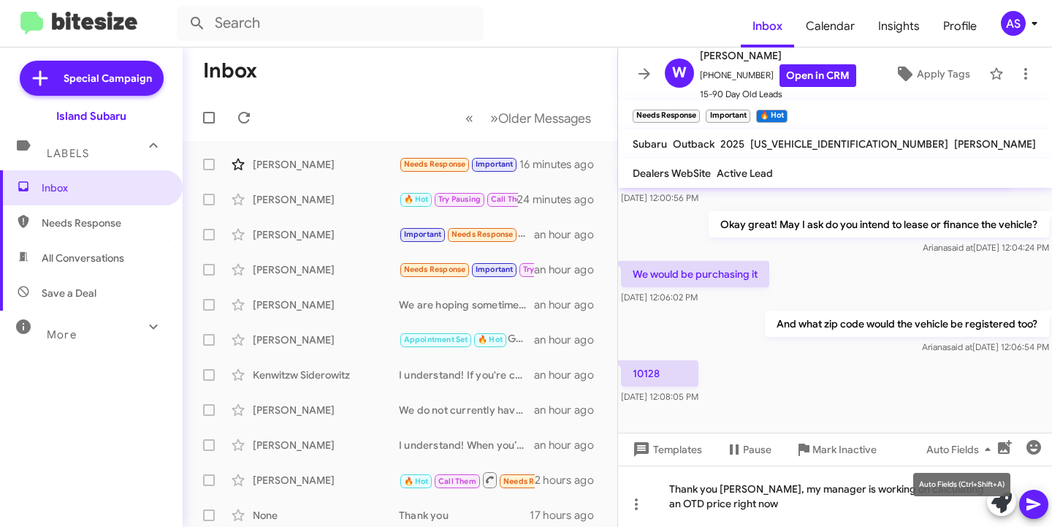
click at [977, 489] on div "Auto Fields (Ctrl+Shift+A)" at bounding box center [961, 484] width 97 height 23
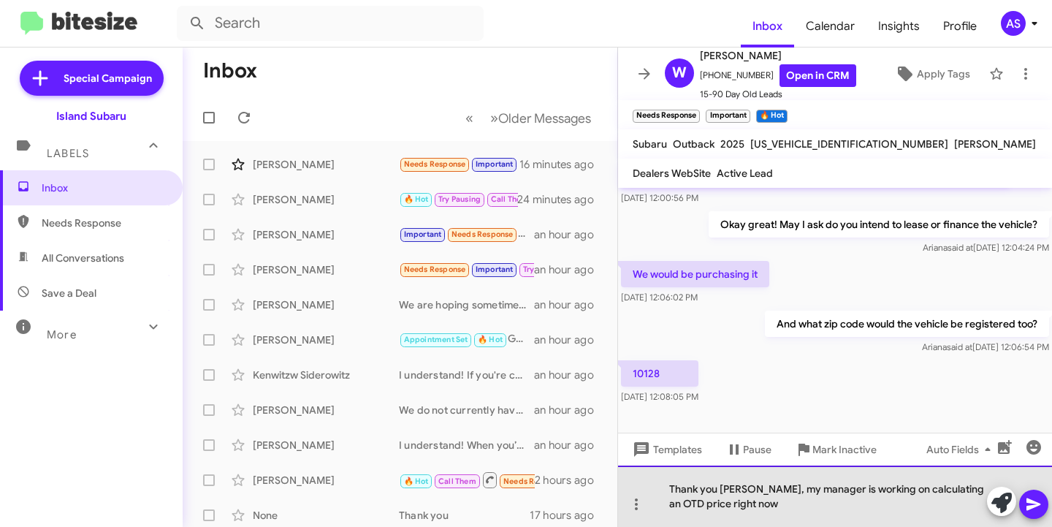
click at [977, 484] on div "Thank you Weston, my manager is working on calculating an OTD price right now" at bounding box center [835, 495] width 434 height 61
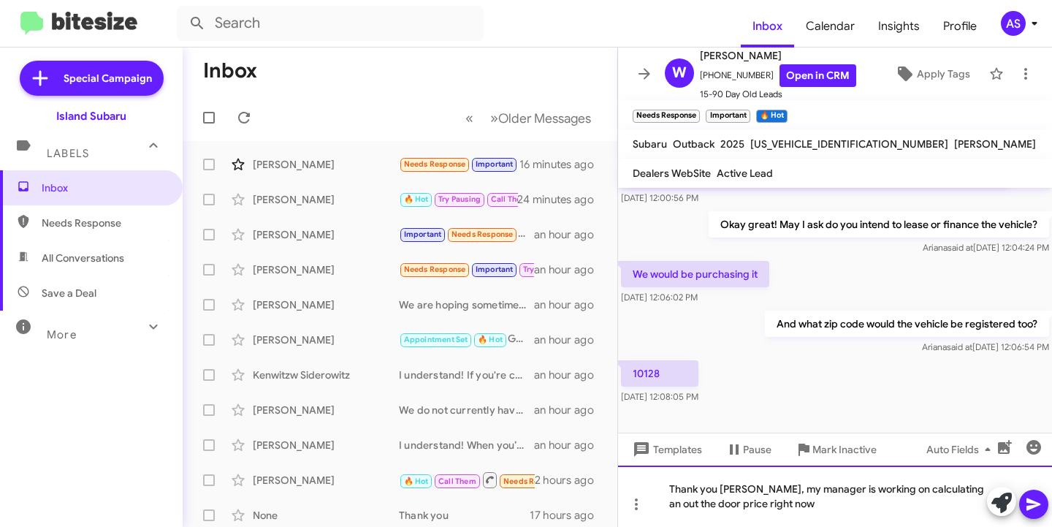
click at [758, 491] on div "Thank you Weston, my manager is working on calculating an out the door price ri…" at bounding box center [835, 495] width 434 height 61
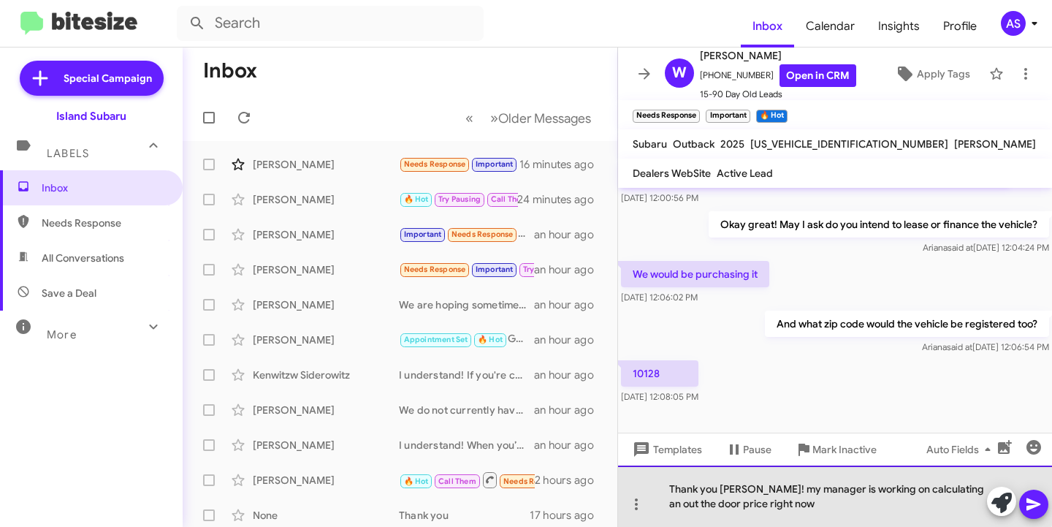
click at [771, 490] on div "Thank you Weston! my manager is working on calculating an out the door price ri…" at bounding box center [835, 495] width 434 height 61
click at [796, 499] on div "Thank you Weston! My manager is working on calculating an out the door price ri…" at bounding box center [835, 495] width 434 height 61
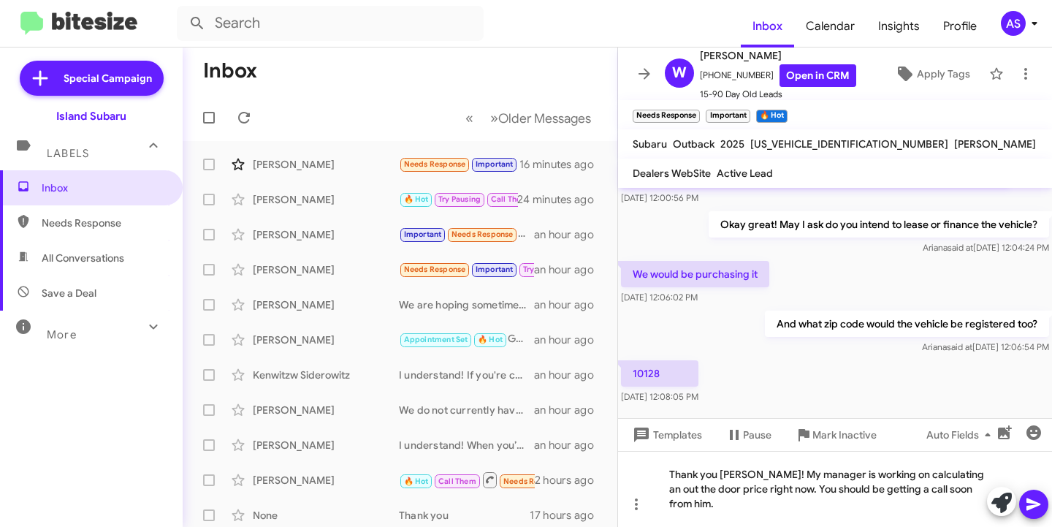
click at [1034, 499] on icon at bounding box center [1034, 504] width 18 height 18
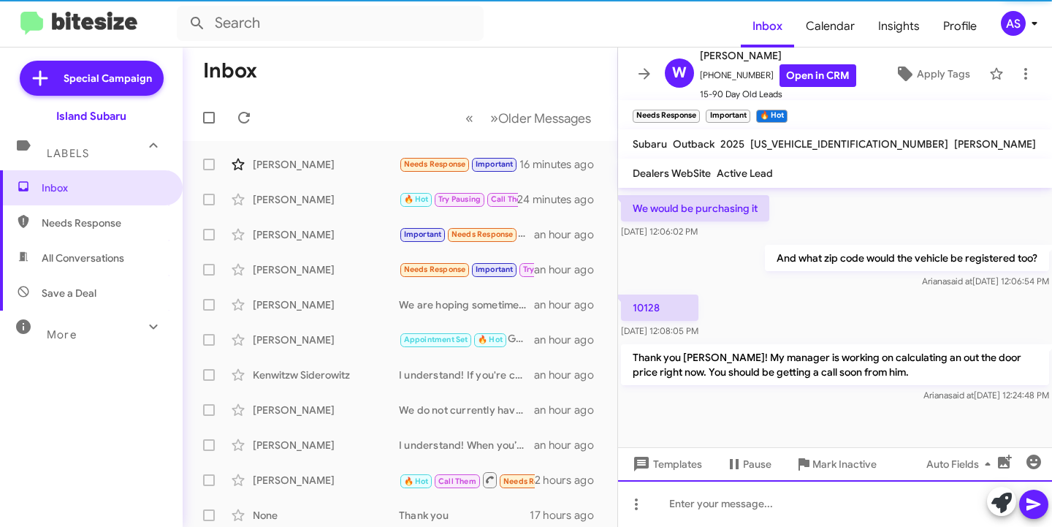
scroll to position [454, 0]
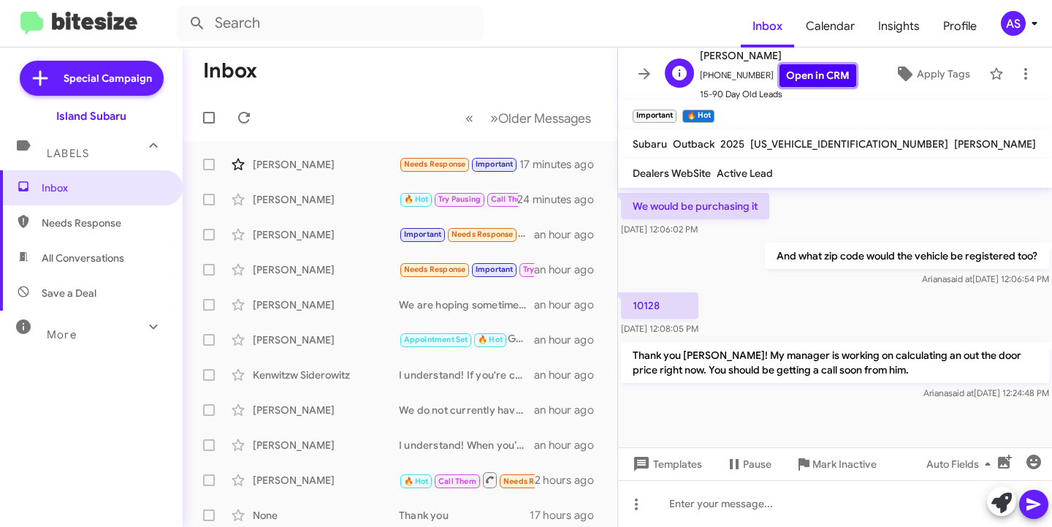
click at [830, 80] on link "Open in CRM" at bounding box center [818, 75] width 77 height 23
click at [240, 115] on icon at bounding box center [244, 118] width 12 height 12
